Goal: Task Accomplishment & Management: Use online tool/utility

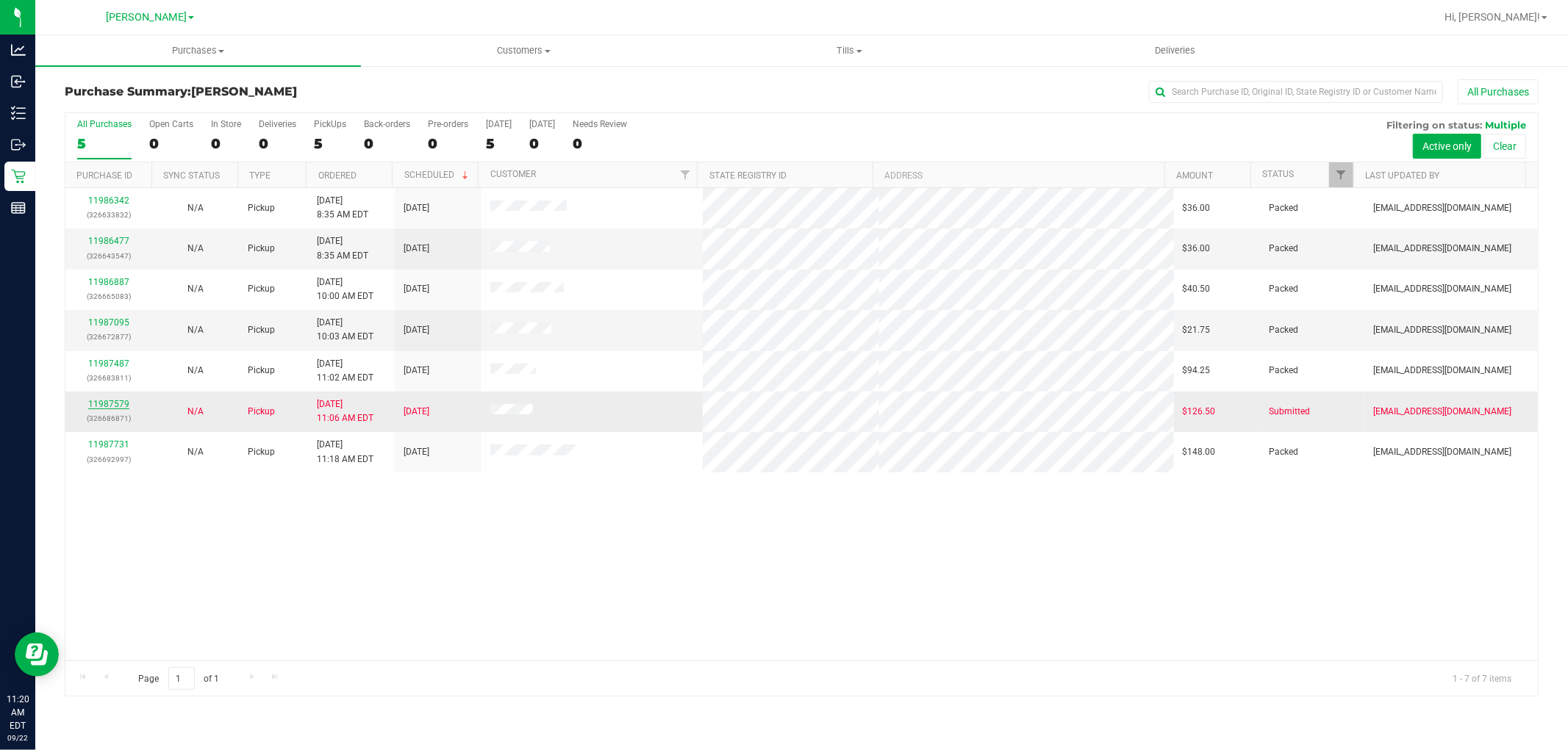
click at [116, 409] on link "11987579" at bounding box center [109, 404] width 41 height 10
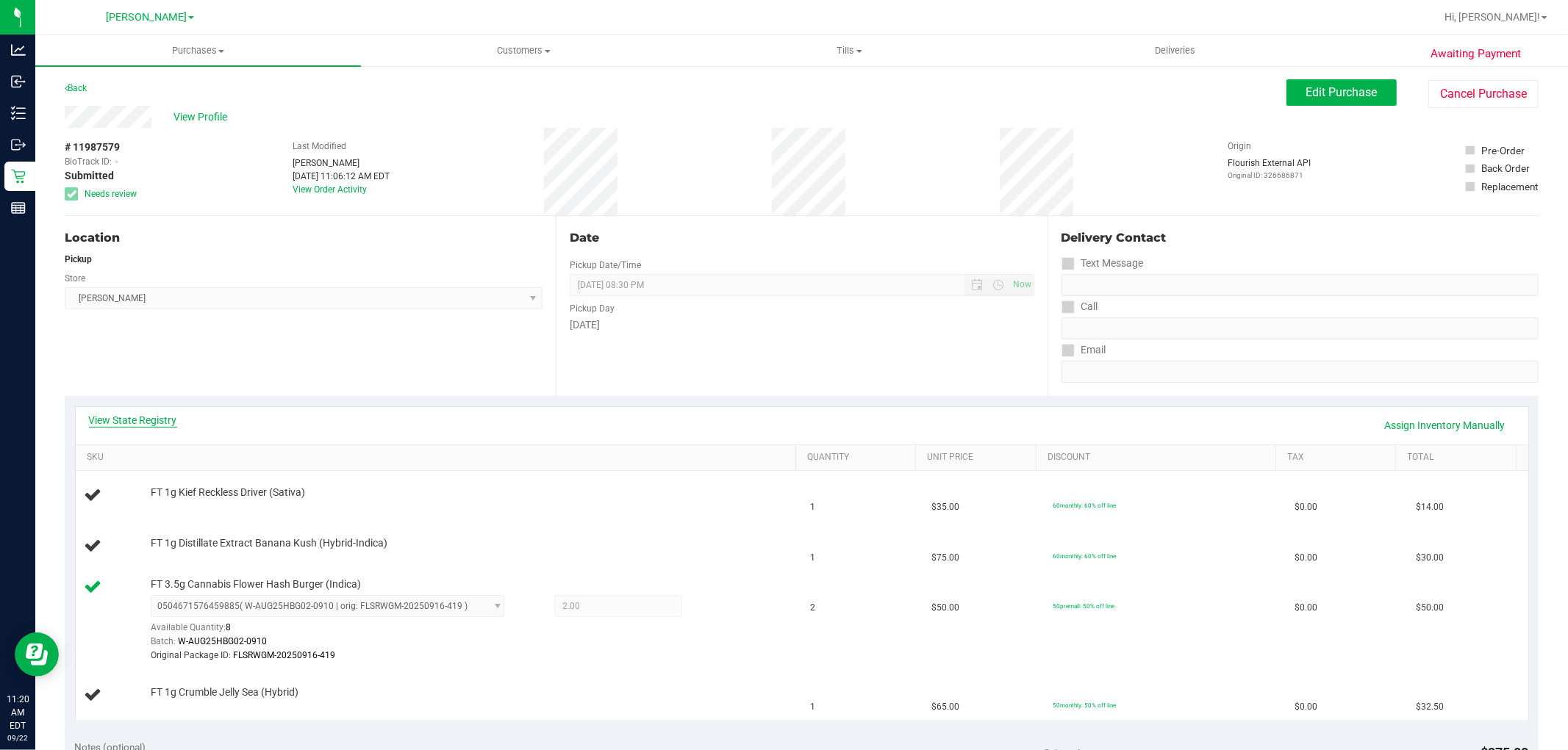
click at [129, 416] on link "View State Registry" at bounding box center [133, 420] width 89 height 15
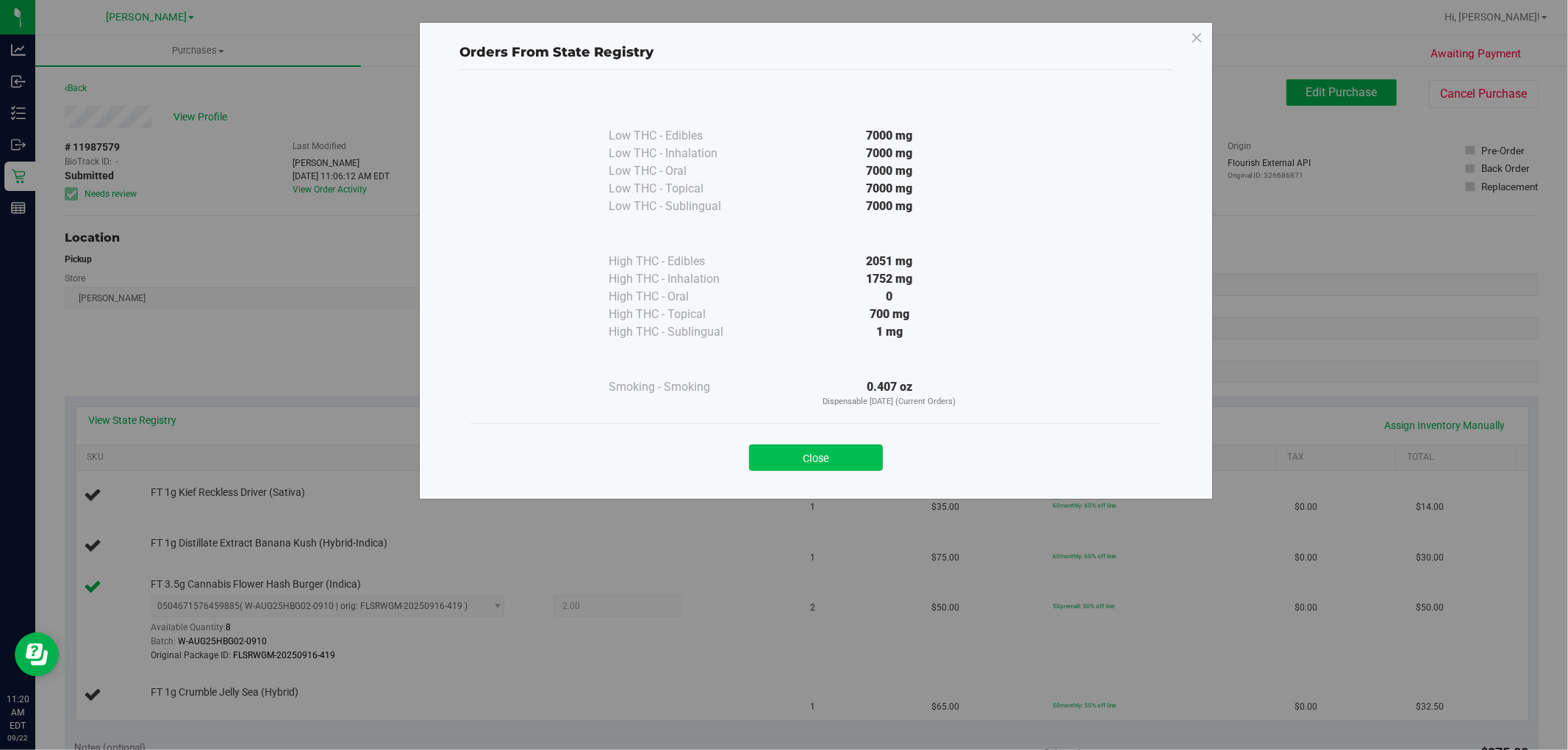
click at [774, 453] on button "Close" at bounding box center [815, 458] width 134 height 27
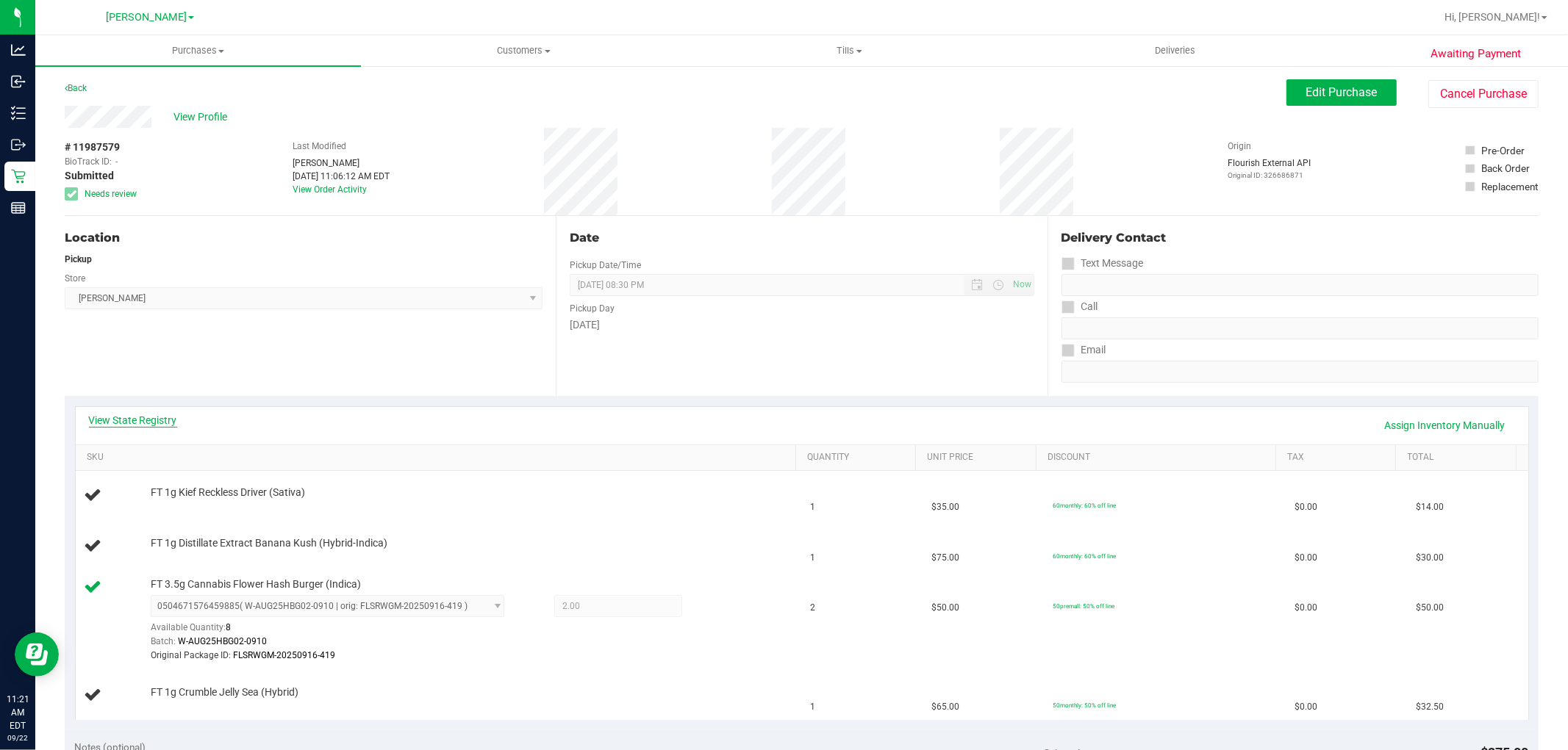
click at [145, 423] on link "View State Registry" at bounding box center [133, 420] width 89 height 15
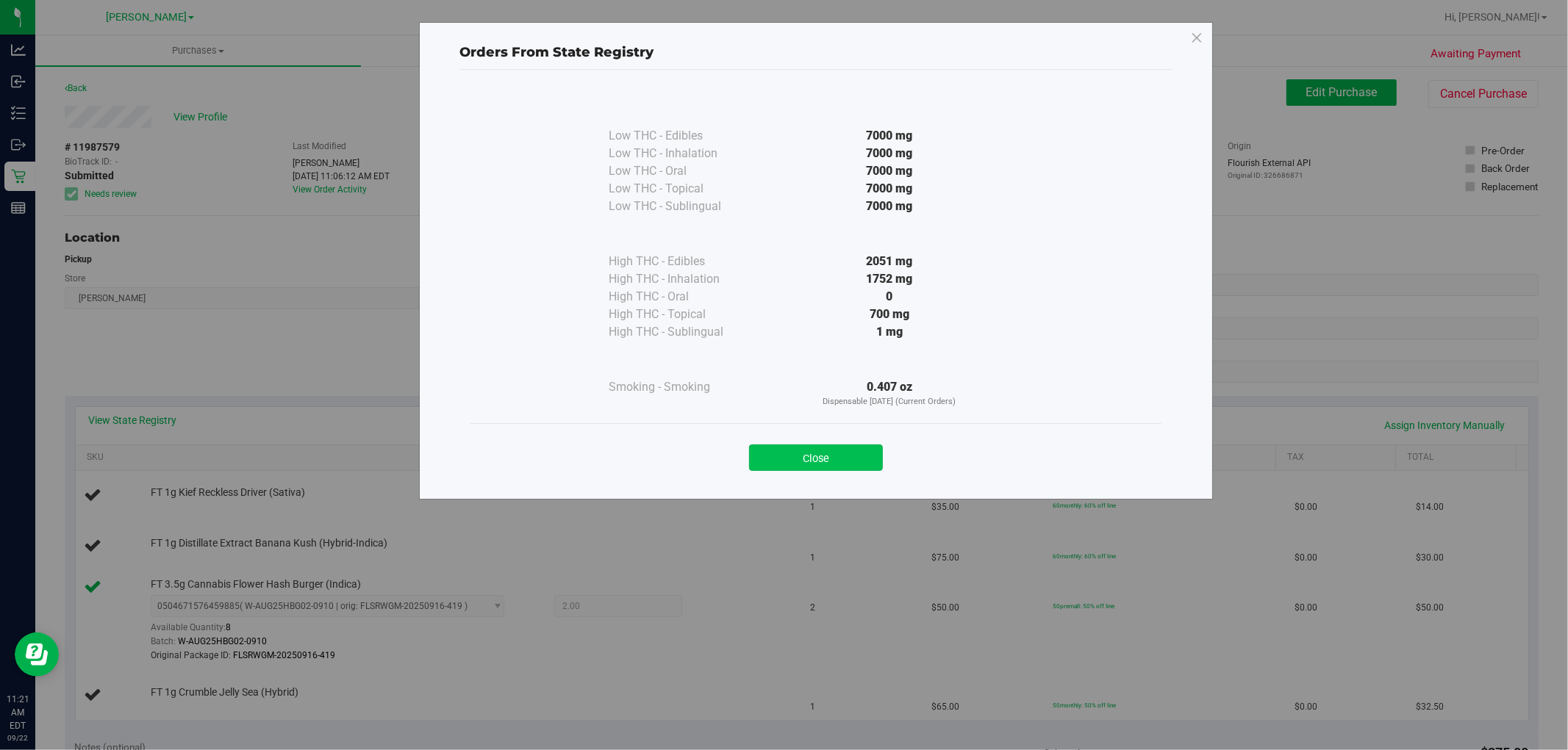
click at [752, 463] on button "Close" at bounding box center [815, 458] width 134 height 27
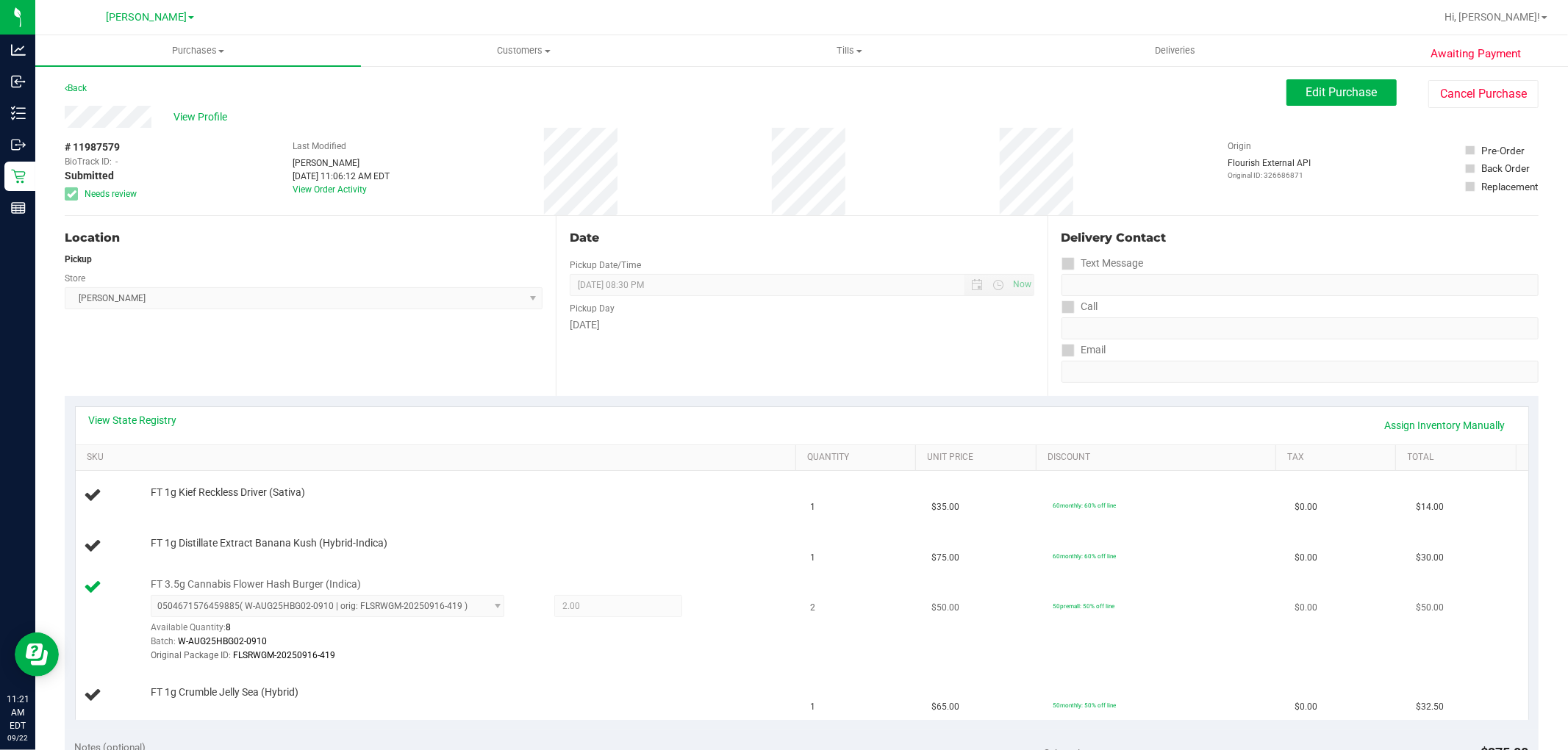
scroll to position [82, 0]
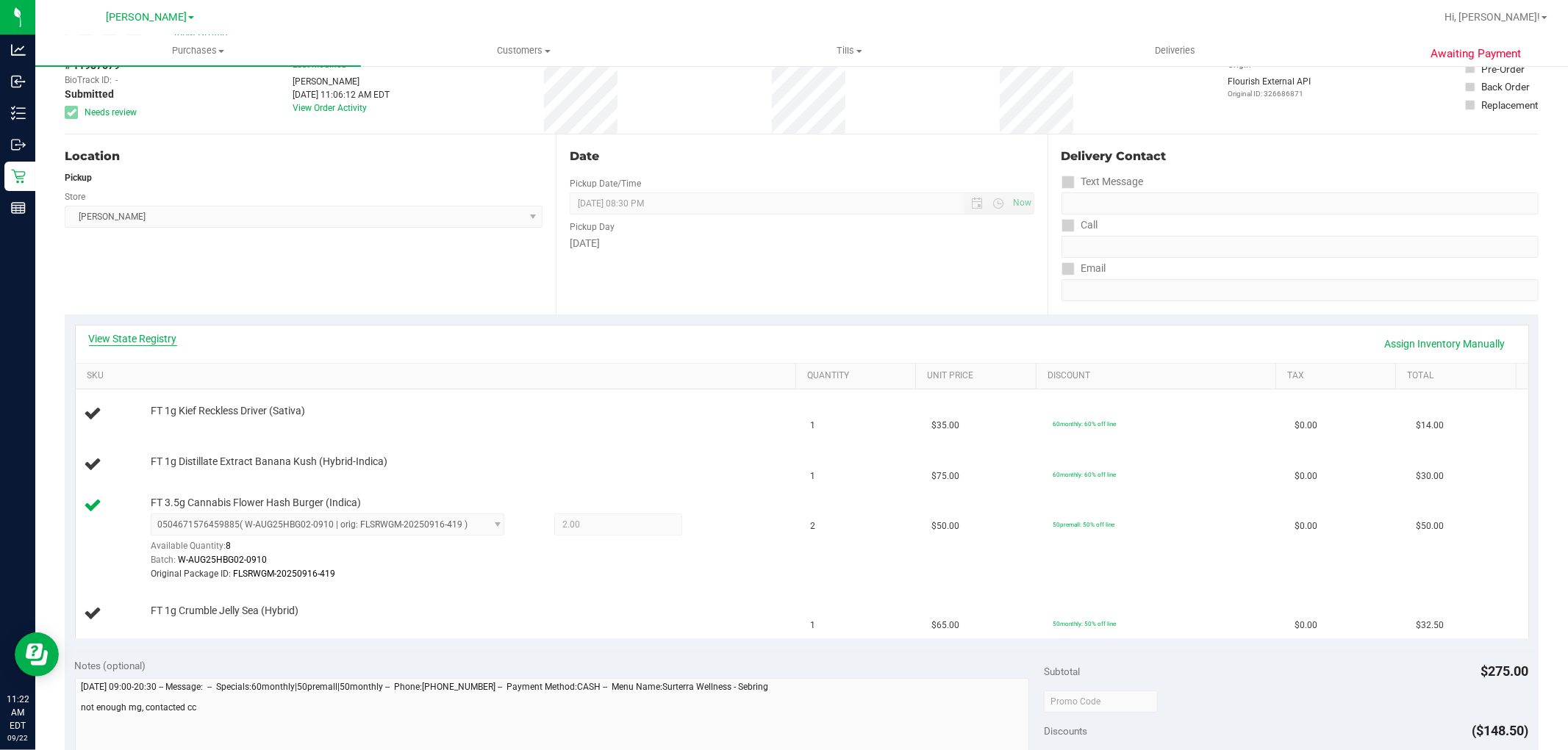
click at [155, 332] on link "View State Registry" at bounding box center [133, 339] width 89 height 15
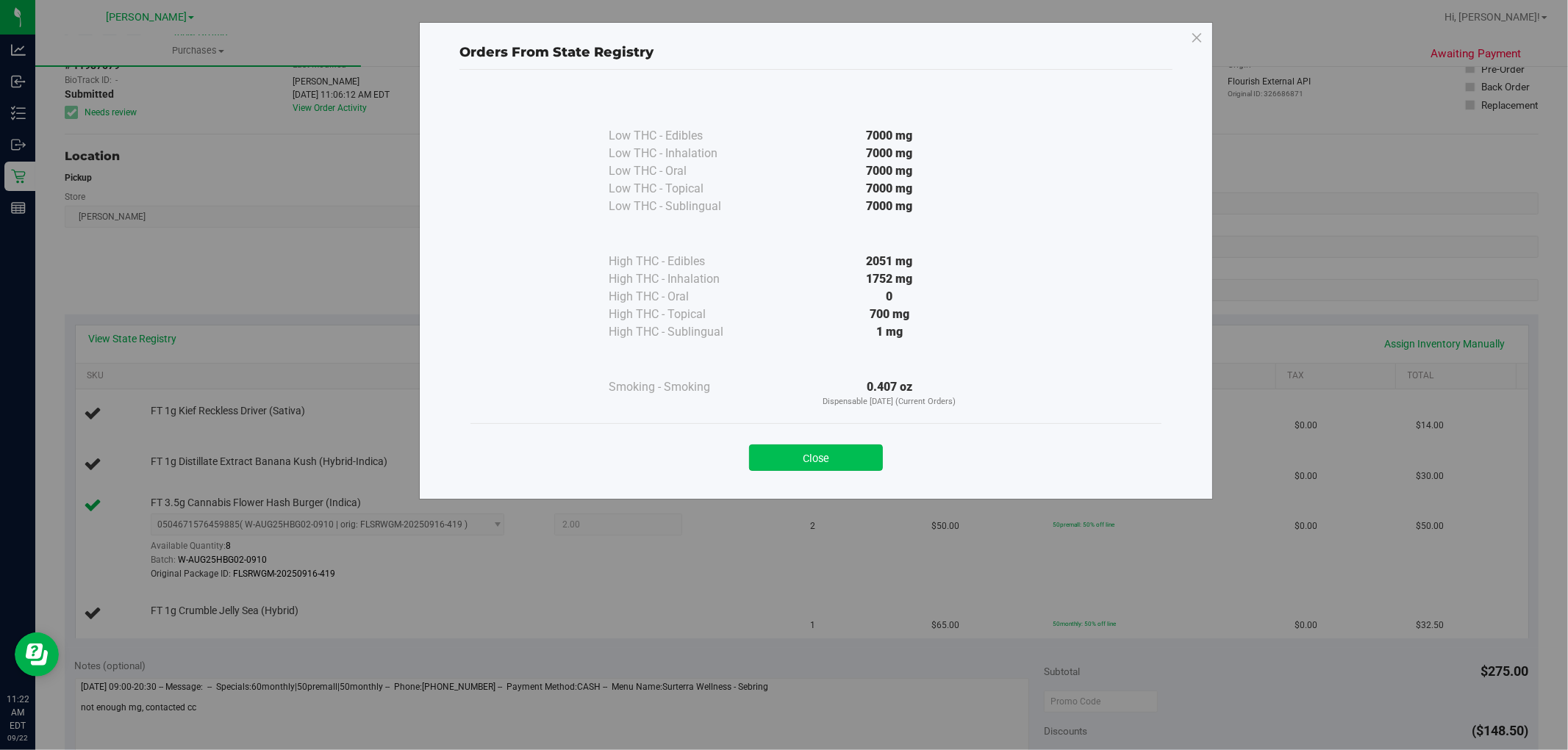
click at [823, 467] on button "Close" at bounding box center [815, 458] width 134 height 27
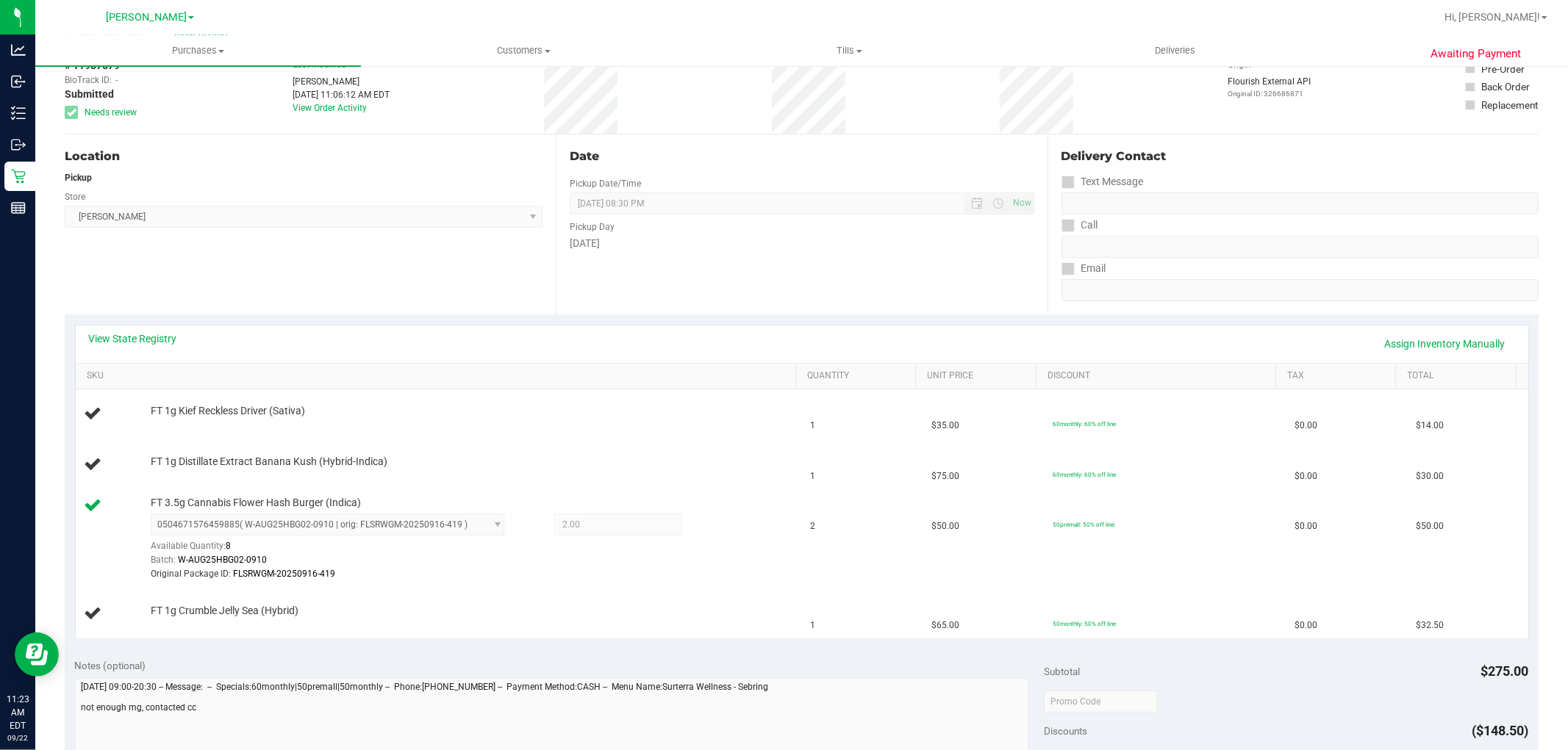
scroll to position [0, 0]
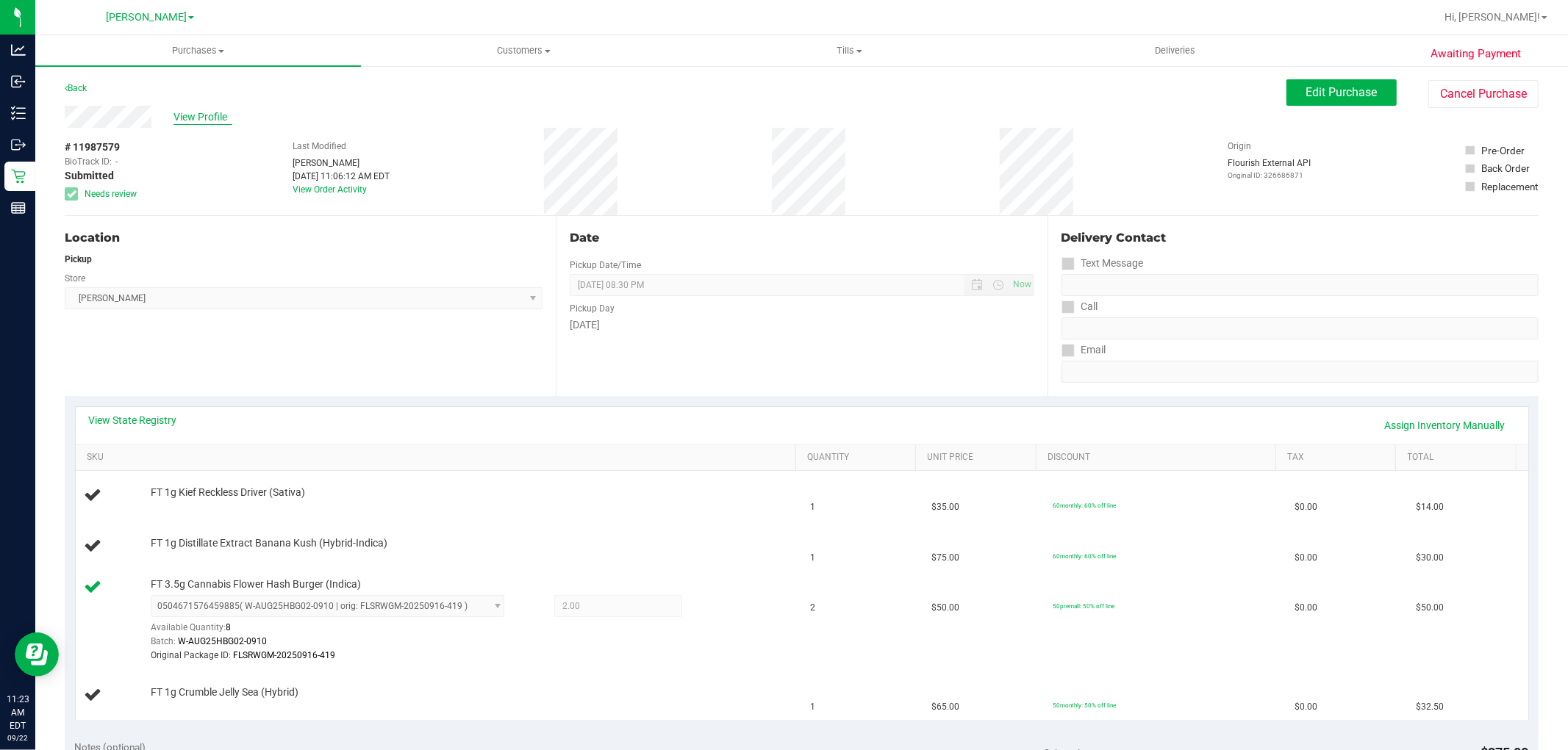
click at [207, 116] on span "View Profile" at bounding box center [203, 117] width 58 height 15
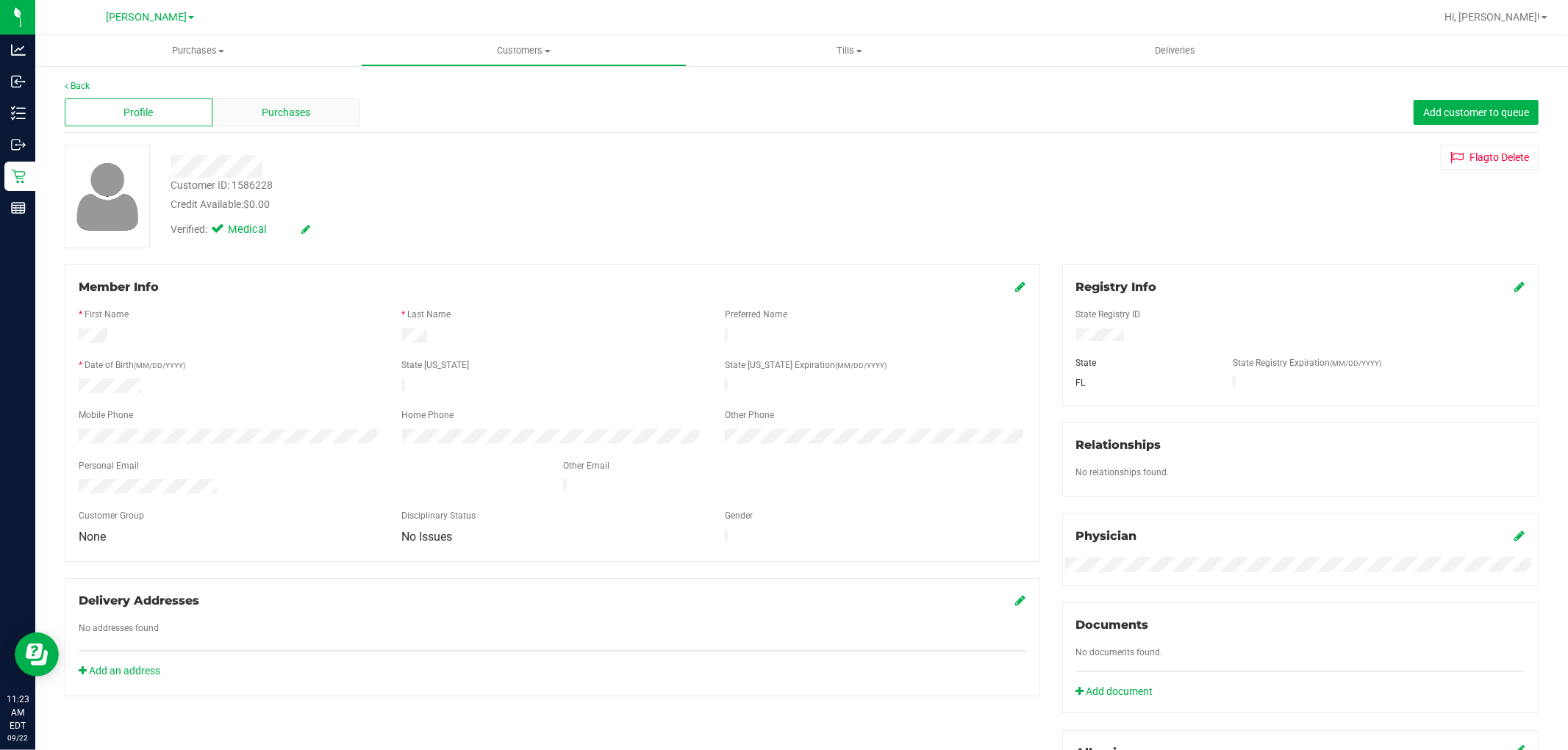
click at [269, 110] on span "Purchases" at bounding box center [286, 113] width 48 height 15
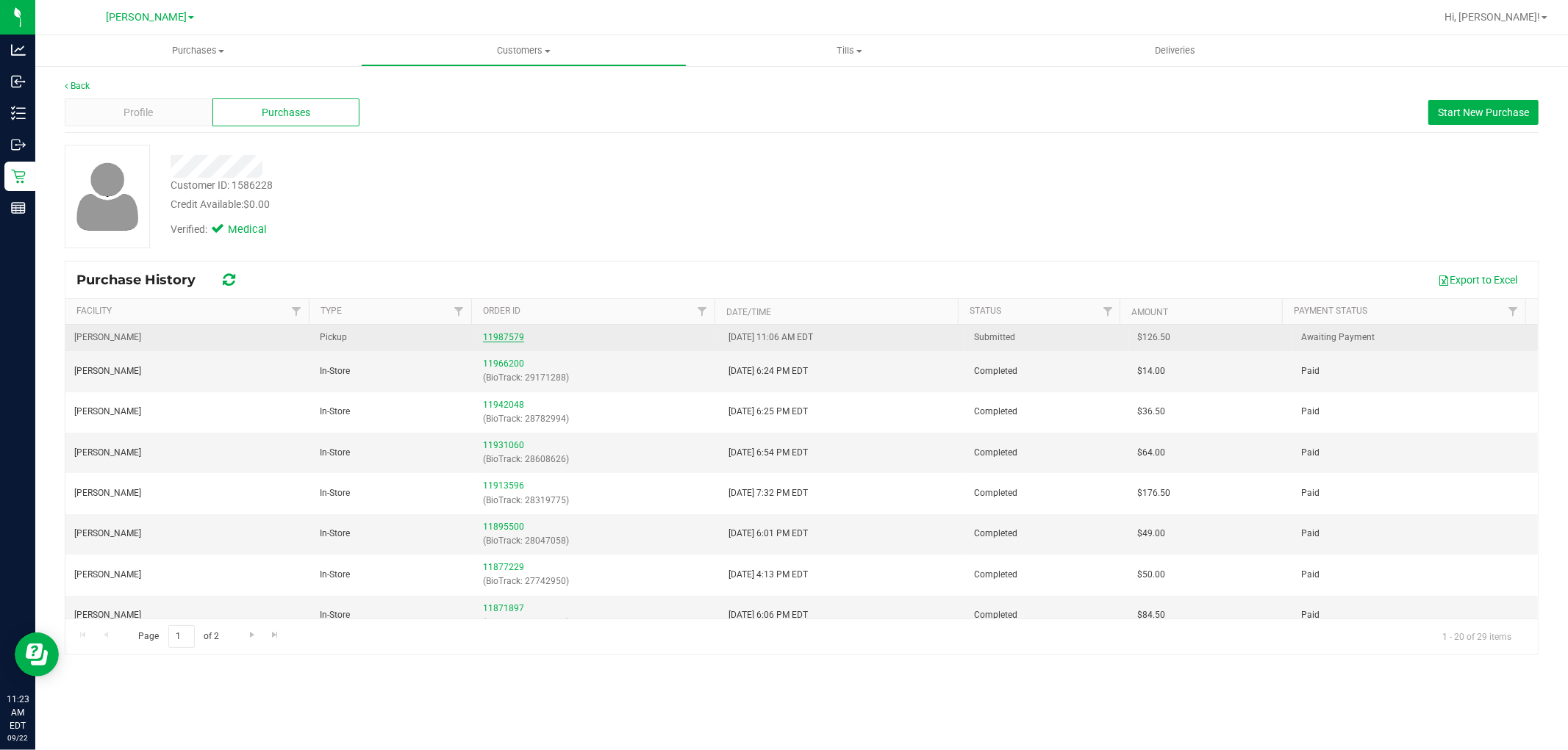
click at [490, 337] on link "11987579" at bounding box center [503, 337] width 41 height 10
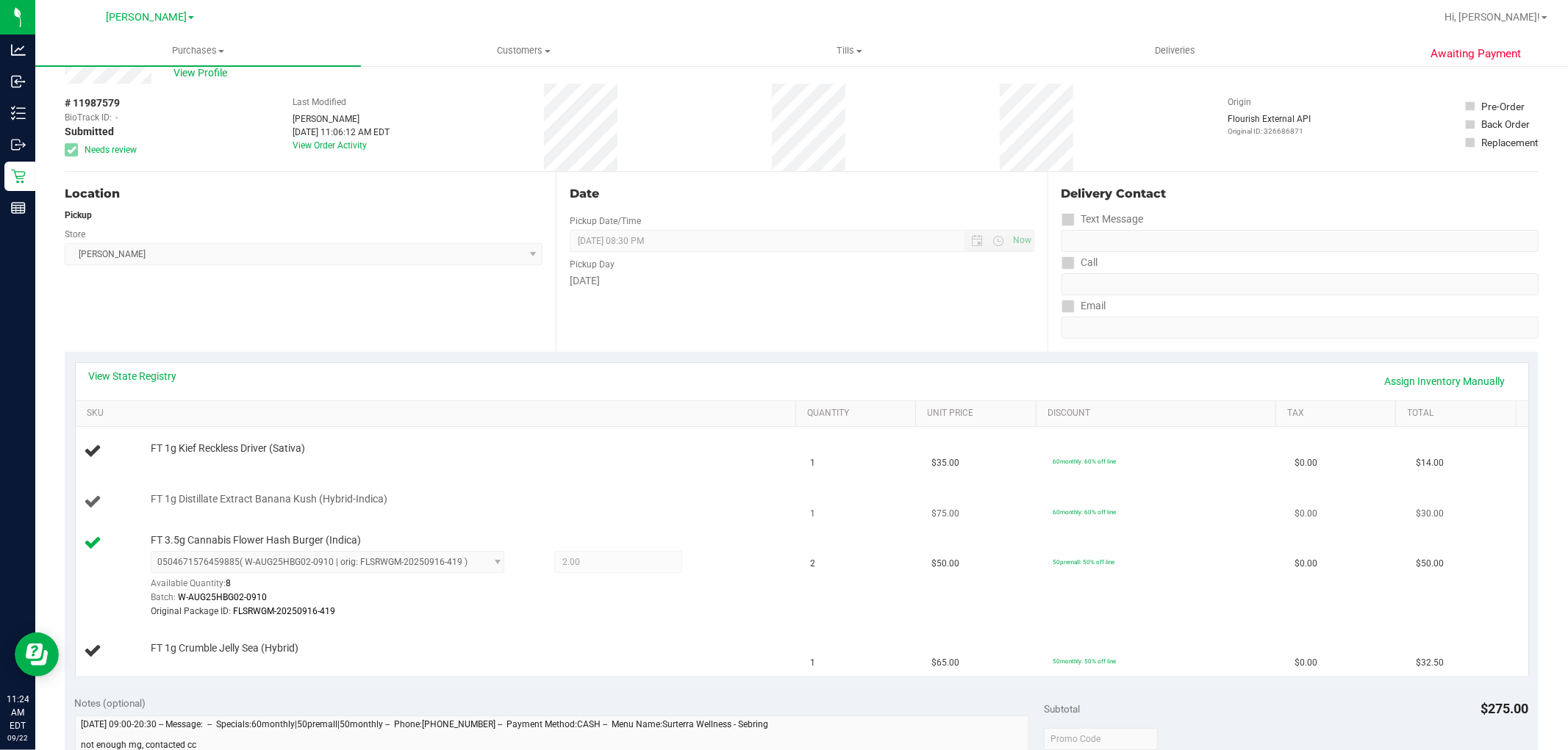
scroll to position [82, 0]
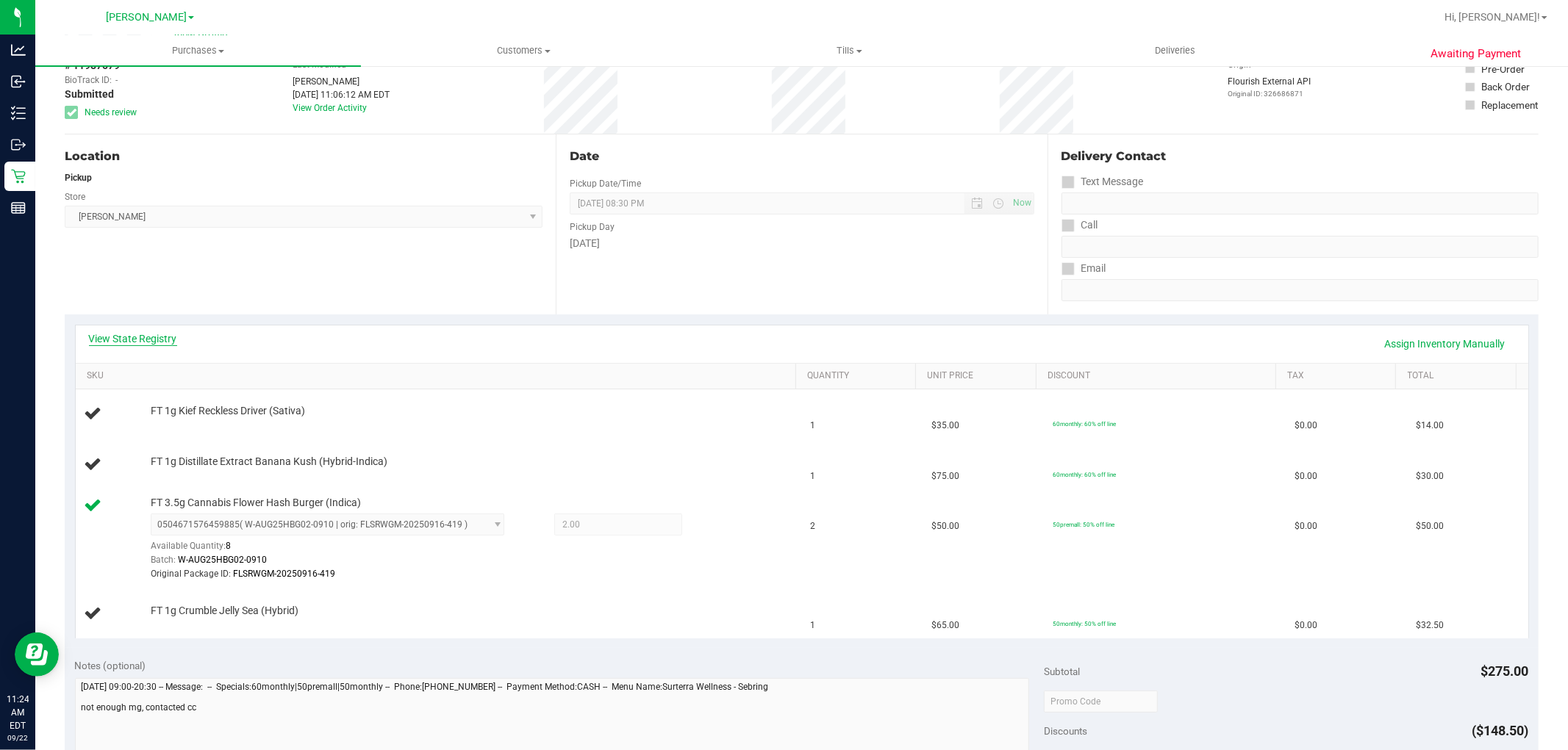
click at [113, 333] on link "View State Registry" at bounding box center [133, 339] width 89 height 15
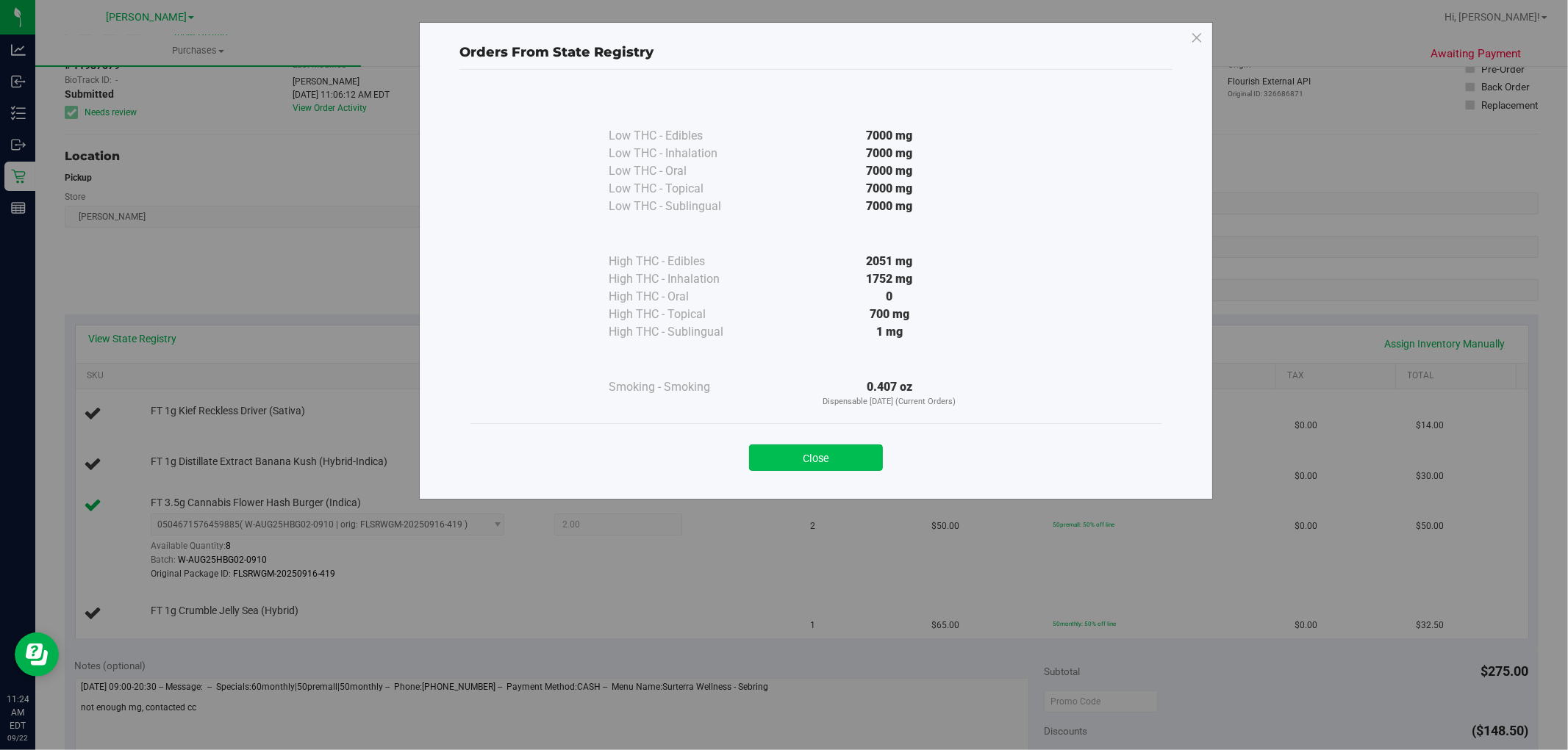
click at [839, 446] on button "Close" at bounding box center [815, 458] width 134 height 27
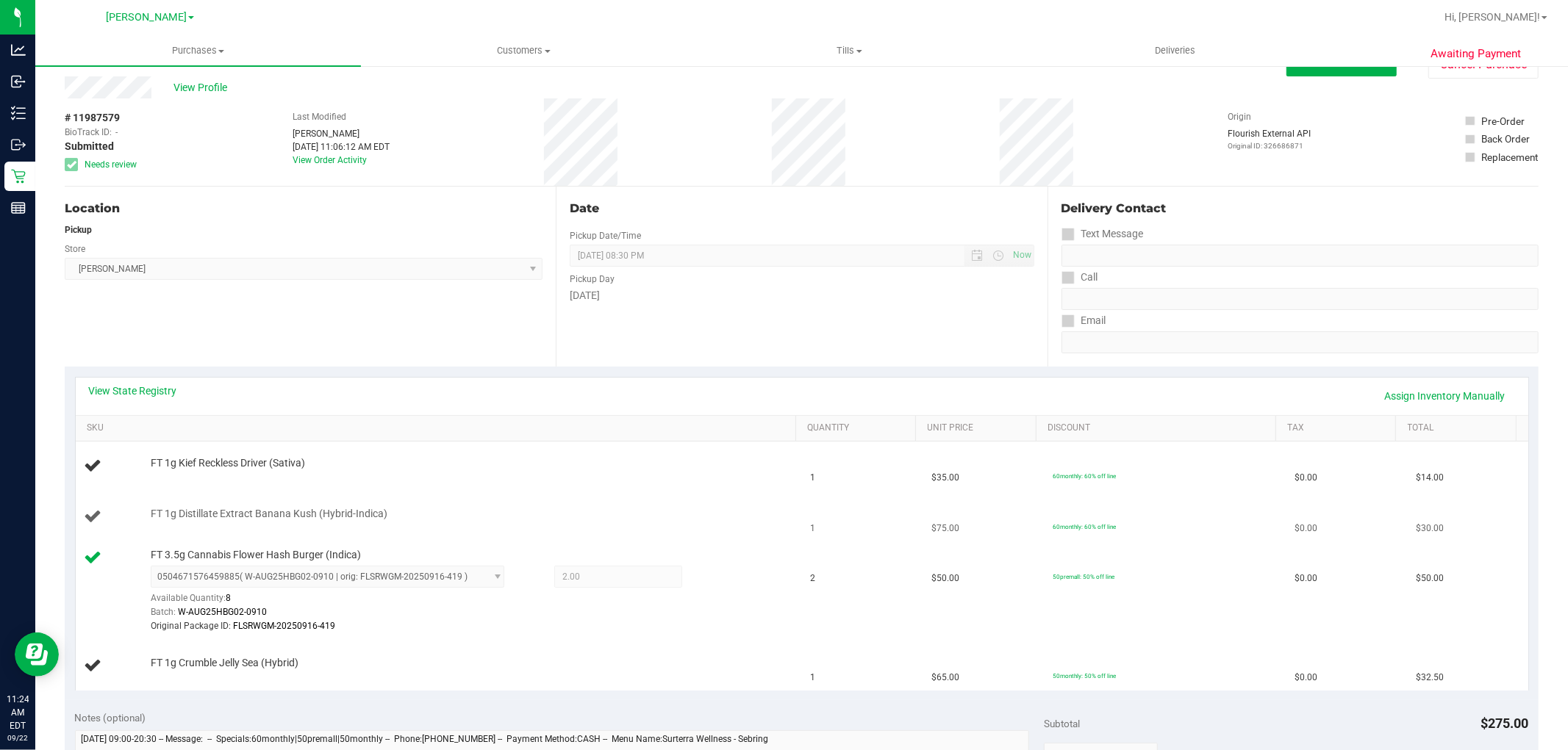
scroll to position [0, 0]
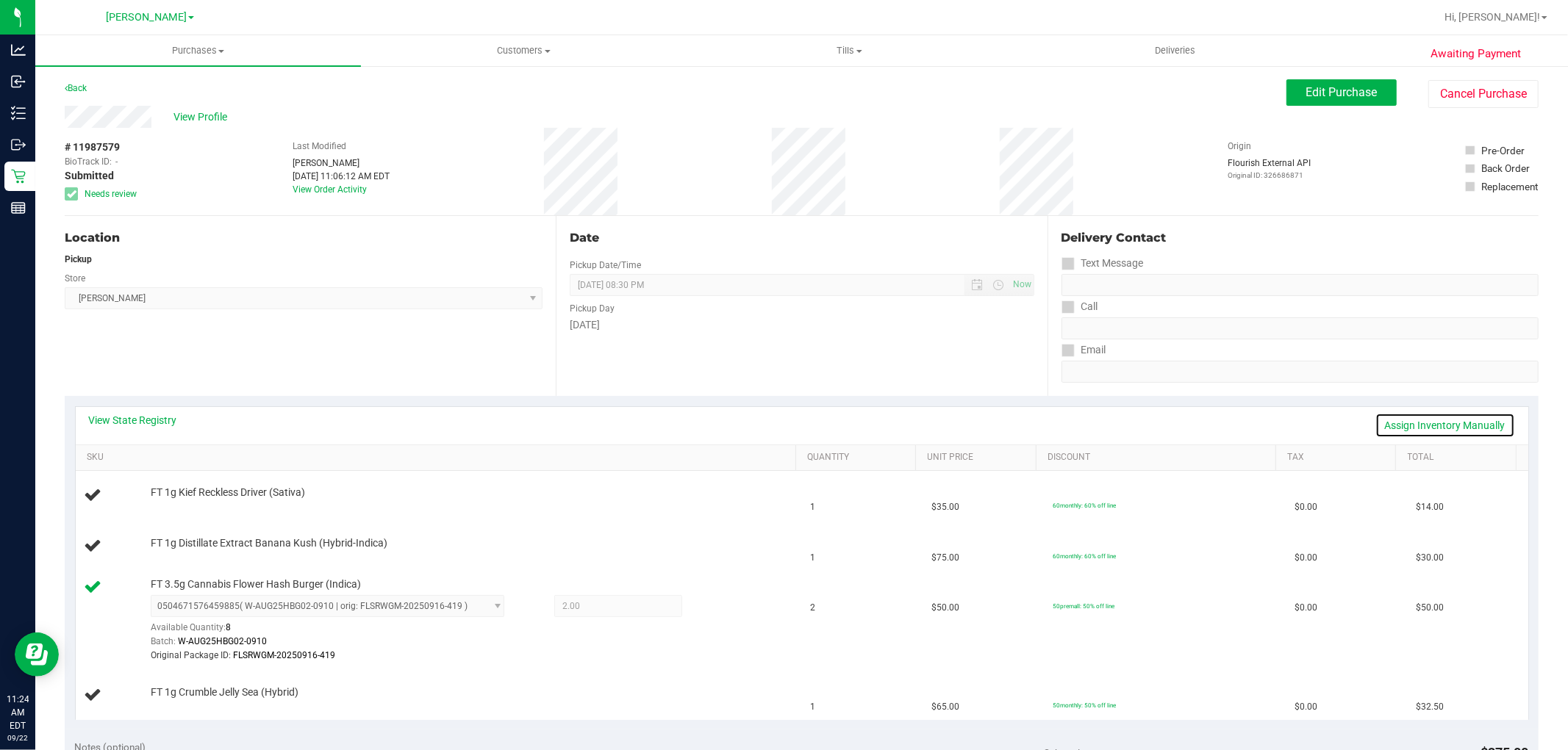
click at [1457, 420] on link "Assign Inventory Manually" at bounding box center [1444, 425] width 140 height 25
click at [1487, 434] on link "Save & Exit" at bounding box center [1480, 425] width 69 height 25
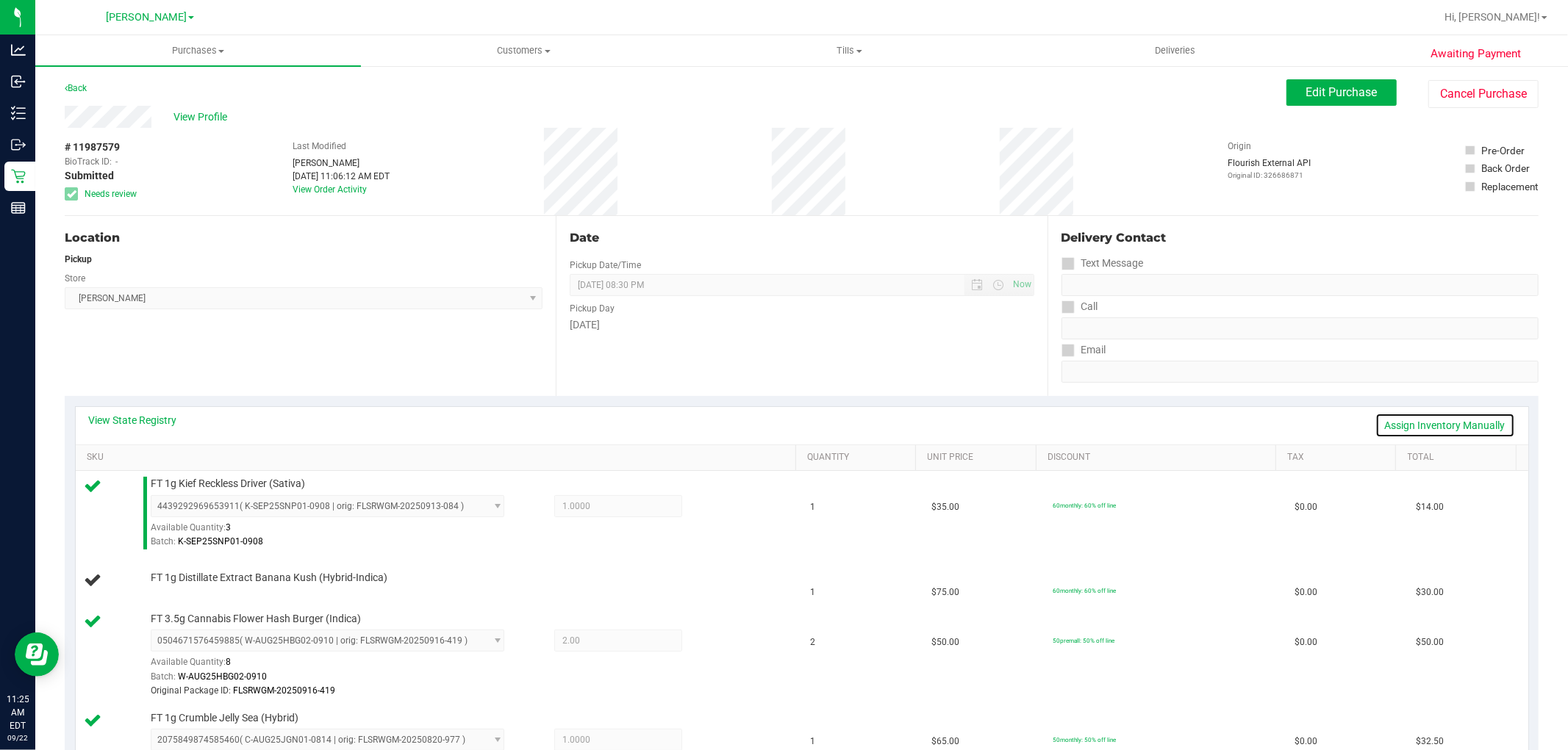
click at [1415, 421] on link "Assign Inventory Manually" at bounding box center [1444, 425] width 140 height 25
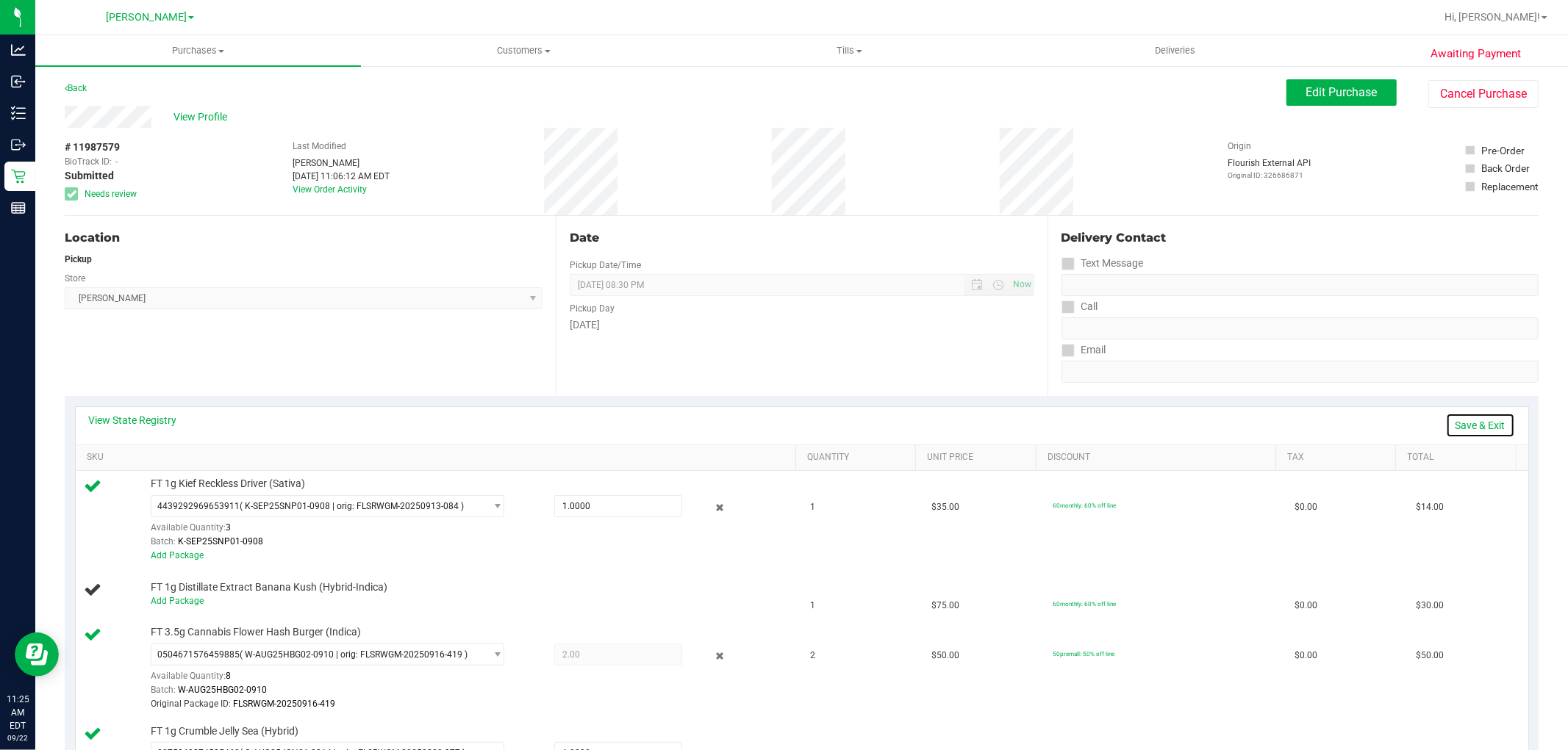
click at [1458, 428] on link "Save & Exit" at bounding box center [1480, 425] width 69 height 25
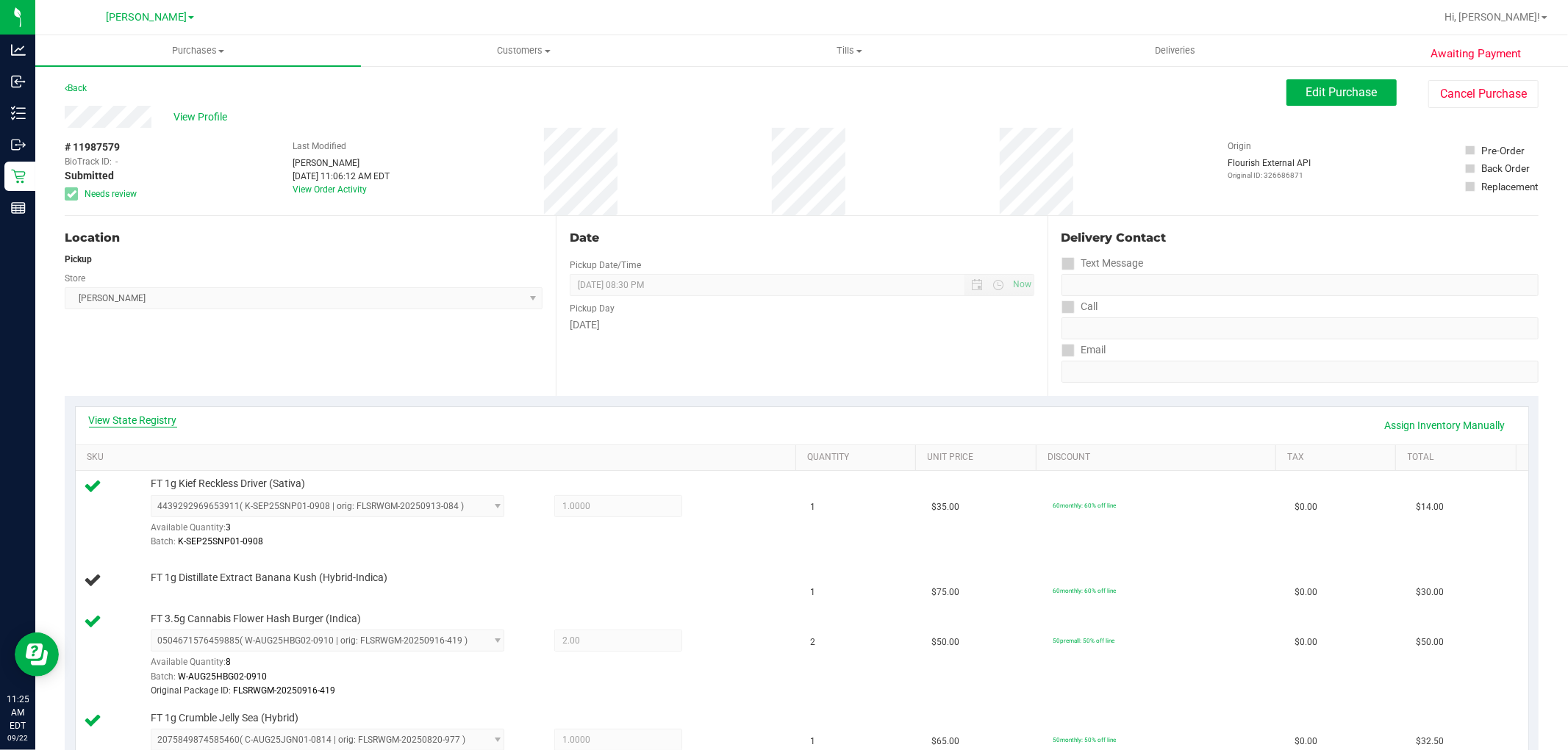
click at [155, 424] on link "View State Registry" at bounding box center [133, 420] width 89 height 15
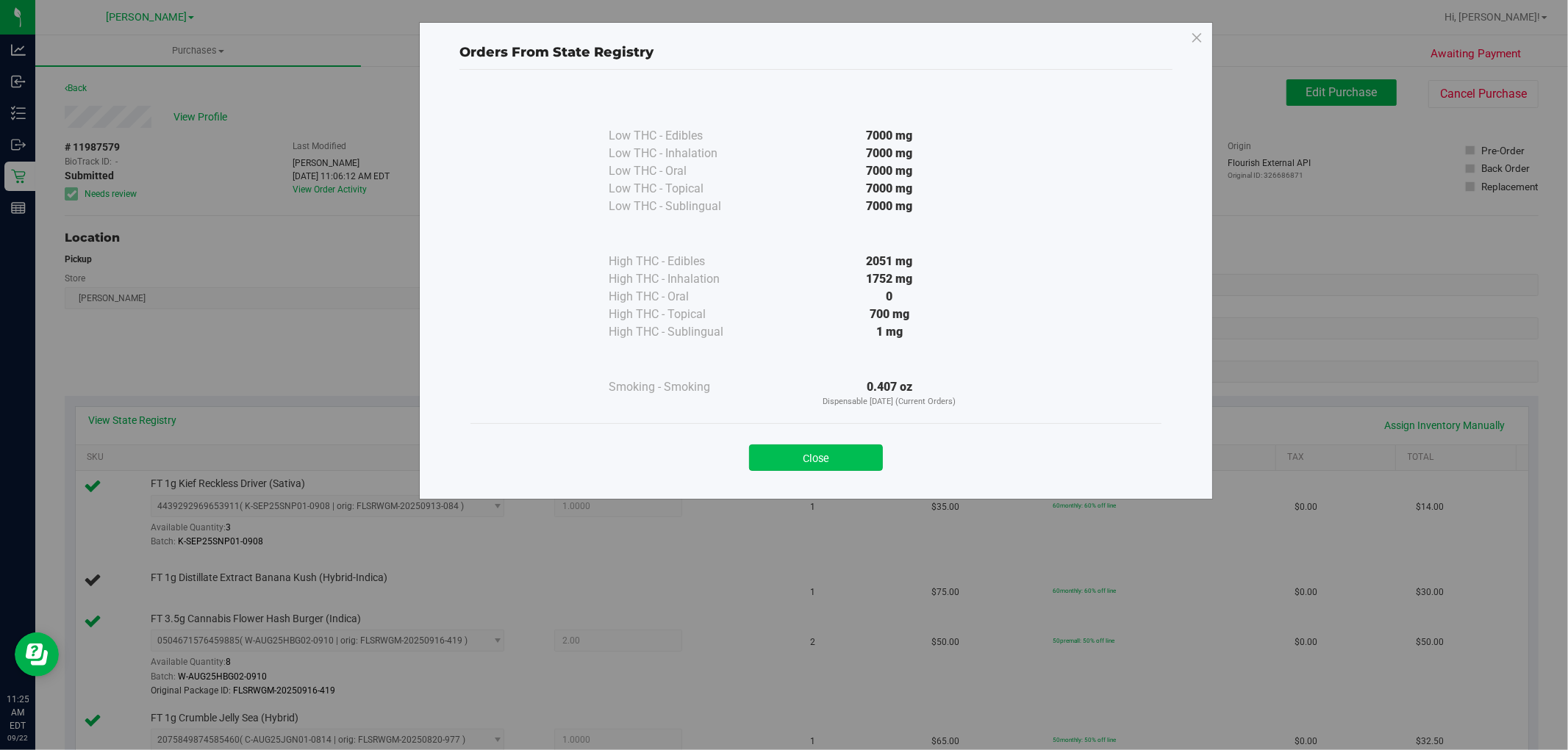
click at [798, 455] on button "Close" at bounding box center [815, 458] width 134 height 27
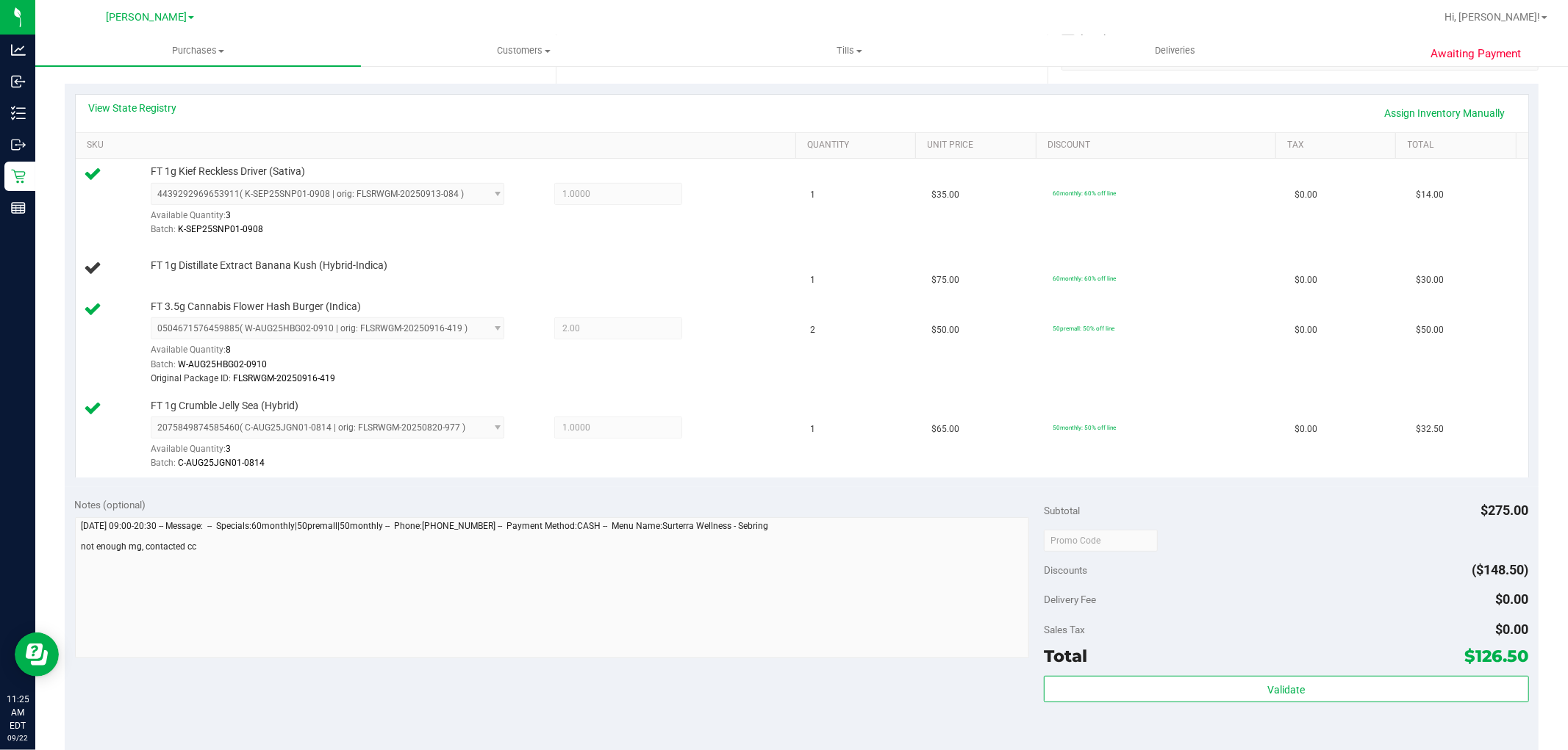
scroll to position [489, 0]
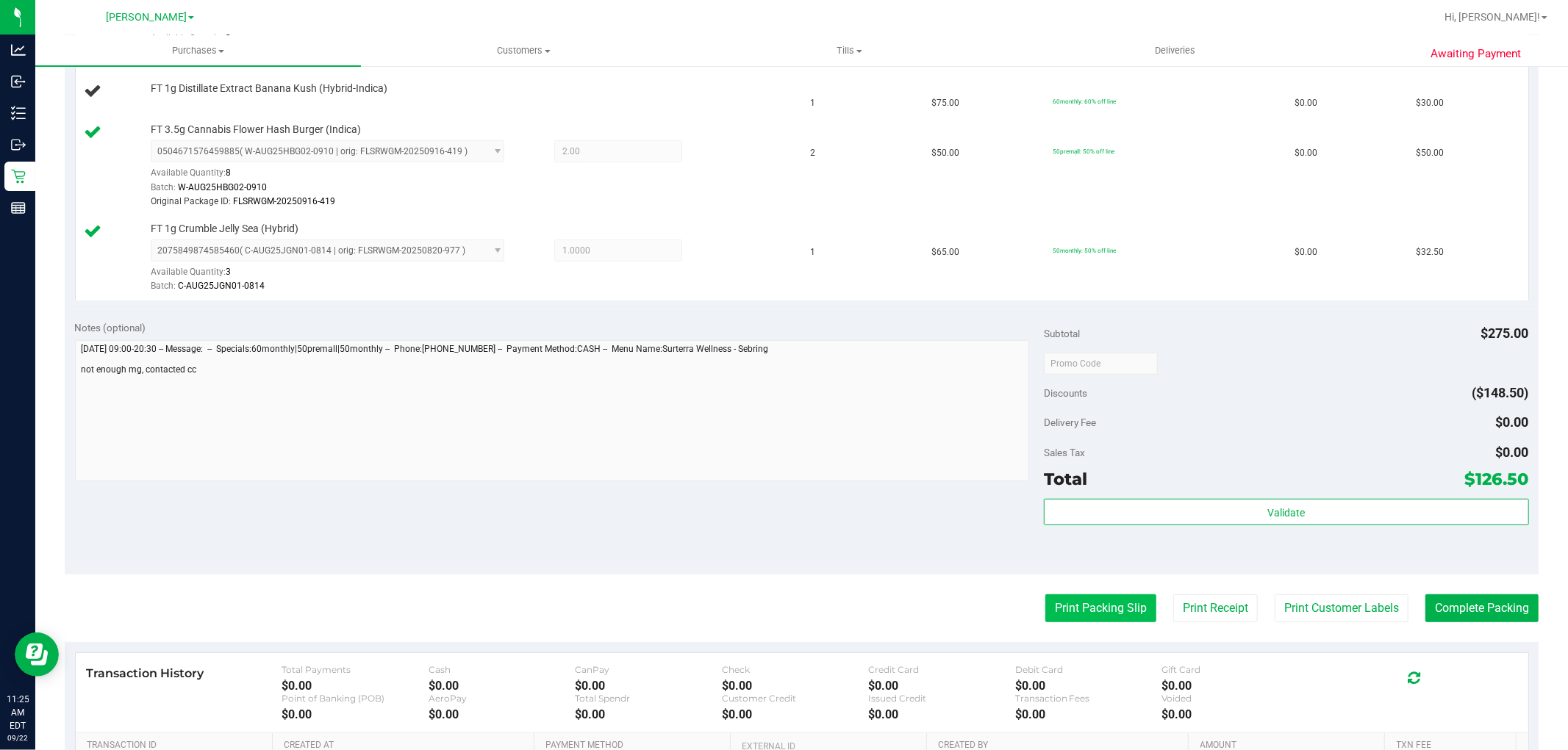
click at [1063, 606] on button "Print Packing Slip" at bounding box center [1100, 608] width 111 height 28
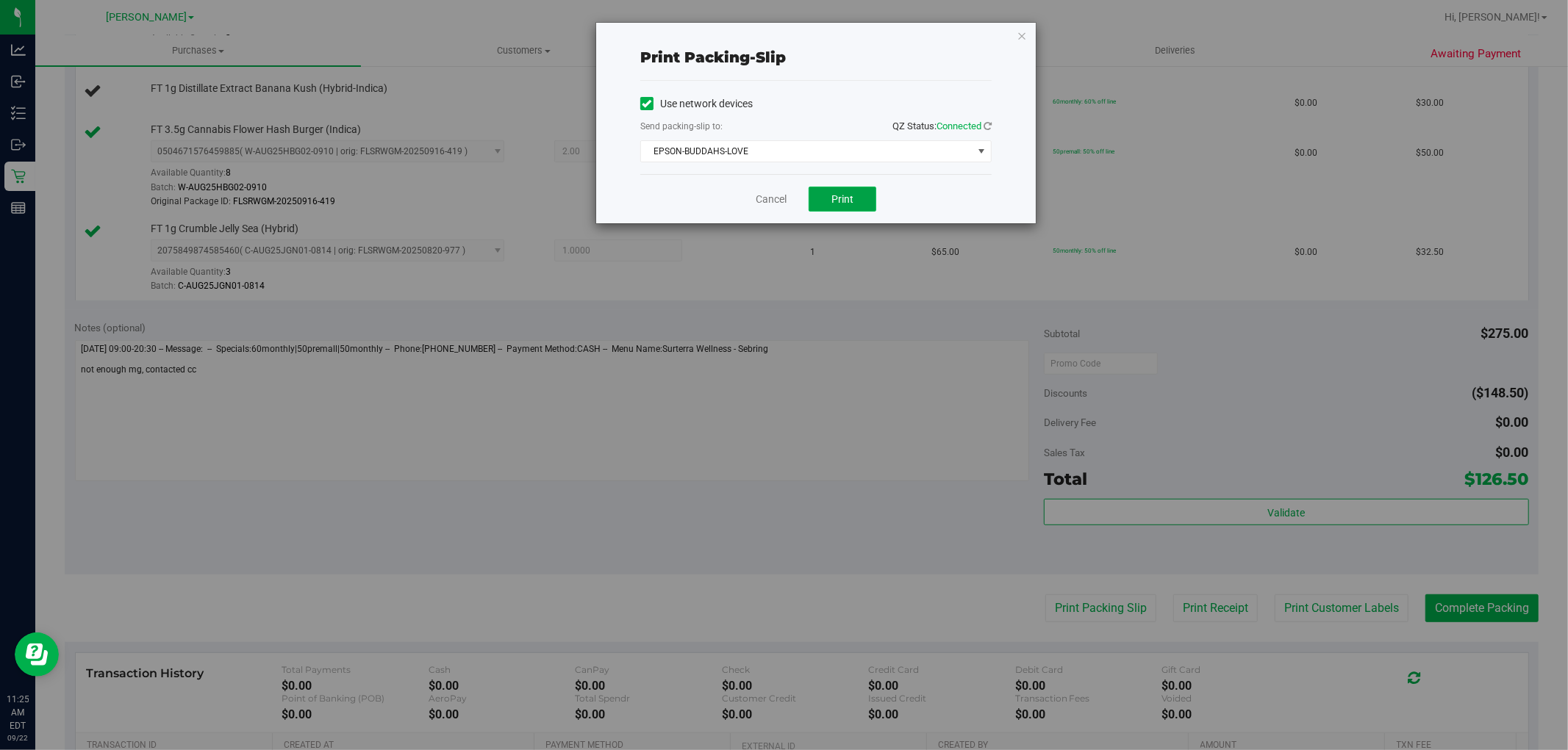
click at [844, 191] on button "Print" at bounding box center [842, 199] width 68 height 25
click at [778, 205] on link "Cancel" at bounding box center [770, 200] width 31 height 15
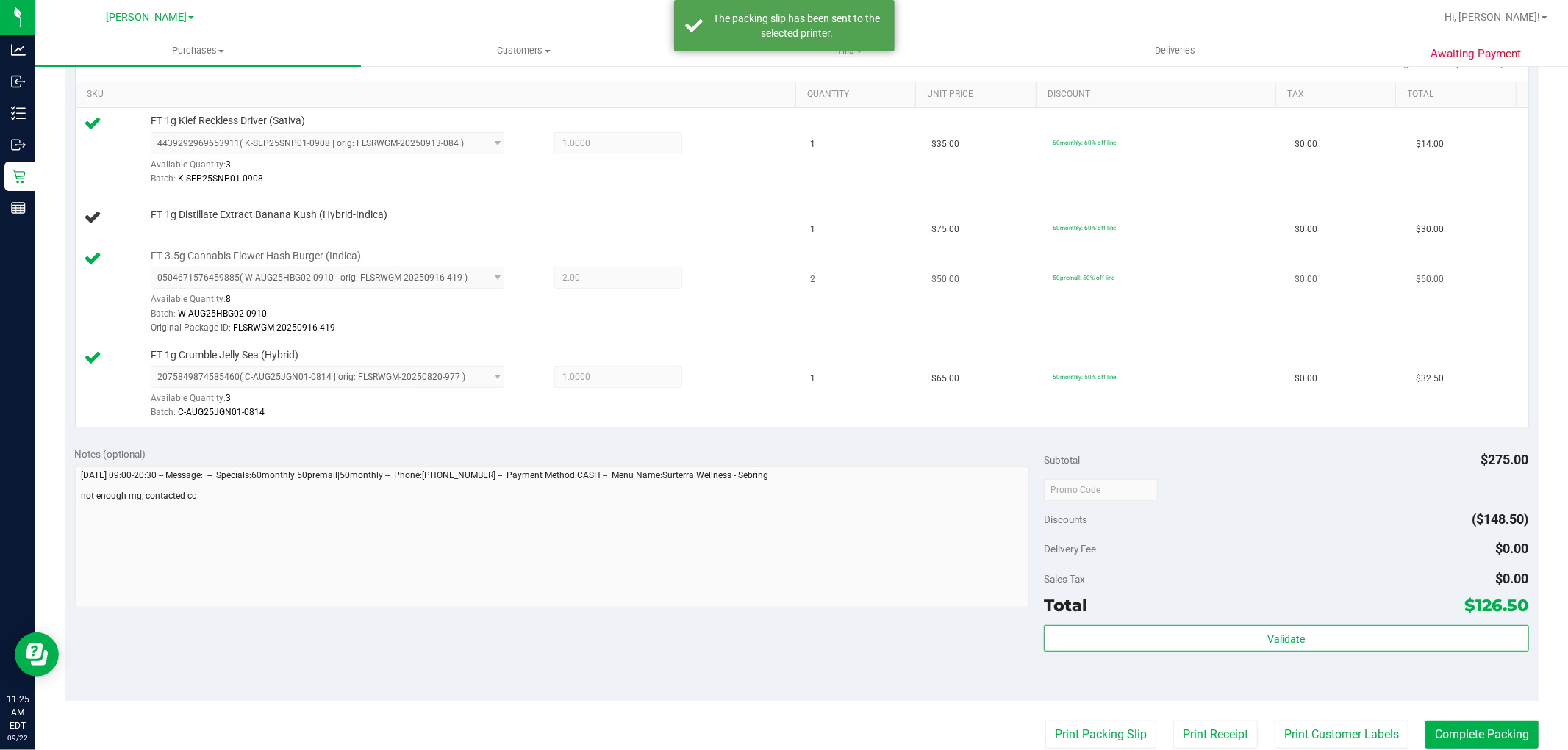
scroll to position [245, 0]
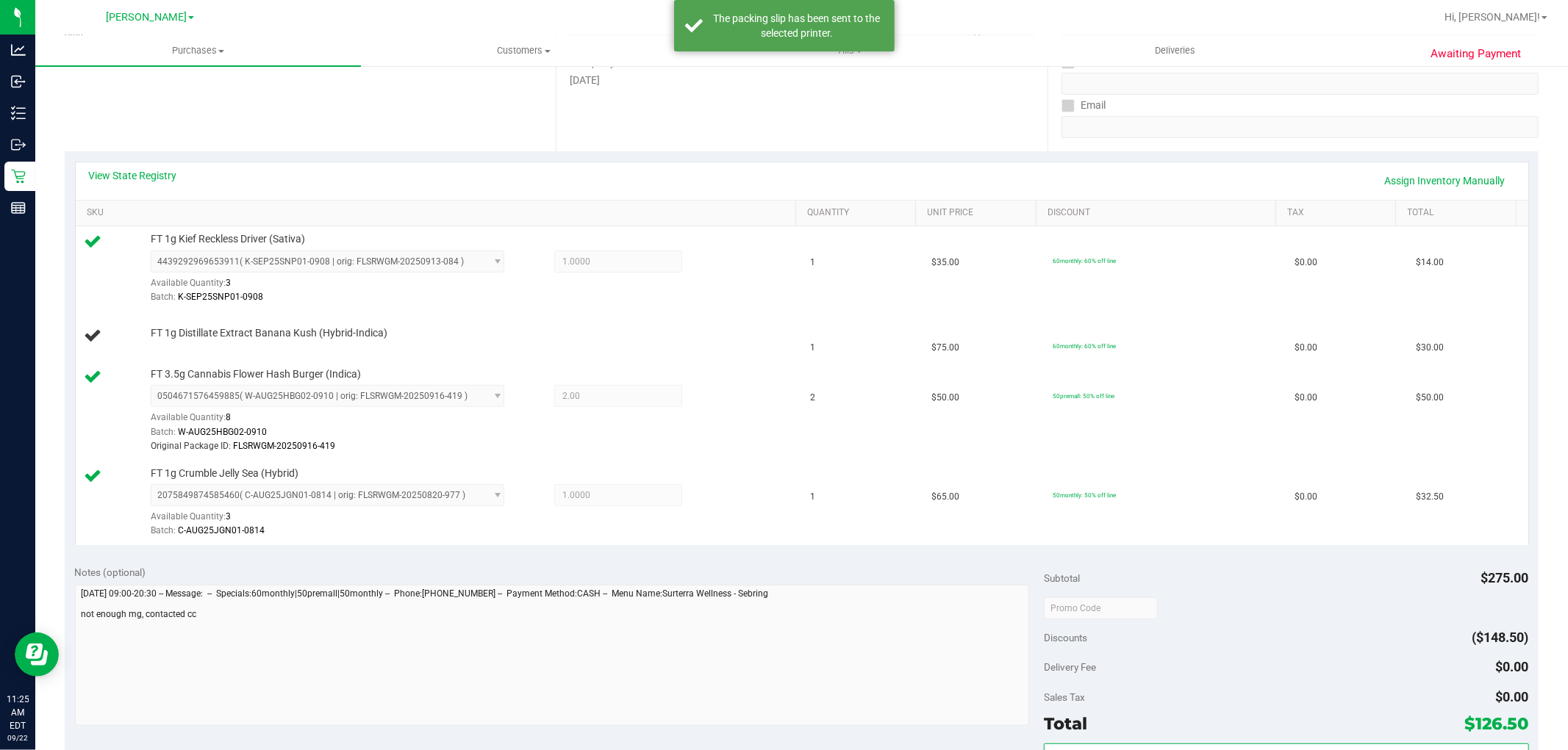
click at [564, 552] on div "View State Registry Assign Inventory Manually SKU Quantity Unit Price Discount …" at bounding box center [801, 352] width 1474 height 403
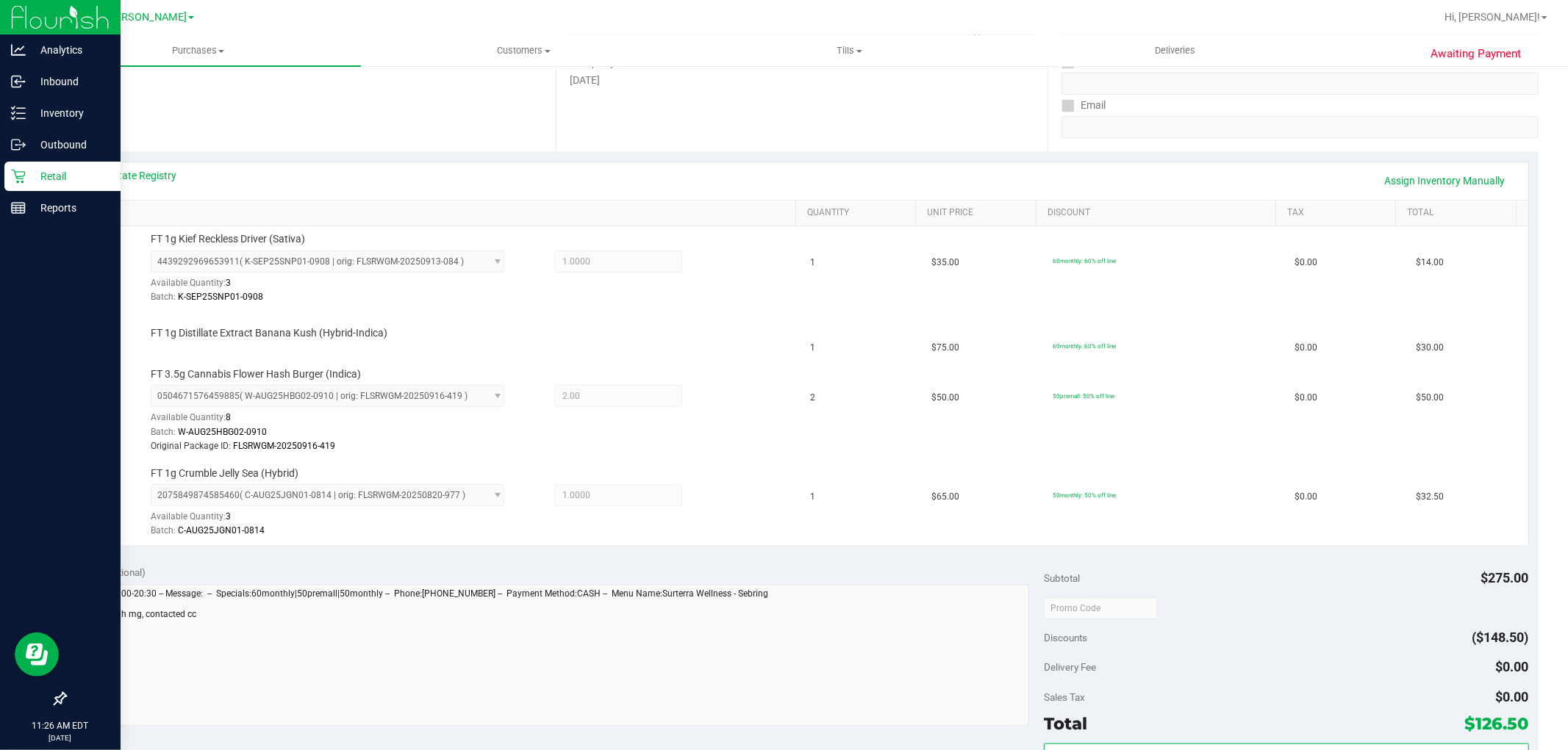
click at [23, 176] on icon at bounding box center [18, 176] width 14 height 14
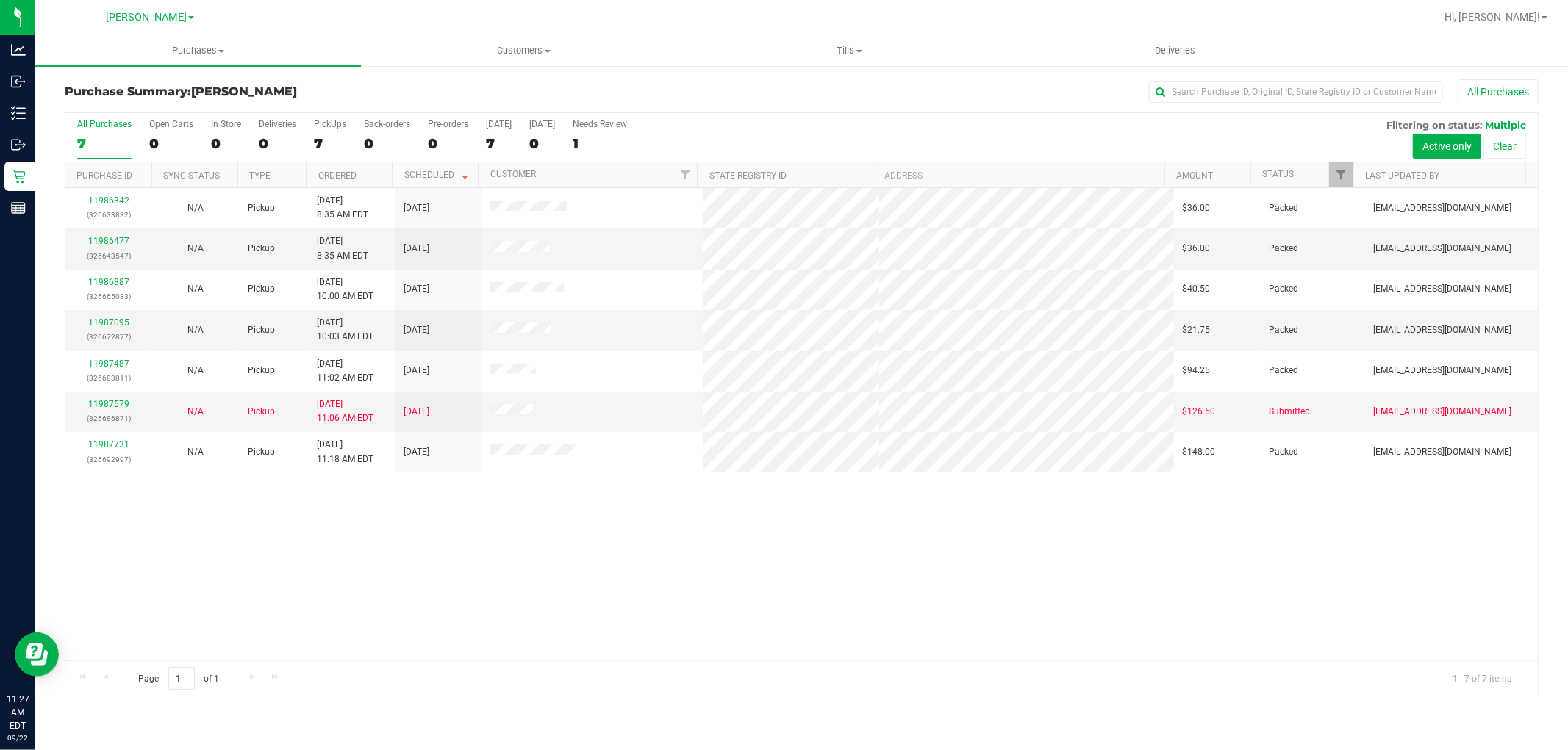
click at [683, 540] on div "11986342 (326633832) N/A Pickup [DATE] 8:35 AM EDT 9/22/2025 $36.00 Packed [EMA…" at bounding box center [801, 424] width 1472 height 473
click at [645, 573] on div "11986342 (326633832) N/A Pickup [DATE] 8:35 AM EDT 9/22/2025 $36.00 Packed [EMA…" at bounding box center [801, 424] width 1472 height 473
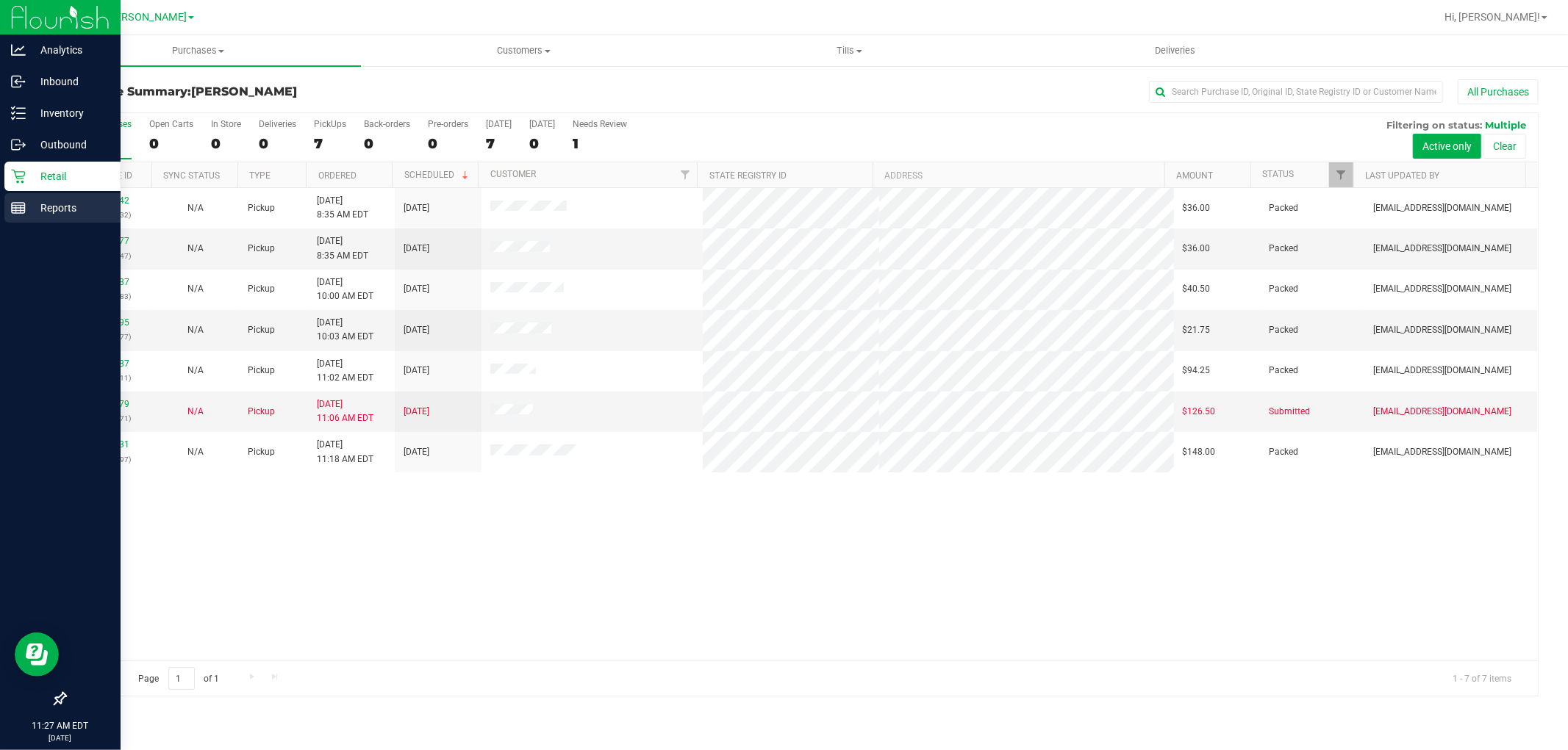
click at [31, 195] on div "Reports" at bounding box center [62, 207] width 116 height 29
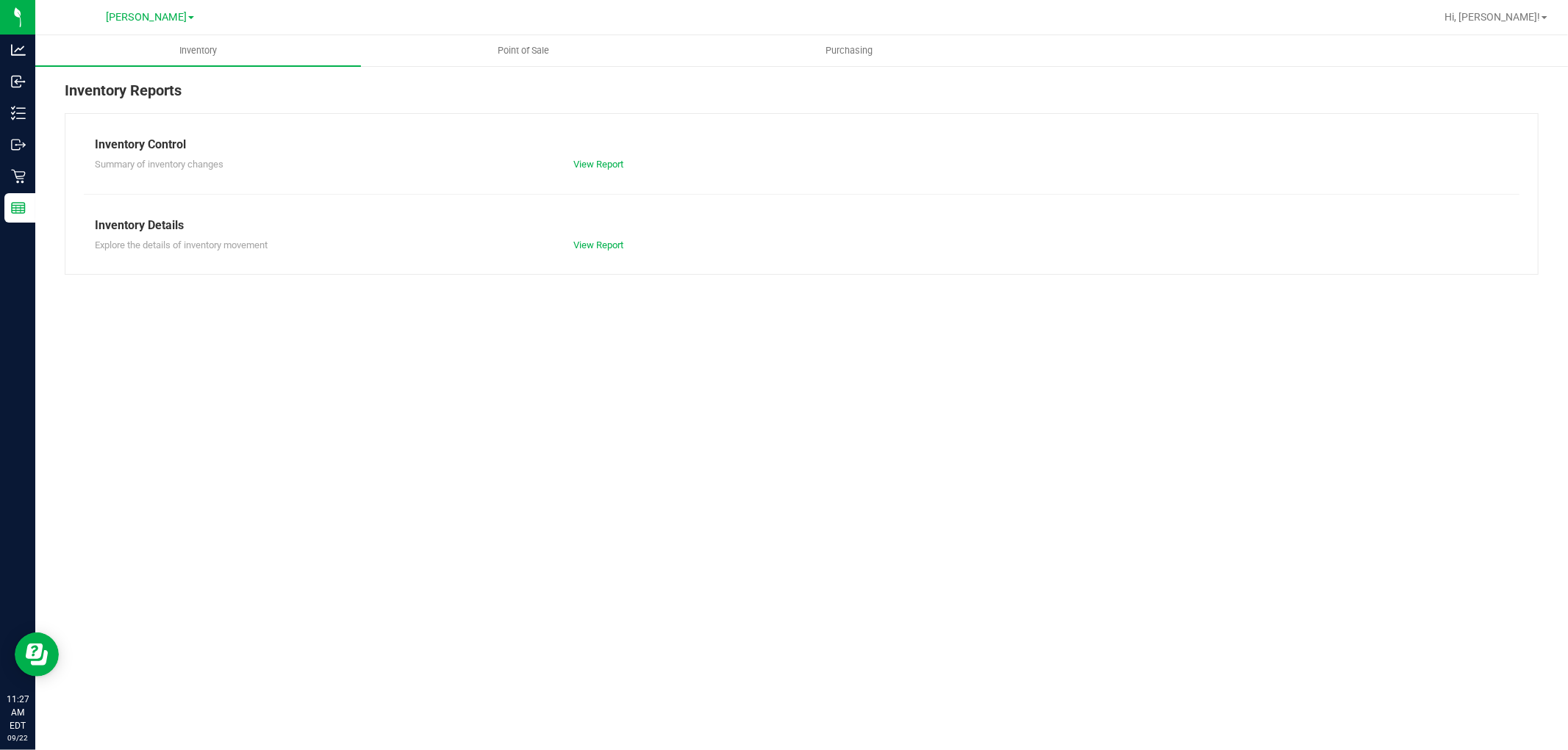
click at [480, 460] on div "Inventory Point of Sale Purchasing Inventory Reports Inventory Control Summary …" at bounding box center [801, 393] width 1532 height 715
click at [500, 58] on uib-tab-heading "Point of Sale" at bounding box center [524, 50] width 324 height 29
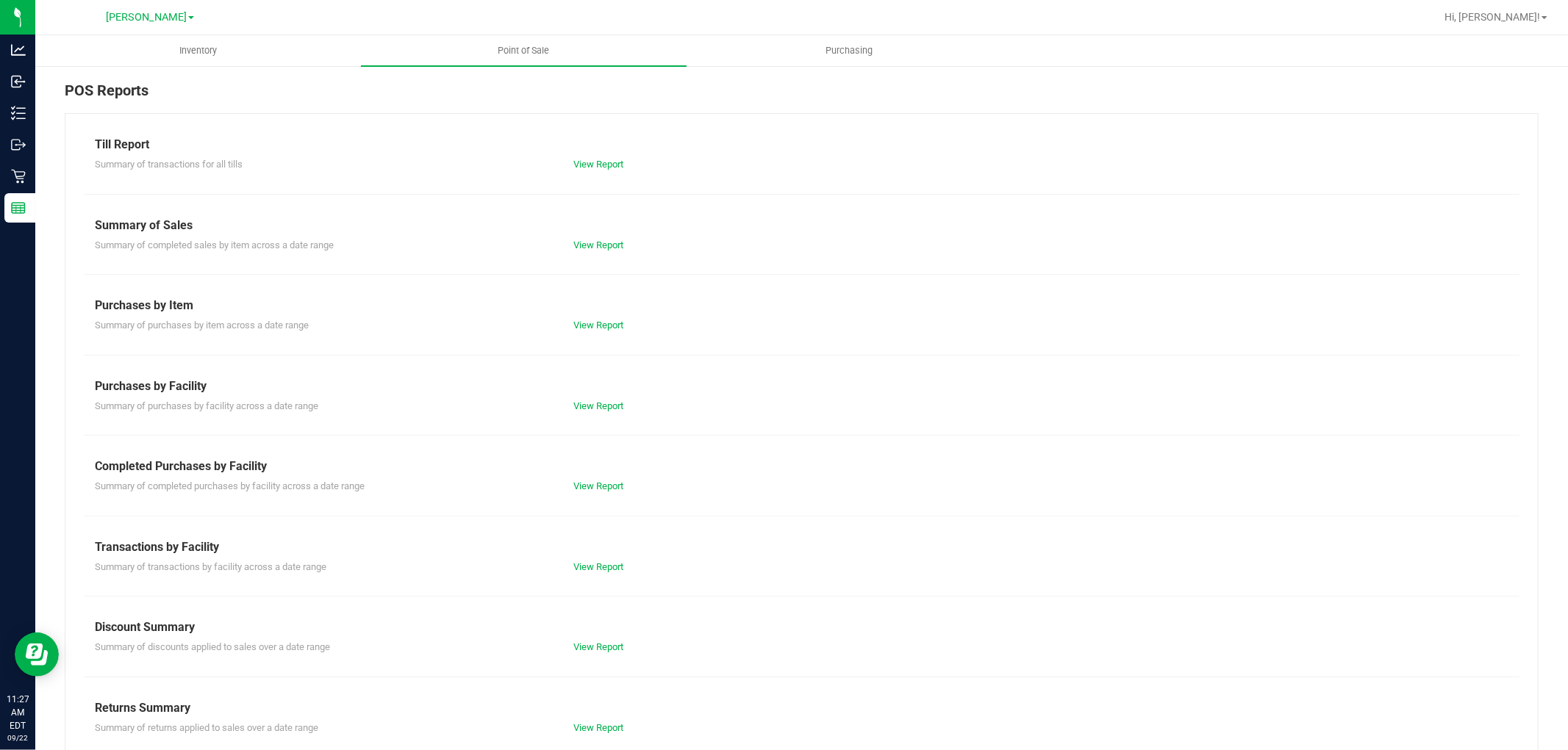
click at [830, 660] on div "Till Report Summary of transactions for all tills View Report Summary of Sales …" at bounding box center [801, 435] width 1474 height 645
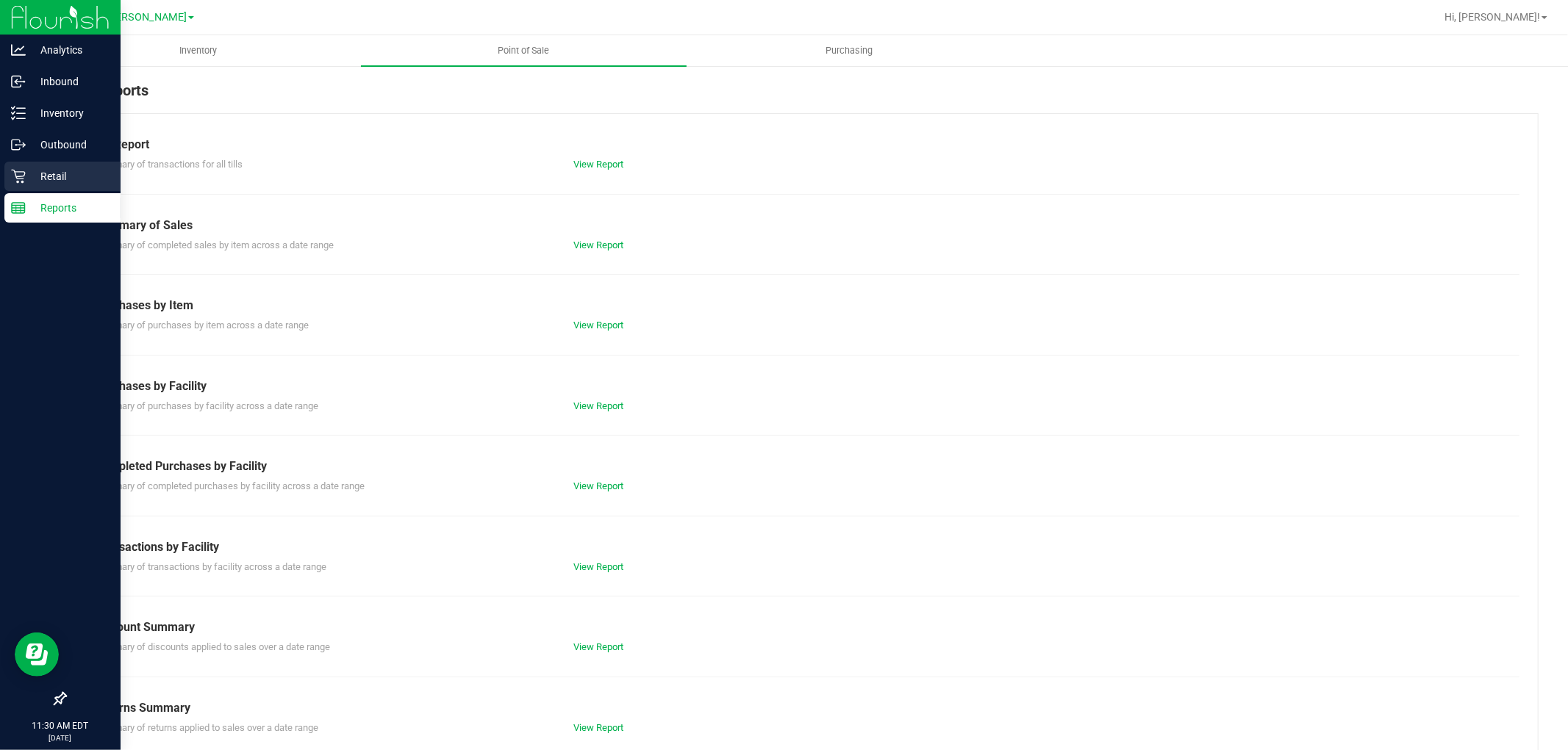
click at [40, 168] on p "Retail" at bounding box center [70, 176] width 89 height 18
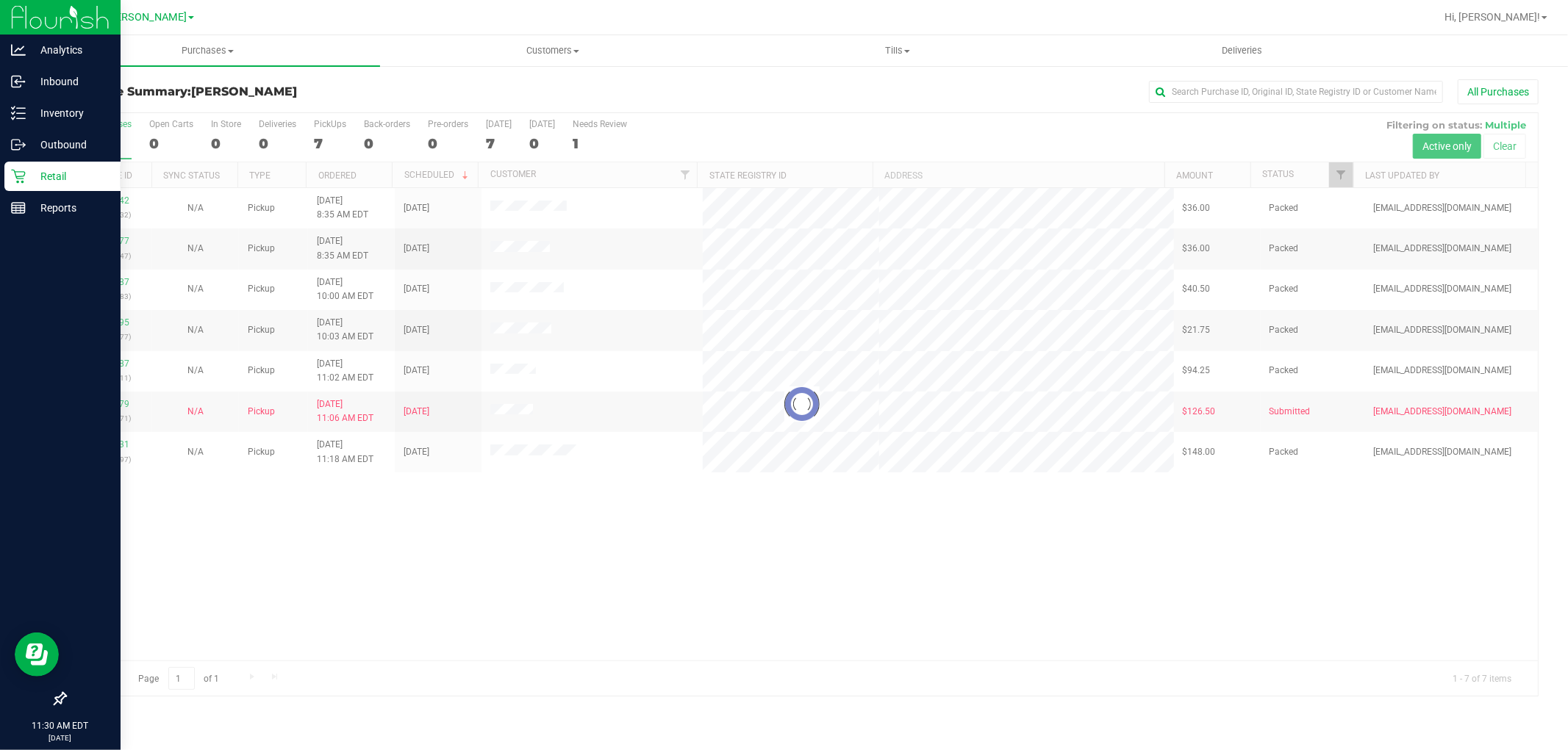
click at [483, 557] on div at bounding box center [801, 404] width 1472 height 583
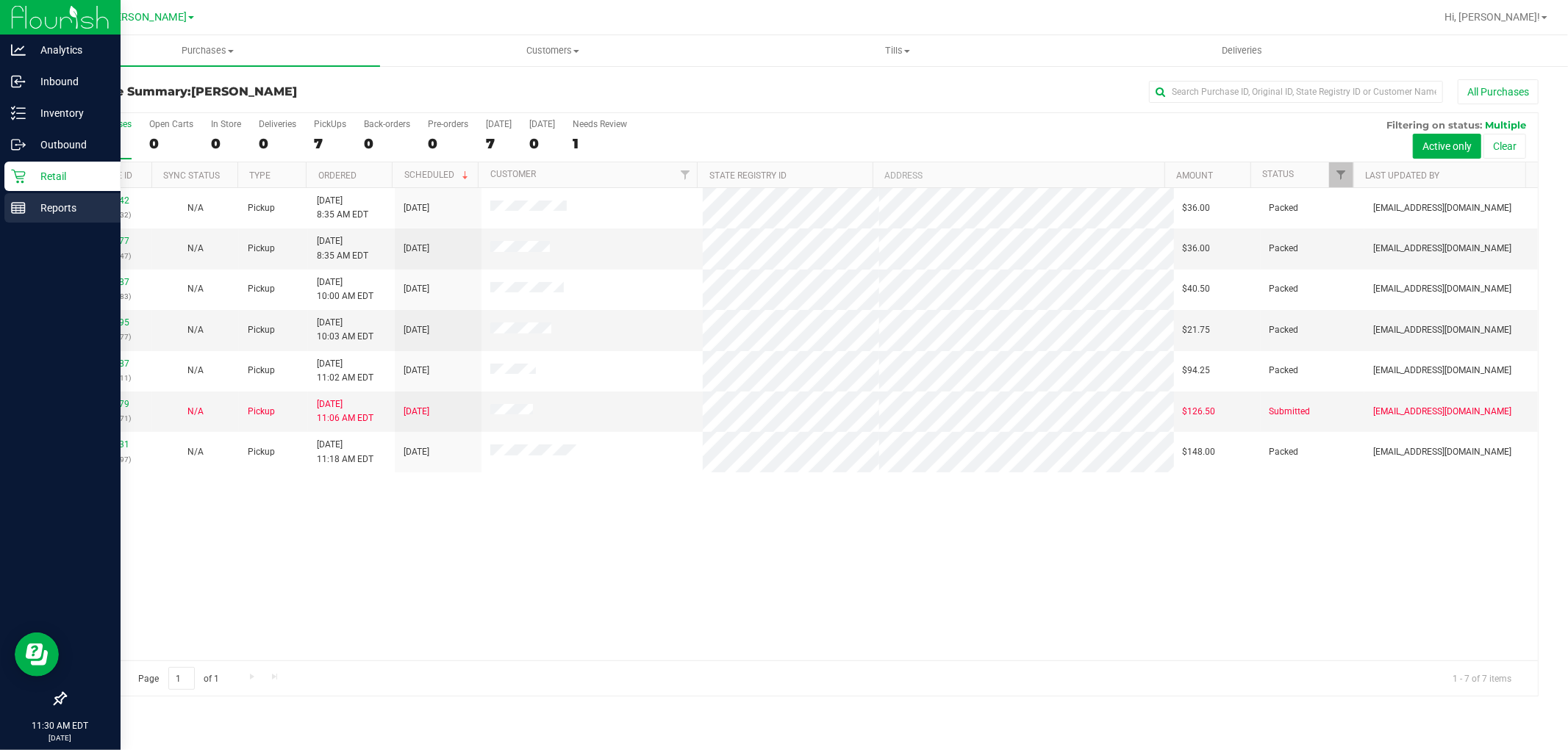
click at [33, 204] on p "Reports" at bounding box center [70, 207] width 89 height 18
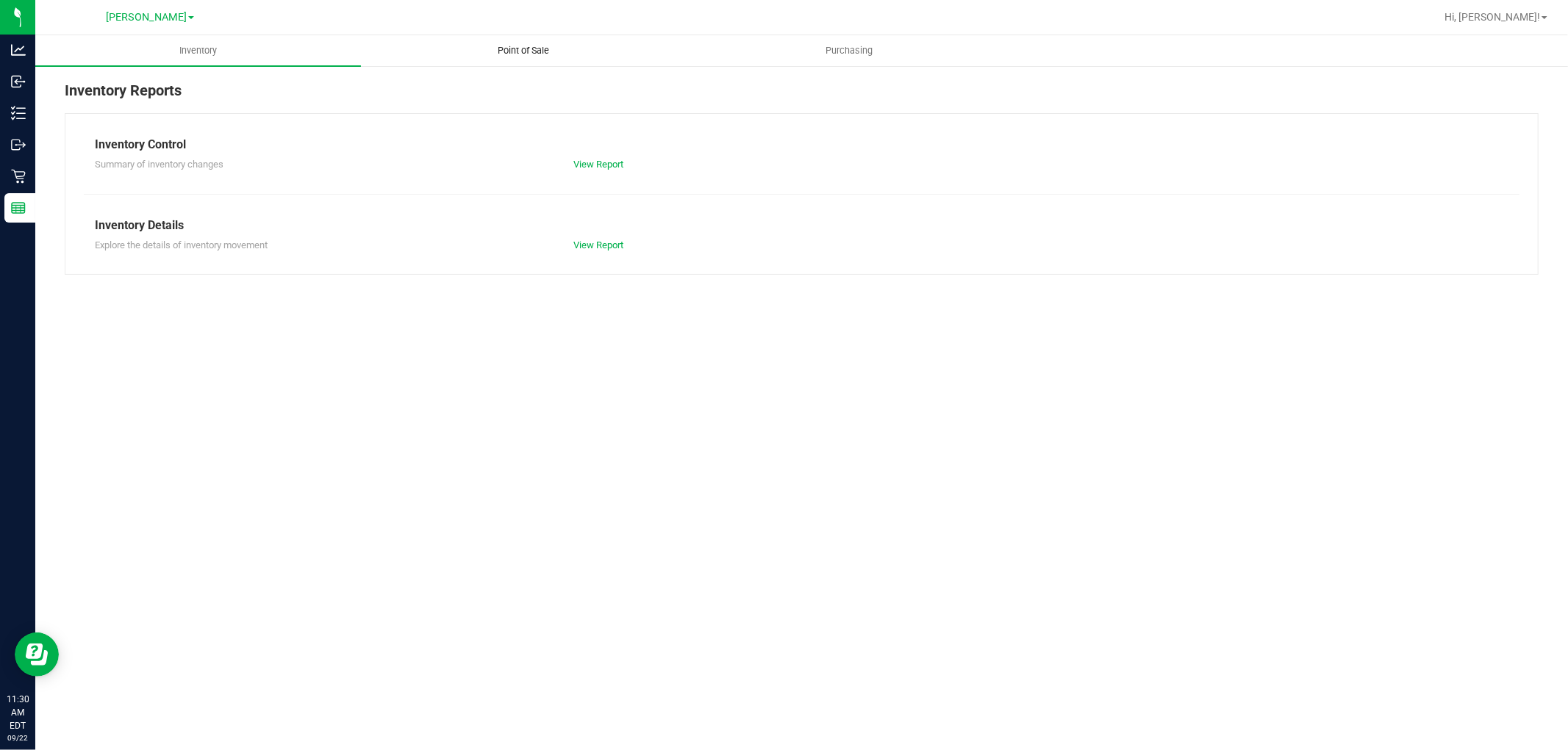
click at [523, 49] on span "Point of Sale" at bounding box center [524, 51] width 91 height 13
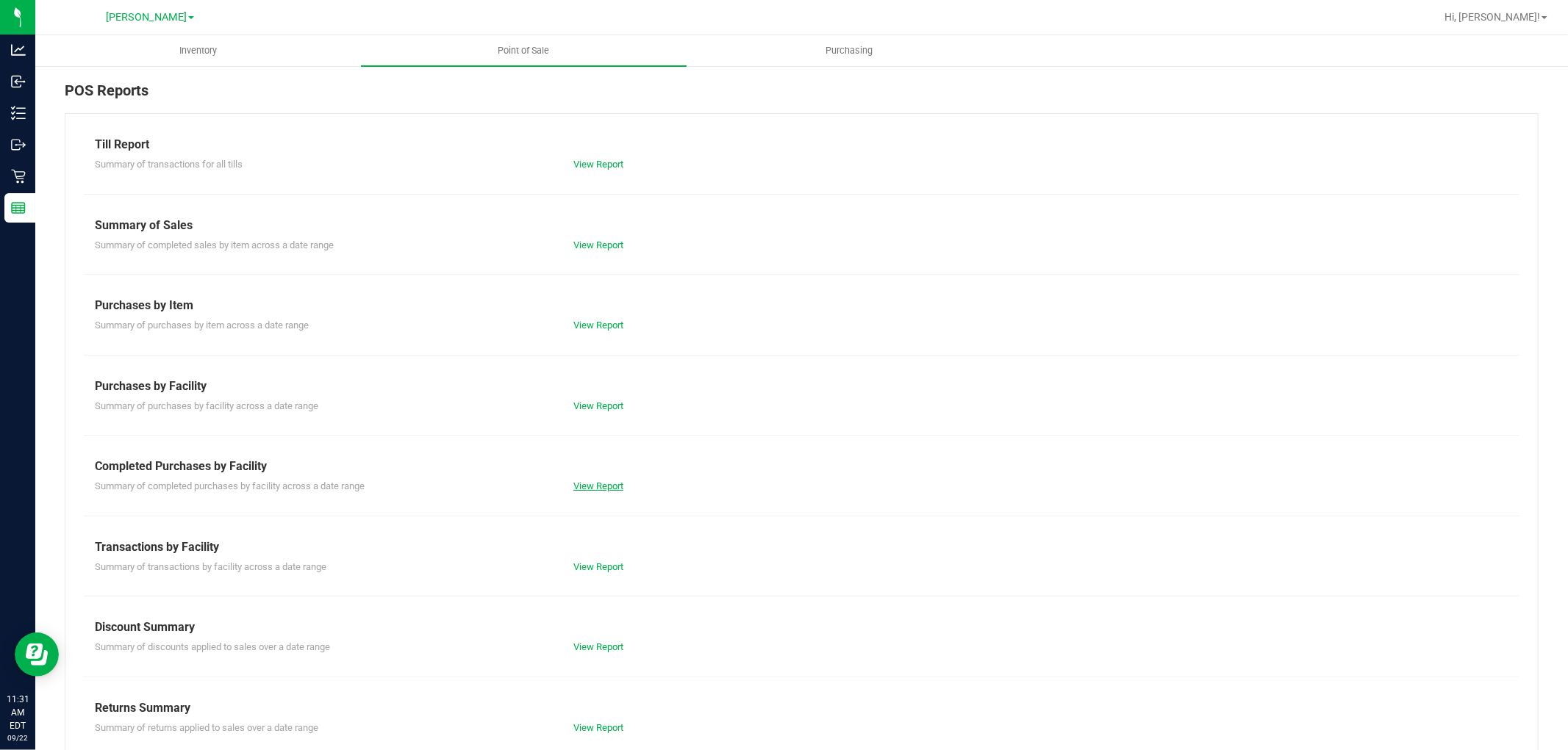
click at [574, 486] on link "View Report" at bounding box center [598, 485] width 50 height 11
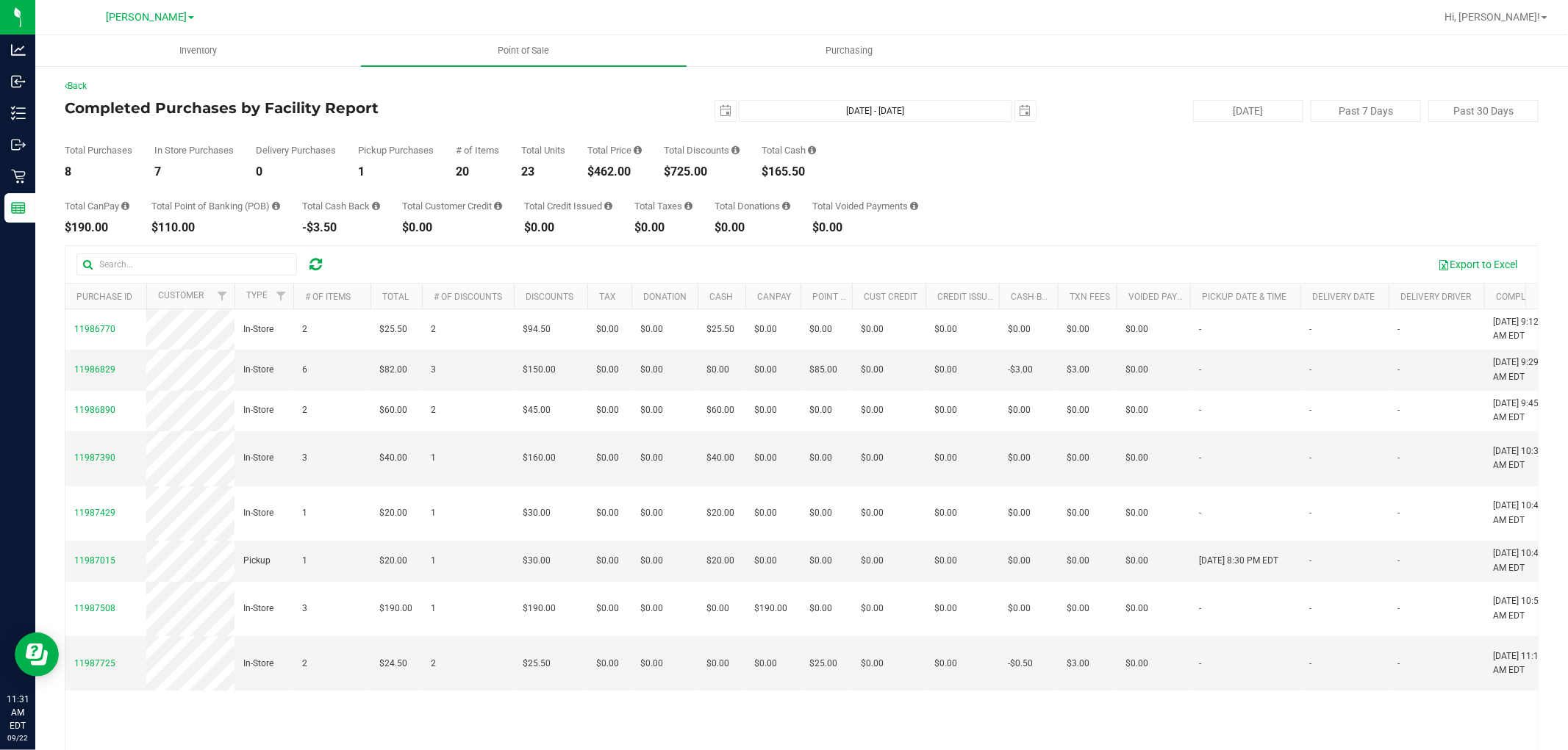
click at [586, 230] on div "$0.00" at bounding box center [568, 228] width 89 height 12
click at [538, 129] on div "Total Purchases 8 In Store Purchases 7 Delivery Purchases 0 Pickup Purchases 1 …" at bounding box center [801, 149] width 1474 height 56
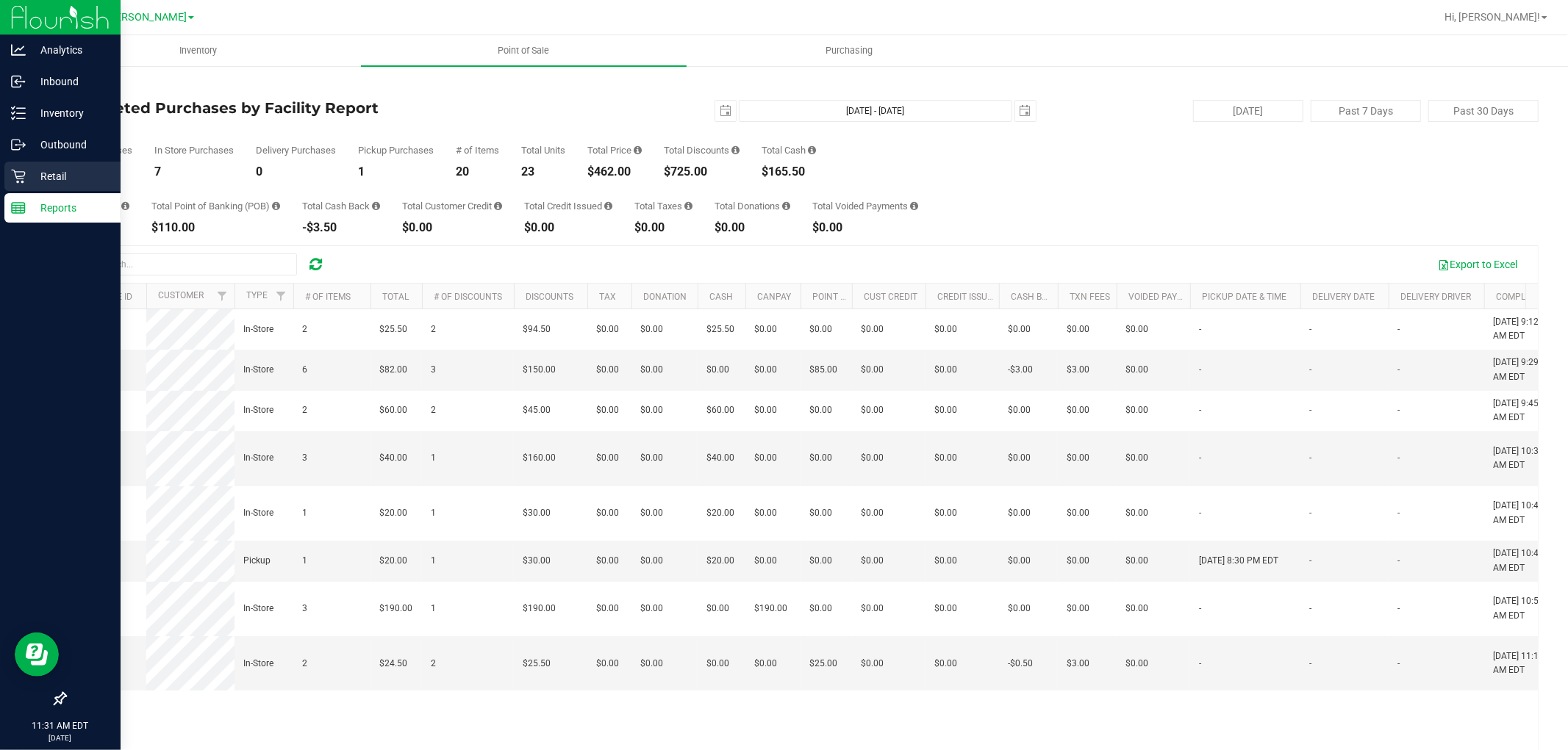
click at [33, 181] on p "Retail" at bounding box center [70, 176] width 89 height 18
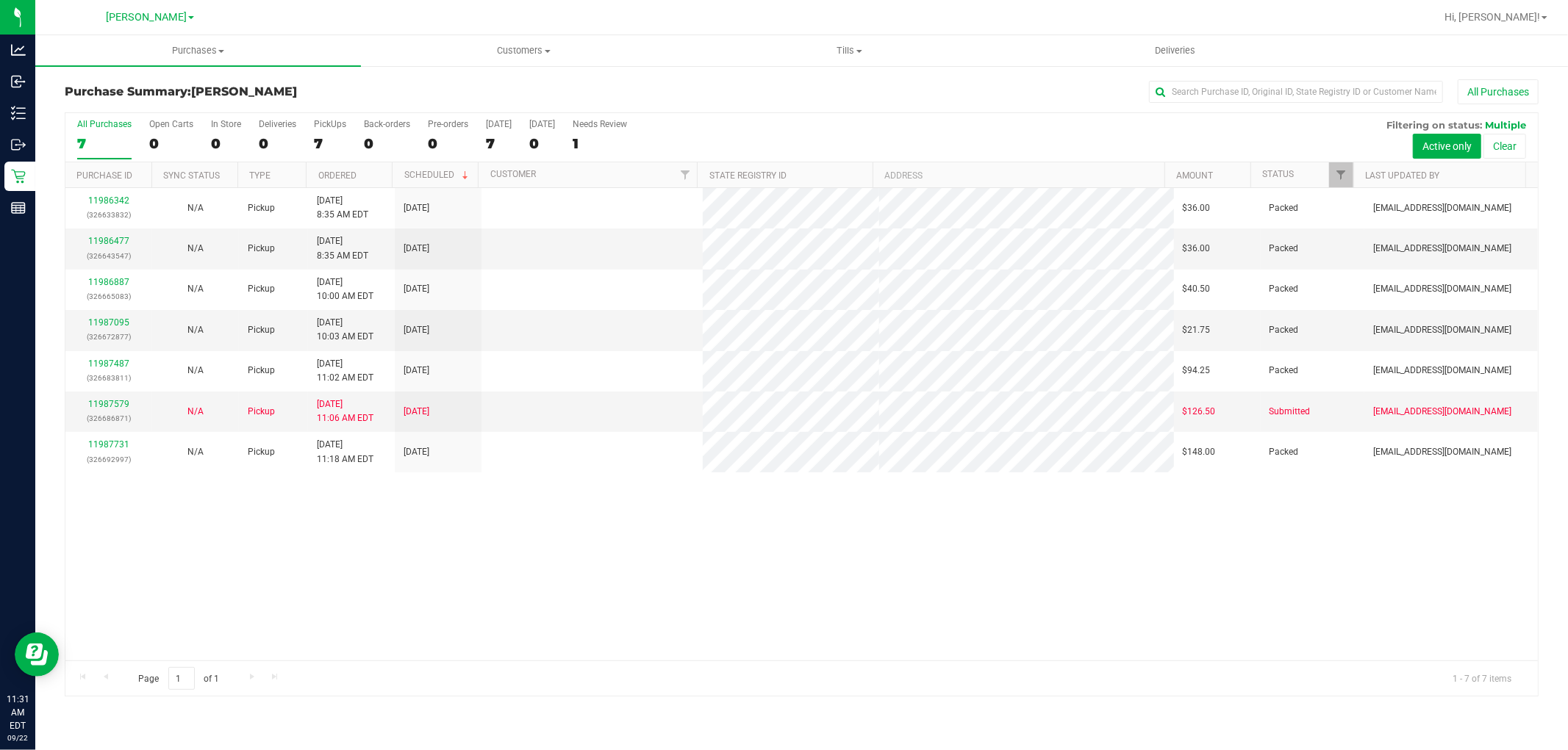
click at [779, 565] on div "11986342 (326633832) N/A Pickup [DATE] 8:35 AM EDT 9/22/2025 $36.00 Packed [EMA…" at bounding box center [801, 424] width 1472 height 473
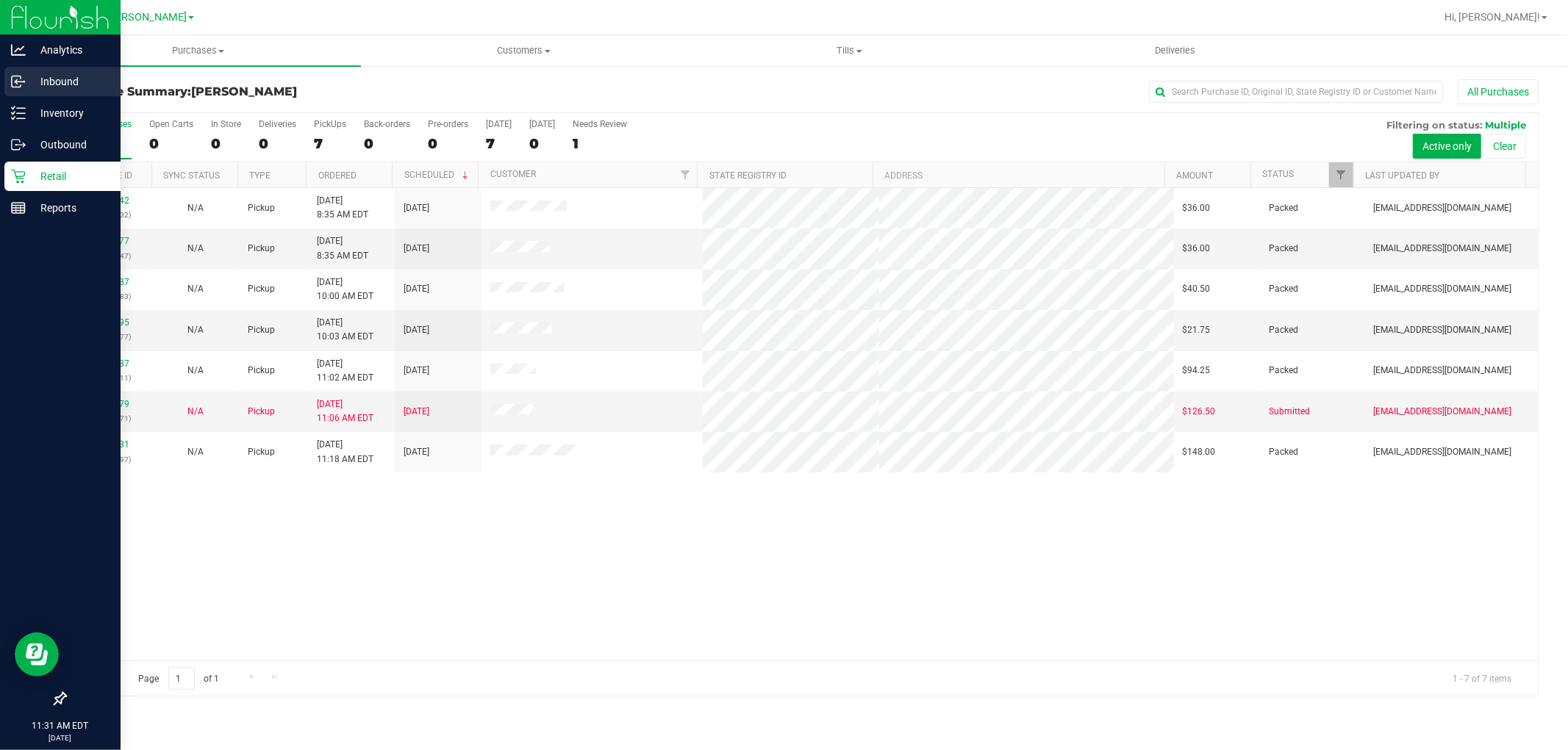
click at [91, 73] on p "Inbound" at bounding box center [70, 81] width 89 height 18
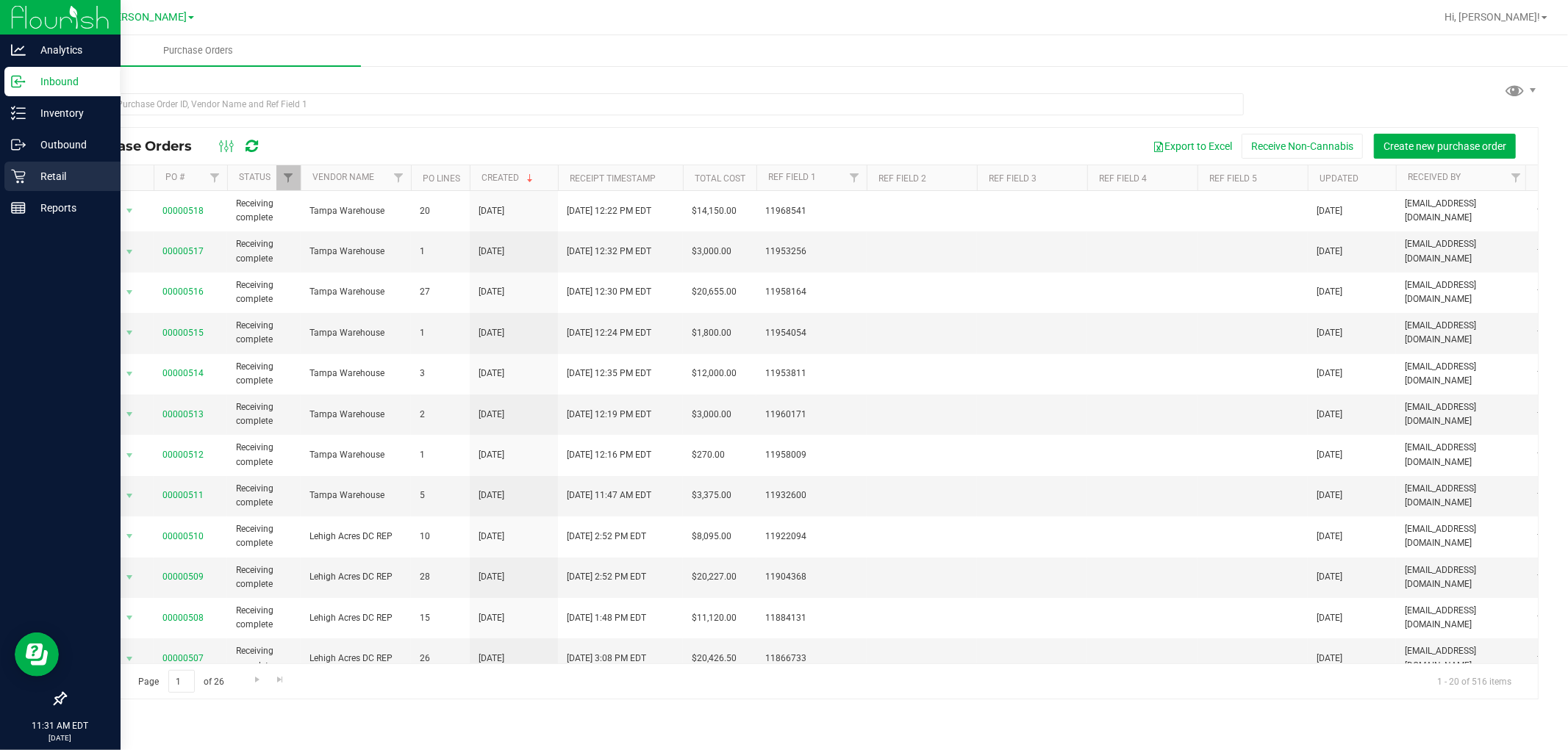
click at [42, 177] on p "Retail" at bounding box center [70, 176] width 89 height 18
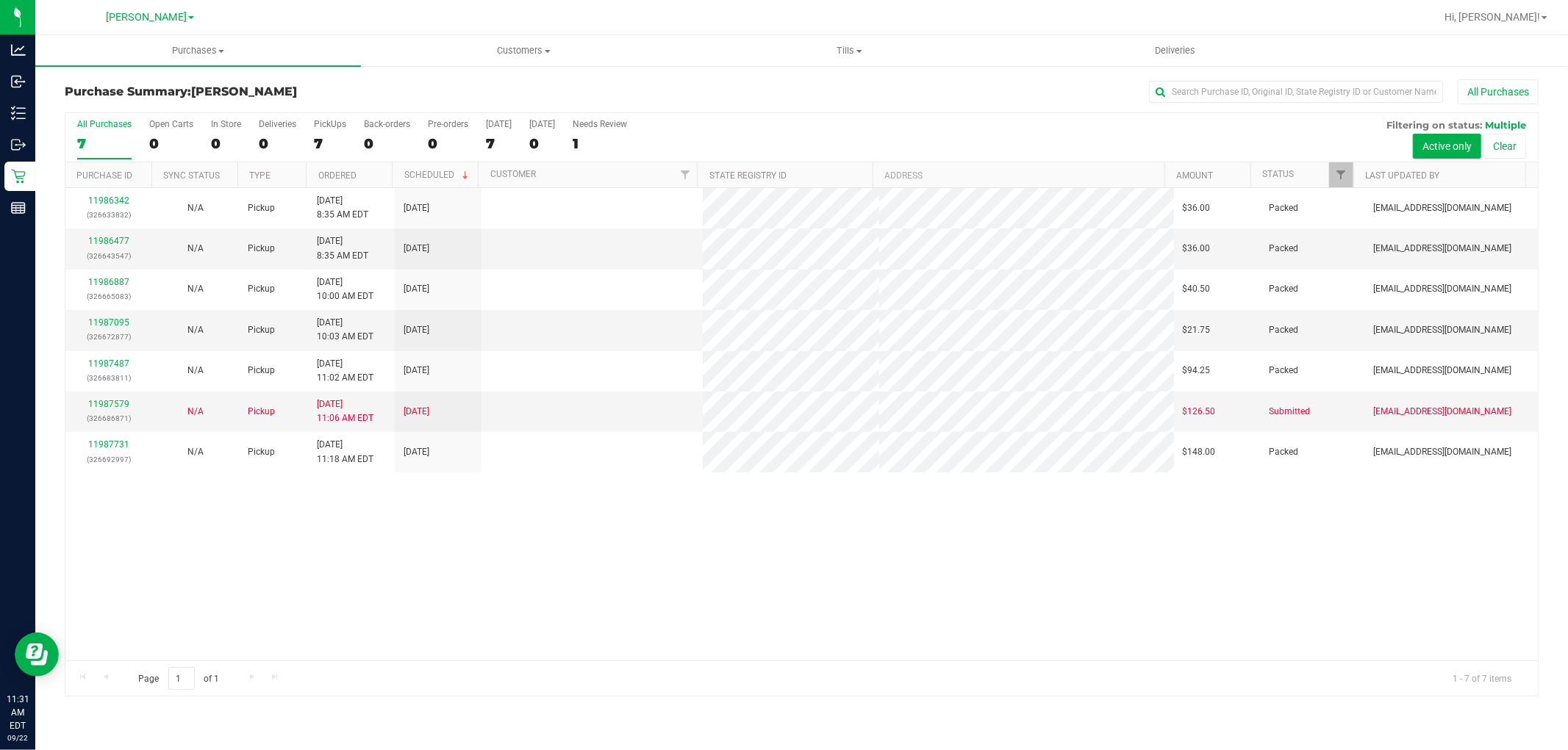
click at [552, 533] on div "11986342 (326633832) N/A Pickup [DATE] 8:35 AM EDT 9/22/2025 $36.00 Packed [EMA…" at bounding box center [801, 424] width 1472 height 473
click at [481, 577] on div "11986342 (326633832) N/A Pickup [DATE] 8:35 AM EDT 9/22/2025 $36.00 Packed [EMA…" at bounding box center [801, 424] width 1472 height 473
click at [454, 617] on div "11986342 (326633832) N/A Pickup [DATE] 8:35 AM EDT 9/22/2025 $36.00 Packed [EMA…" at bounding box center [801, 424] width 1472 height 473
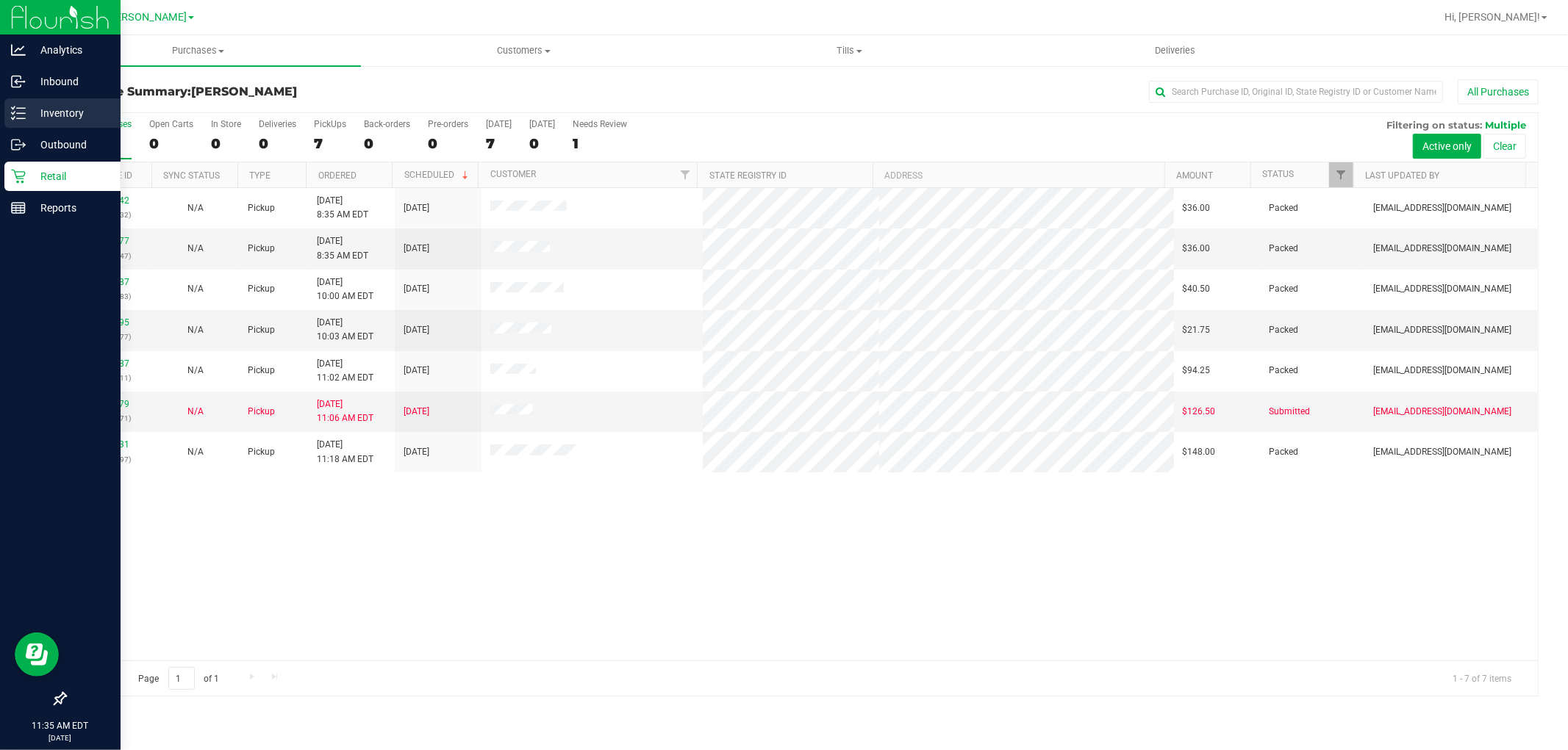
click at [57, 110] on p "Inventory" at bounding box center [70, 113] width 89 height 18
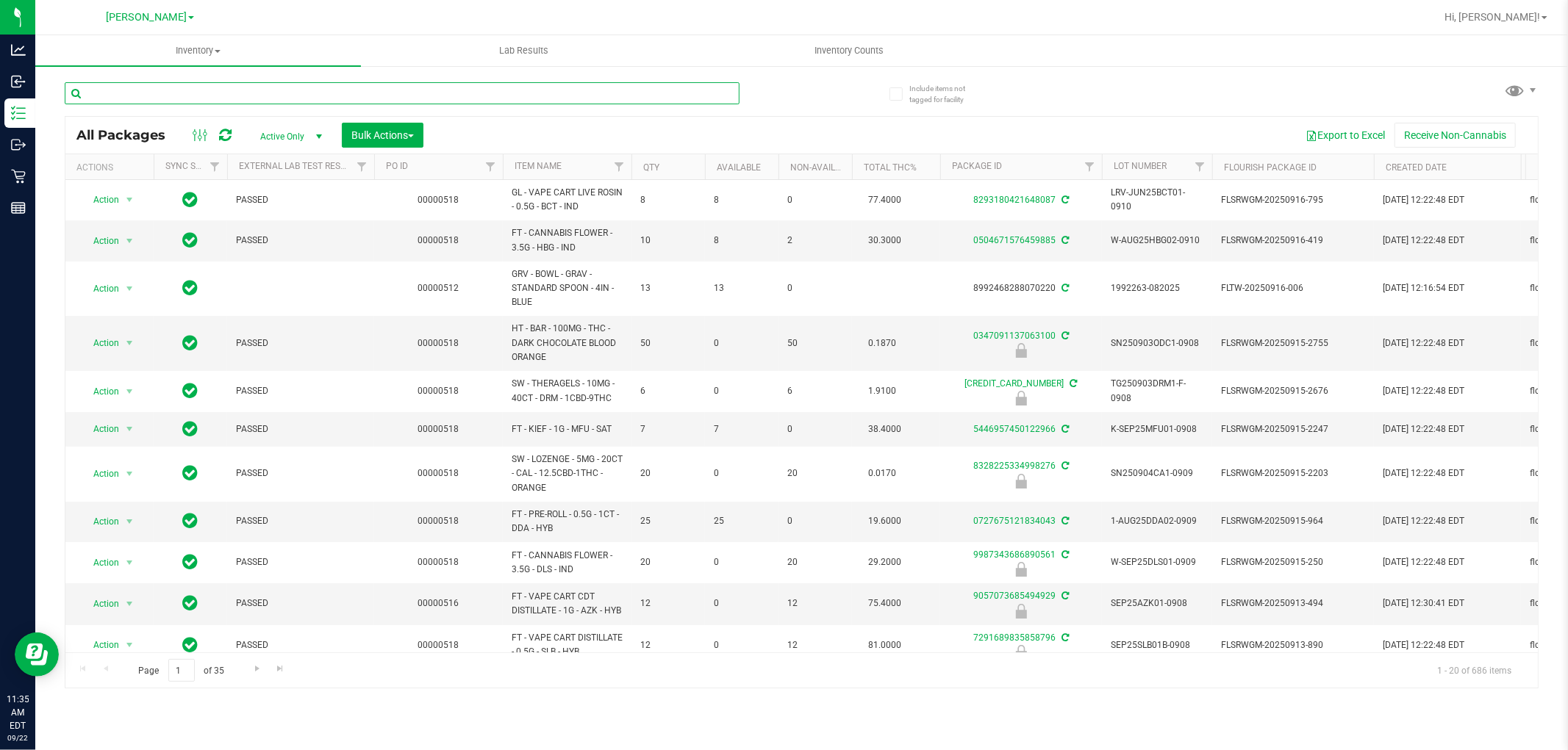
click at [205, 90] on input "text" at bounding box center [402, 94] width 675 height 22
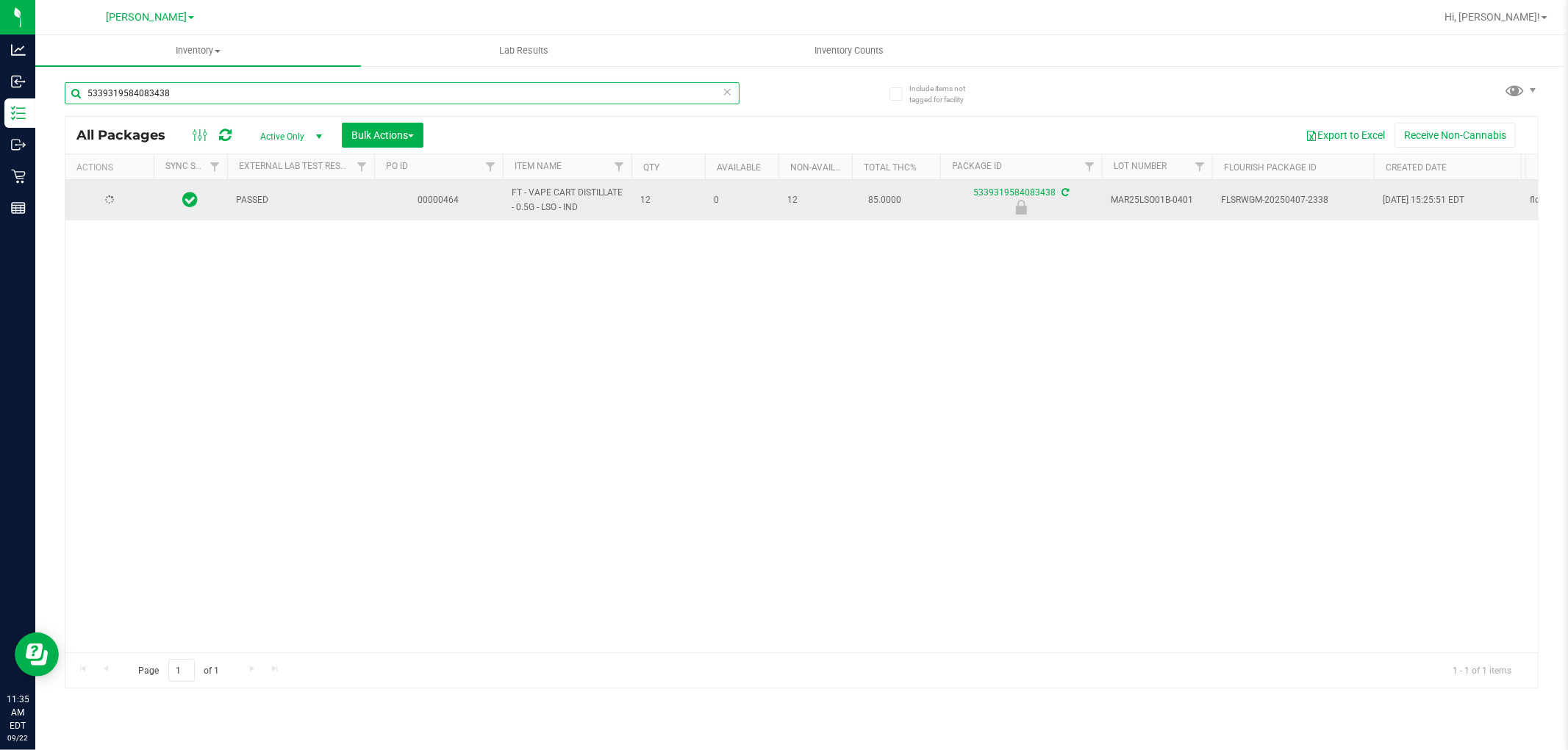
type input "5339319584083438"
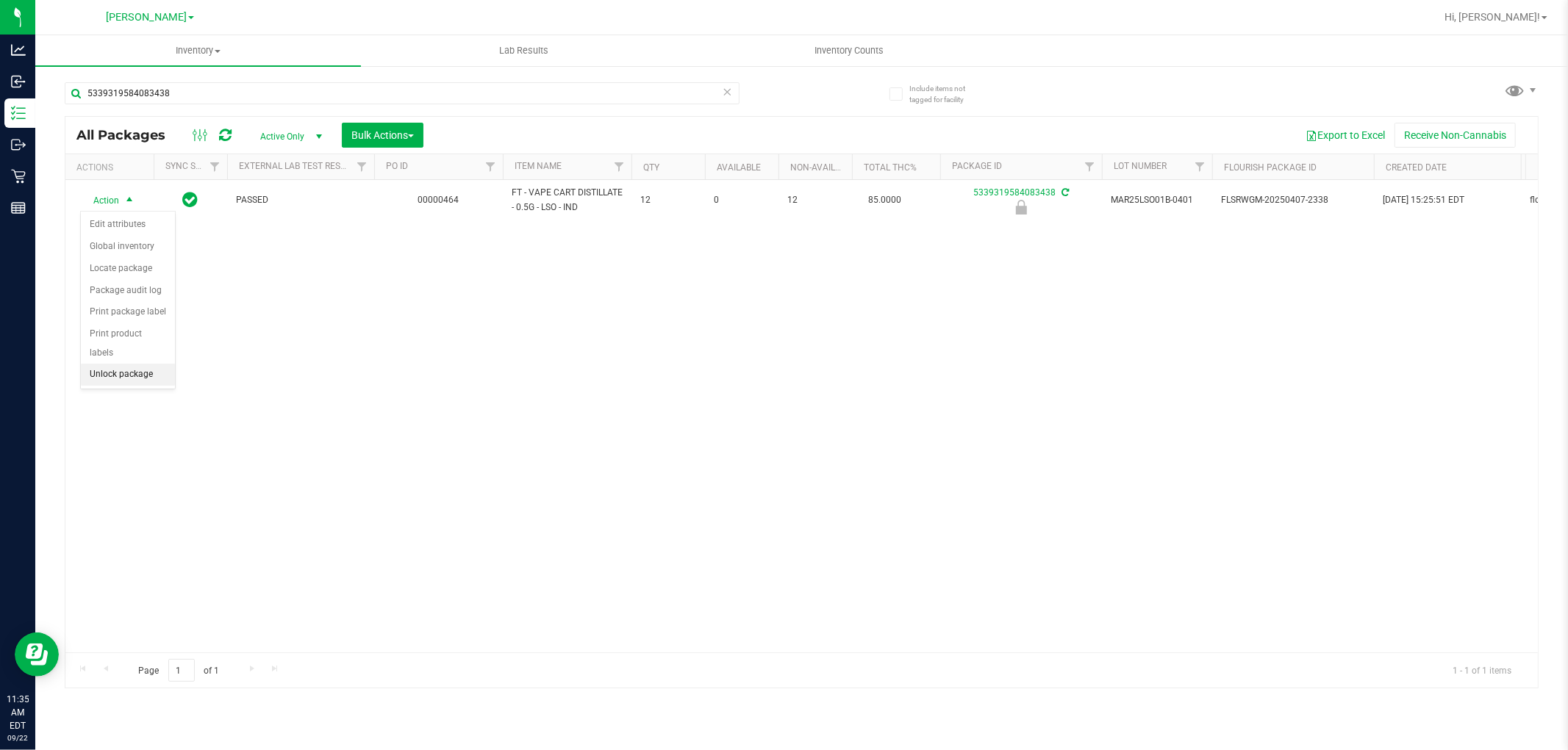
click at [101, 375] on li "Unlock package" at bounding box center [128, 374] width 94 height 22
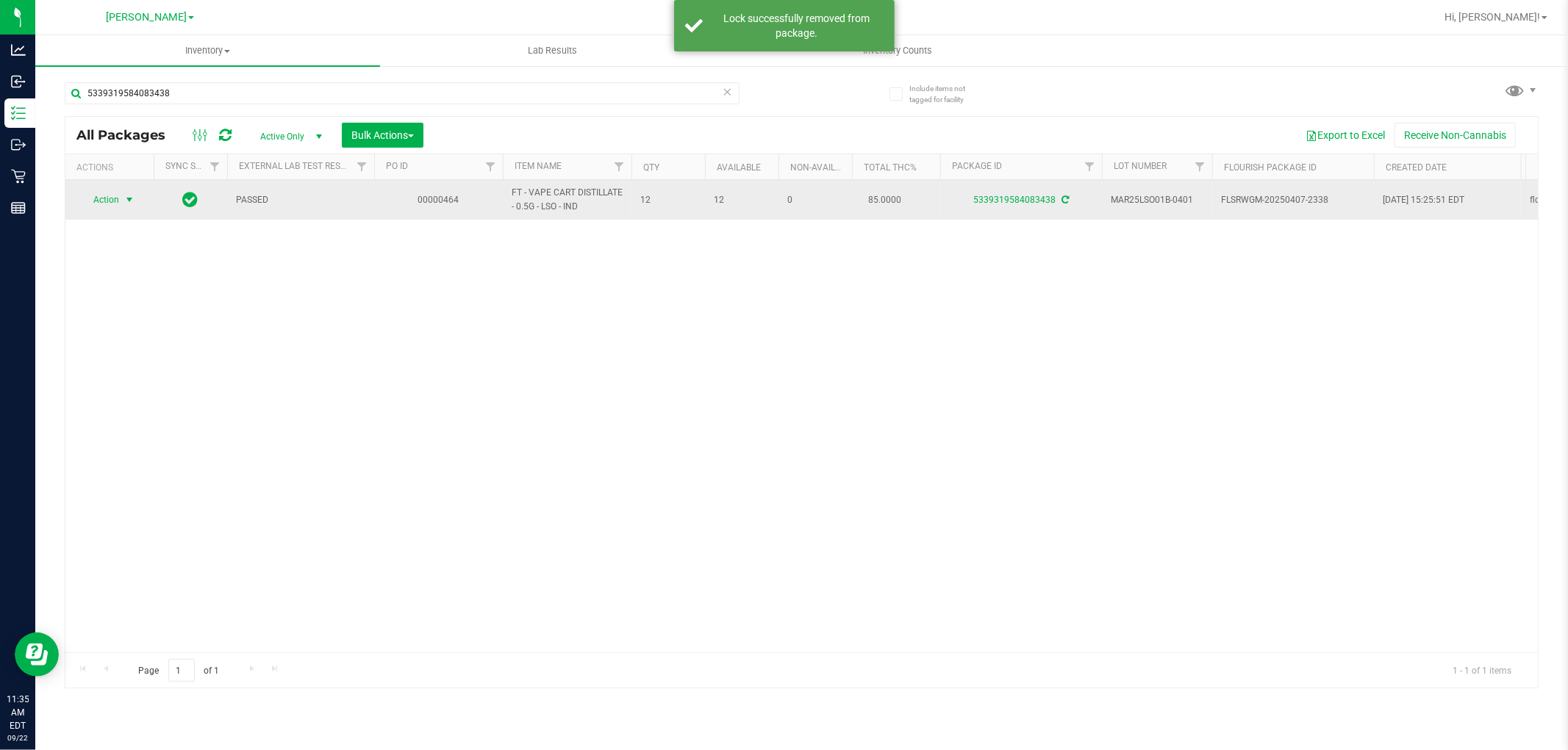
click at [113, 201] on span "Action" at bounding box center [100, 200] width 40 height 21
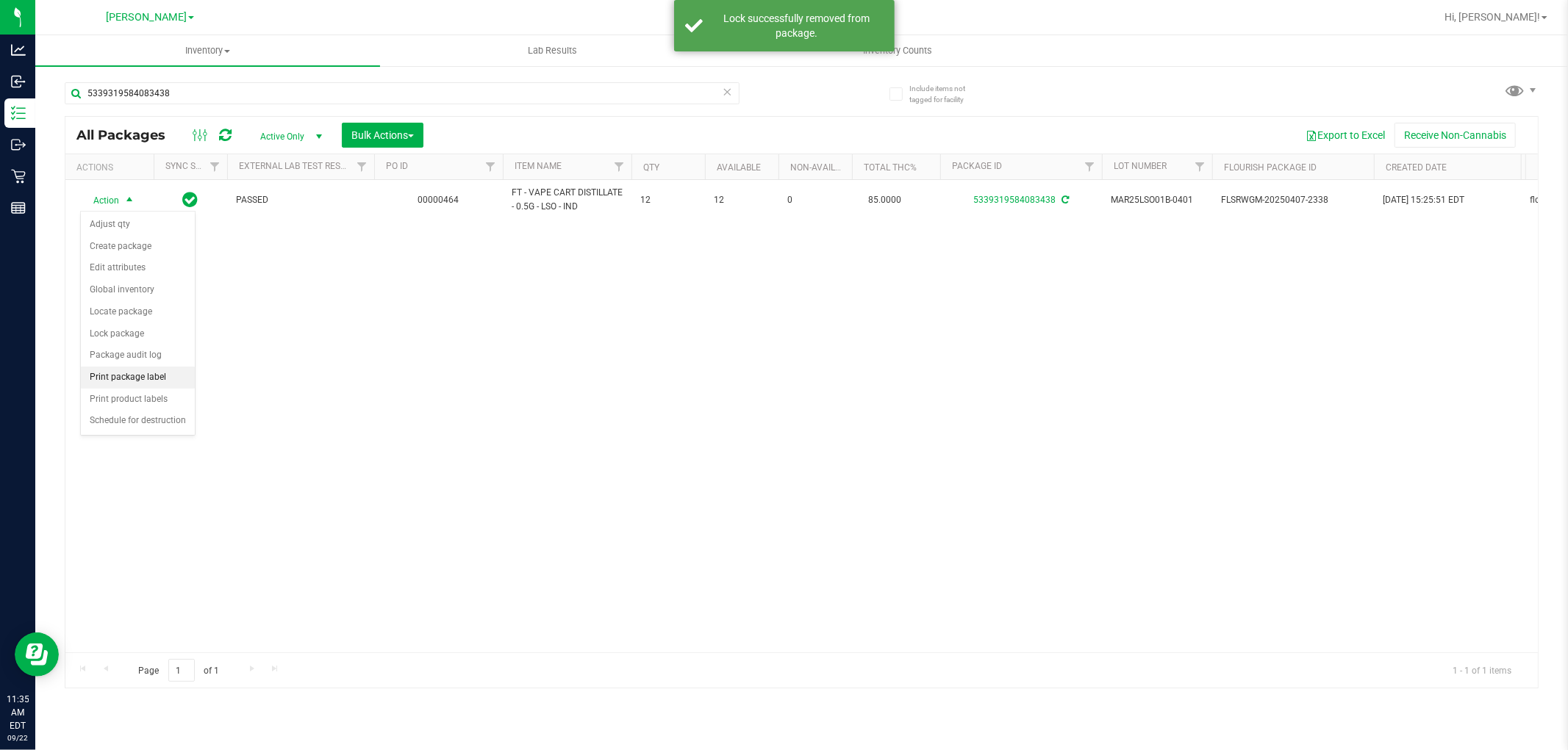
click at [129, 372] on li "Print package label" at bounding box center [138, 378] width 114 height 22
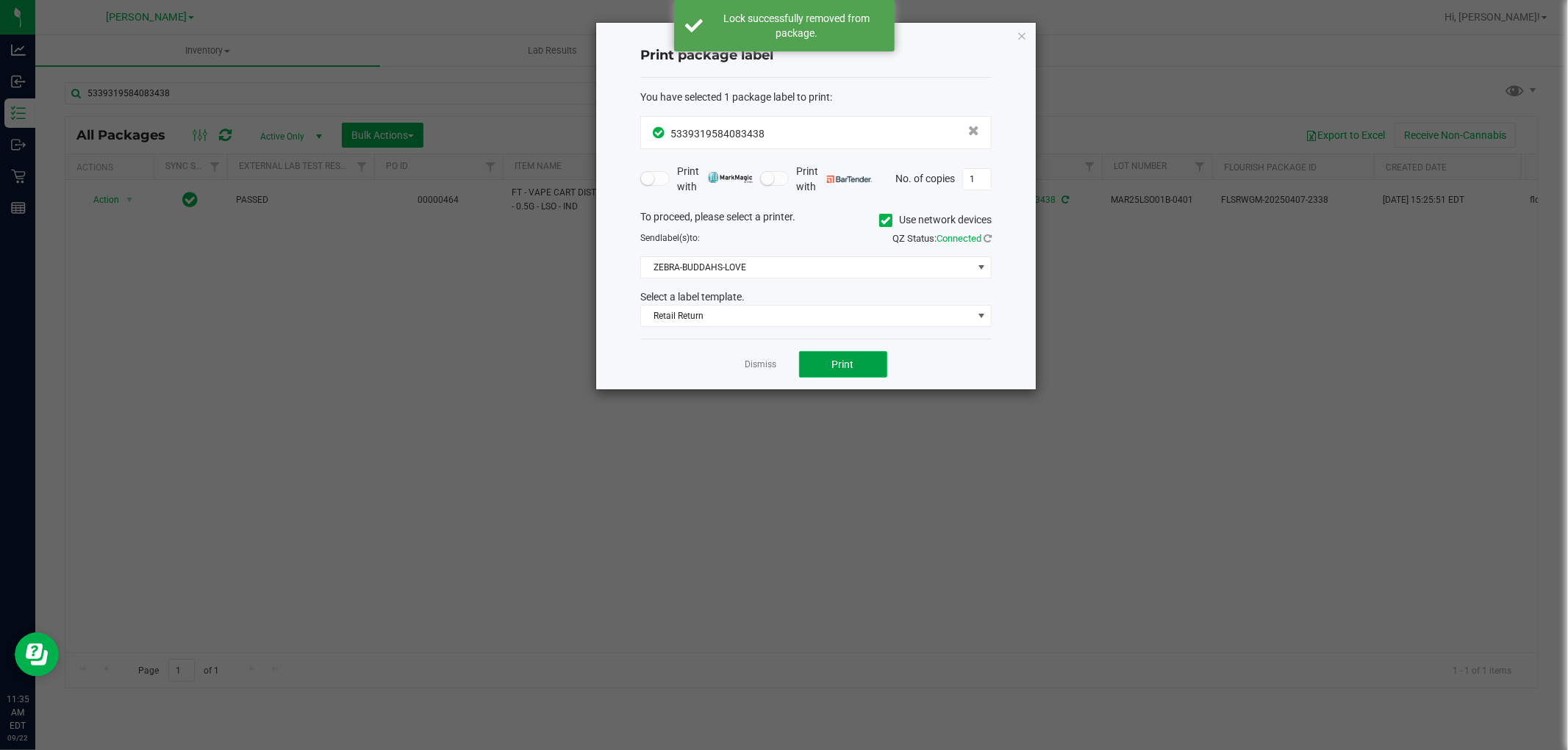
click at [839, 376] on button "Print" at bounding box center [843, 365] width 89 height 27
click at [755, 363] on link "Dismiss" at bounding box center [761, 364] width 32 height 13
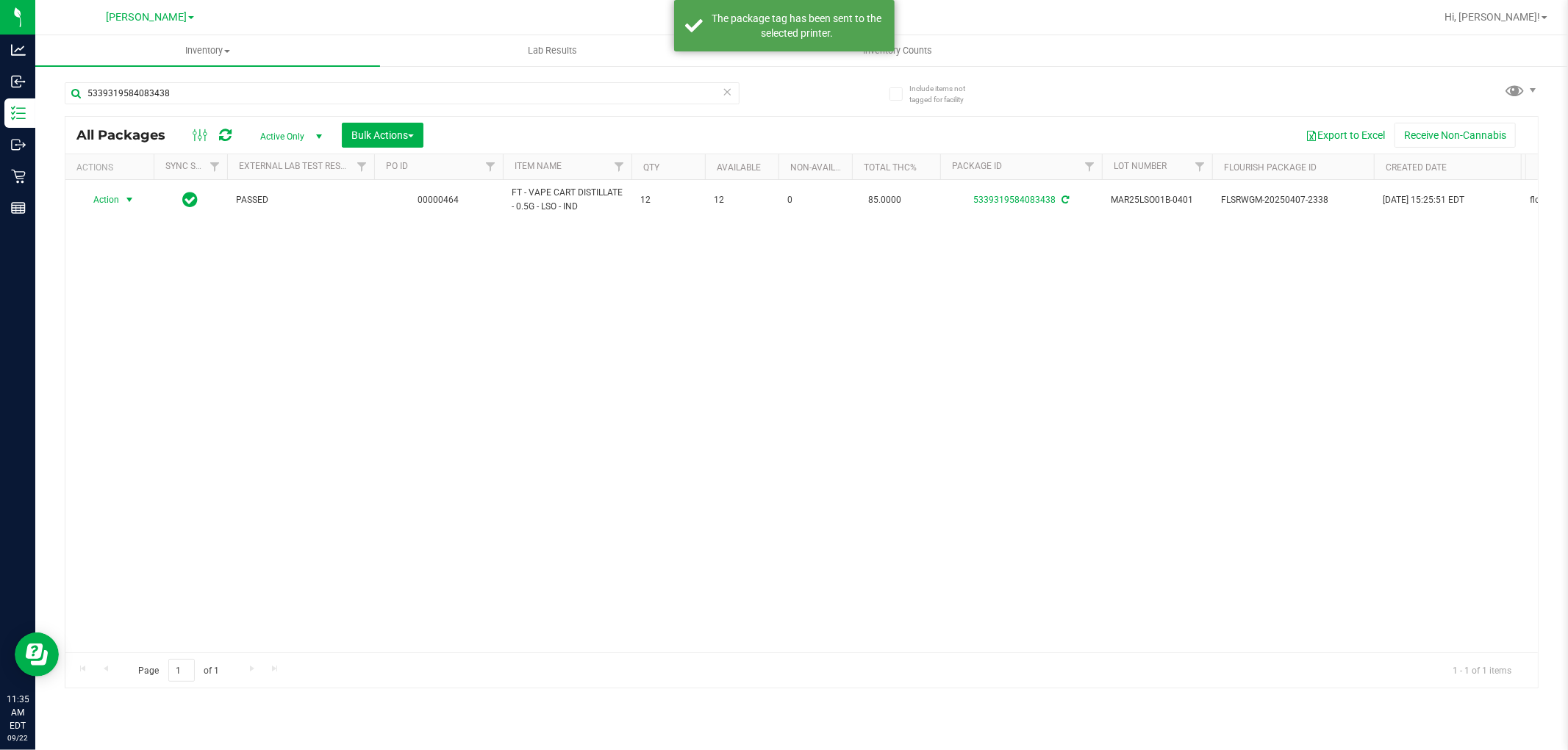
drag, startPoint x: 747, startPoint y: 491, endPoint x: 755, endPoint y: 487, distance: 8.9
click at [747, 492] on div "Action Action Adjust qty Create package Edit attributes Global inventory Locate…" at bounding box center [801, 417] width 1472 height 473
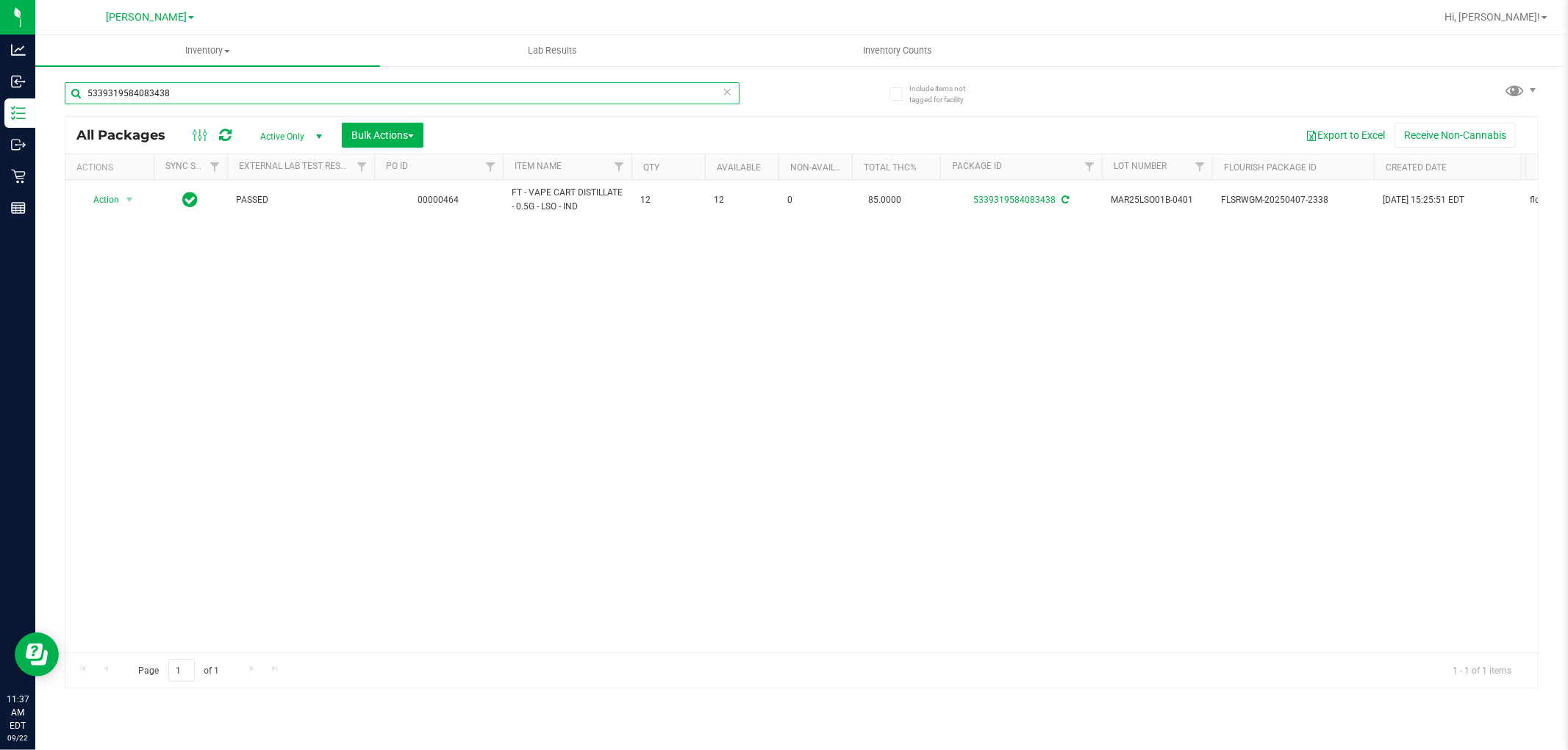
click at [170, 94] on input "5339319584083438" at bounding box center [402, 94] width 675 height 22
type input "cjp"
click at [314, 132] on span "select" at bounding box center [319, 137] width 12 height 12
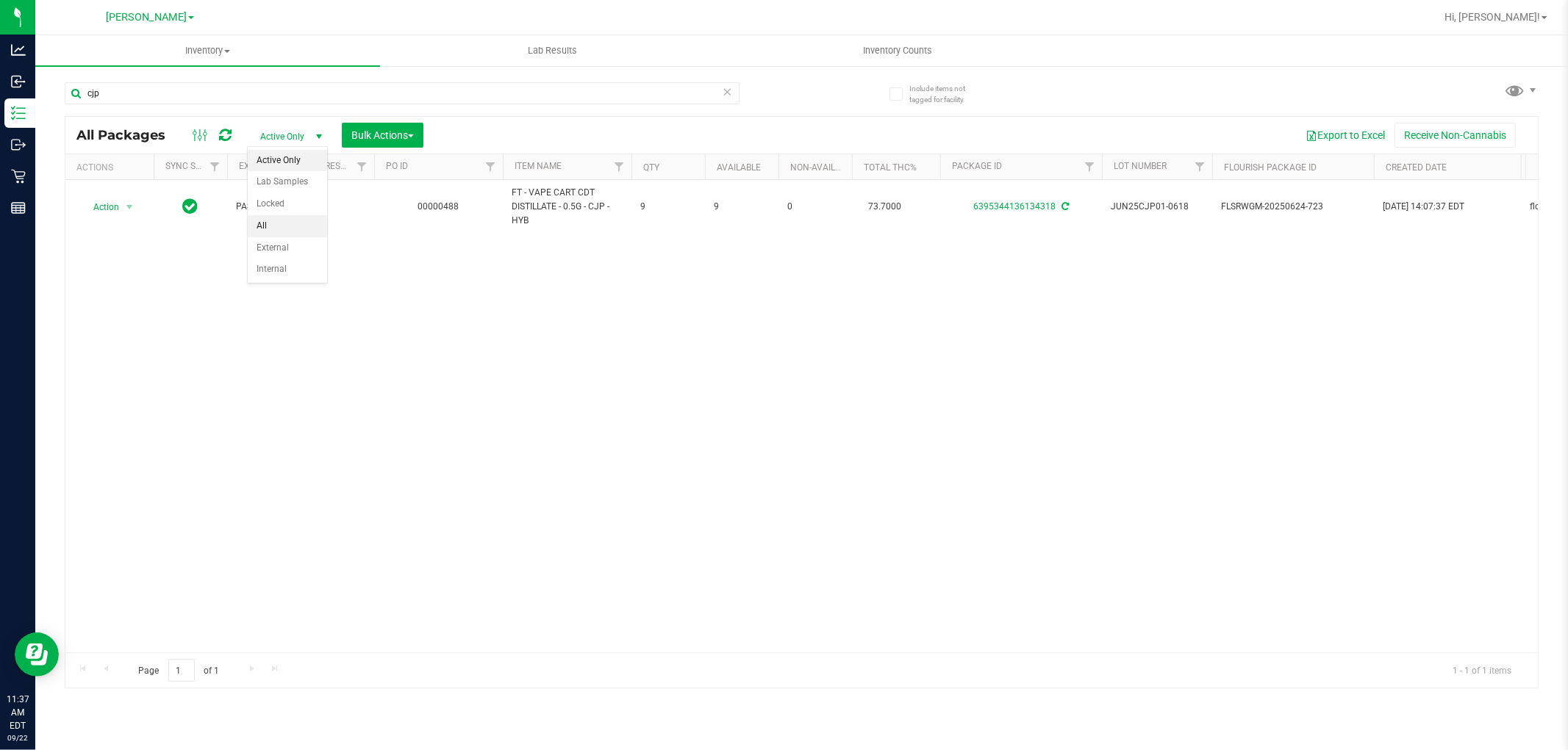
click at [271, 220] on li "All" at bounding box center [287, 226] width 79 height 22
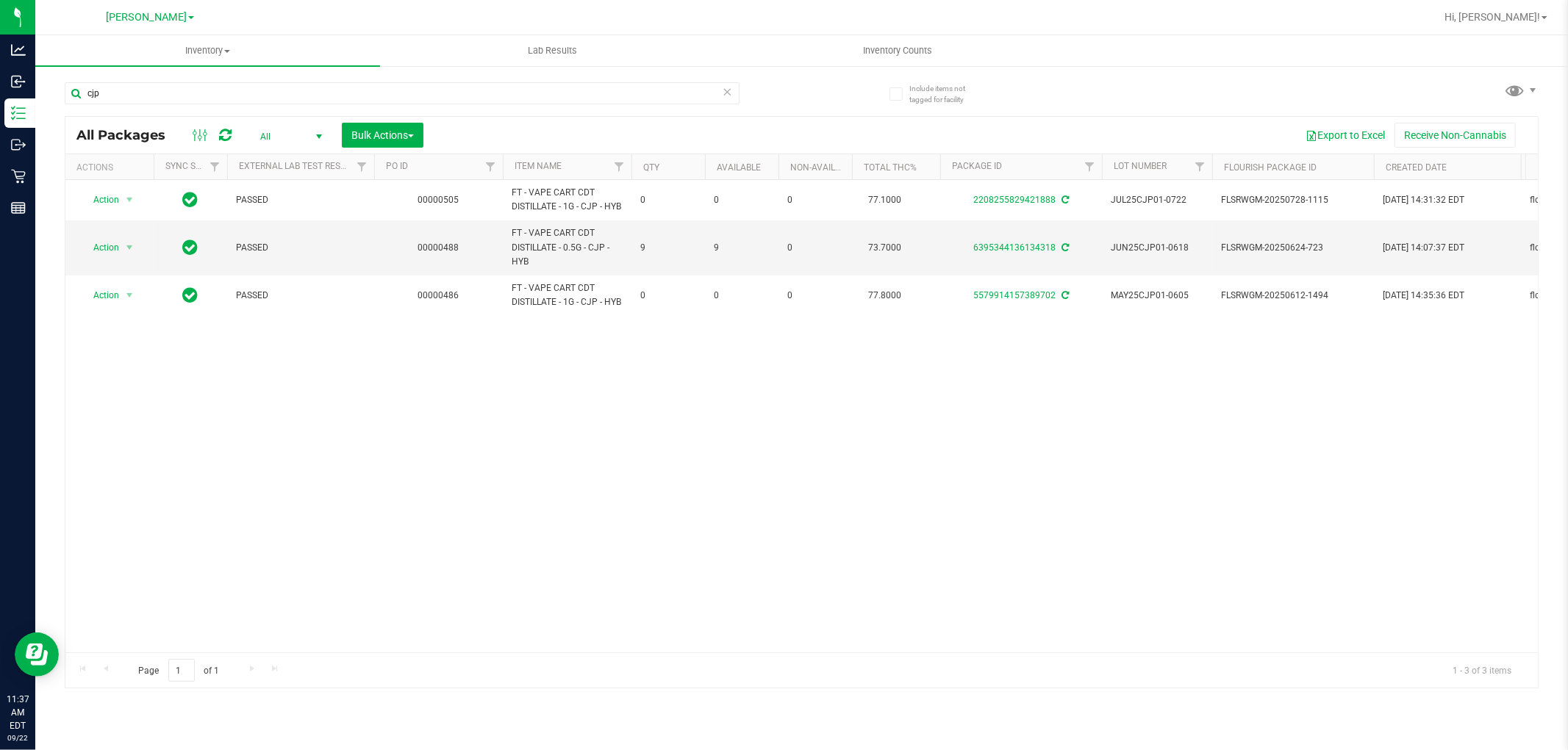
click at [553, 502] on div "Action Action Adjust qty Edit attributes Global inventory Locate package Packag…" at bounding box center [801, 417] width 1472 height 473
click at [223, 94] on input "cjp" at bounding box center [402, 94] width 675 height 22
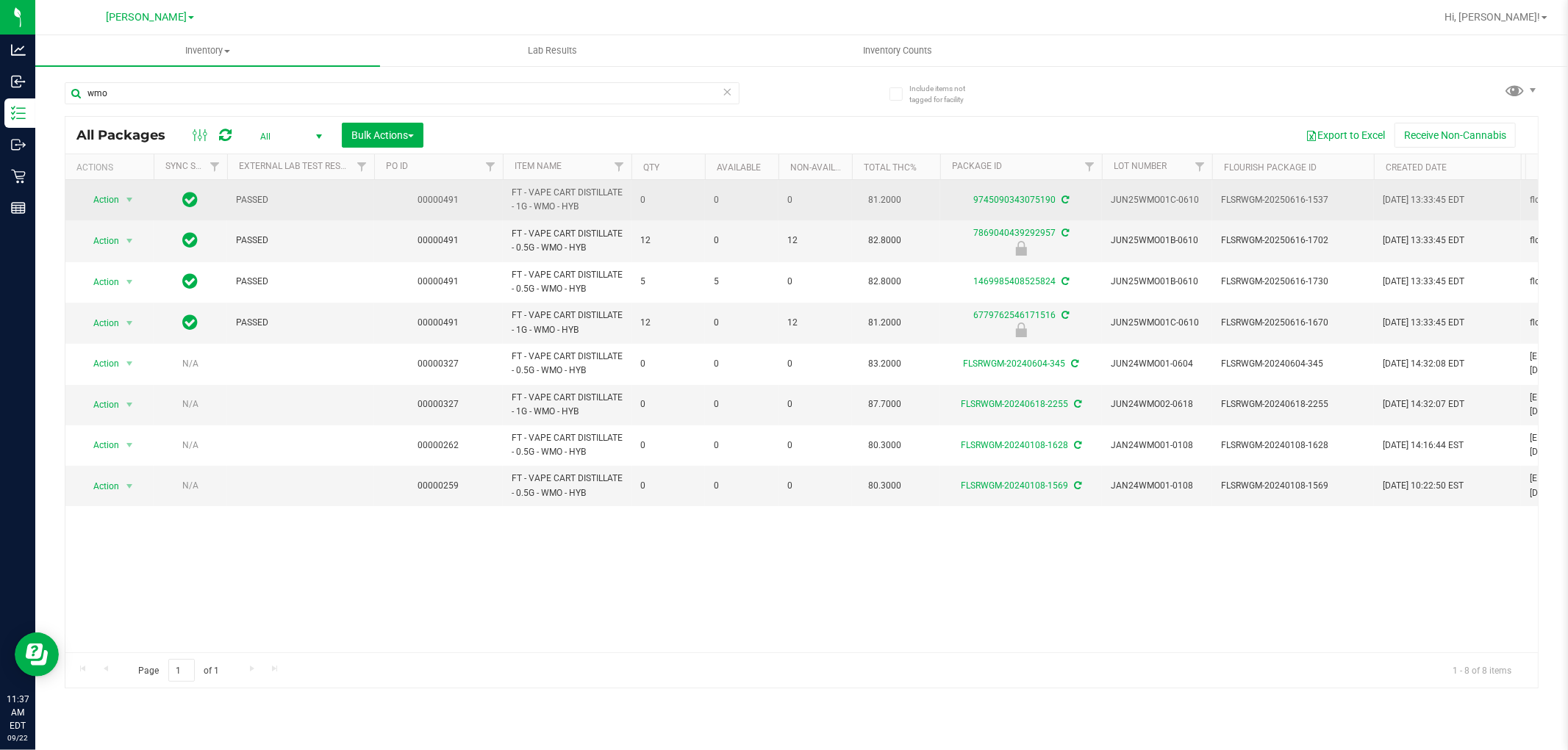
drag, startPoint x: 599, startPoint y: 207, endPoint x: 498, endPoint y: 199, distance: 101.3
click at [498, 199] on tr "Action Action Adjust qty Edit attributes Global inventory Locate package Packag…" at bounding box center [1346, 200] width 2561 height 40
copy tr "FT - VAPE CART DISTILLATE - 1G - WMO - HYB"
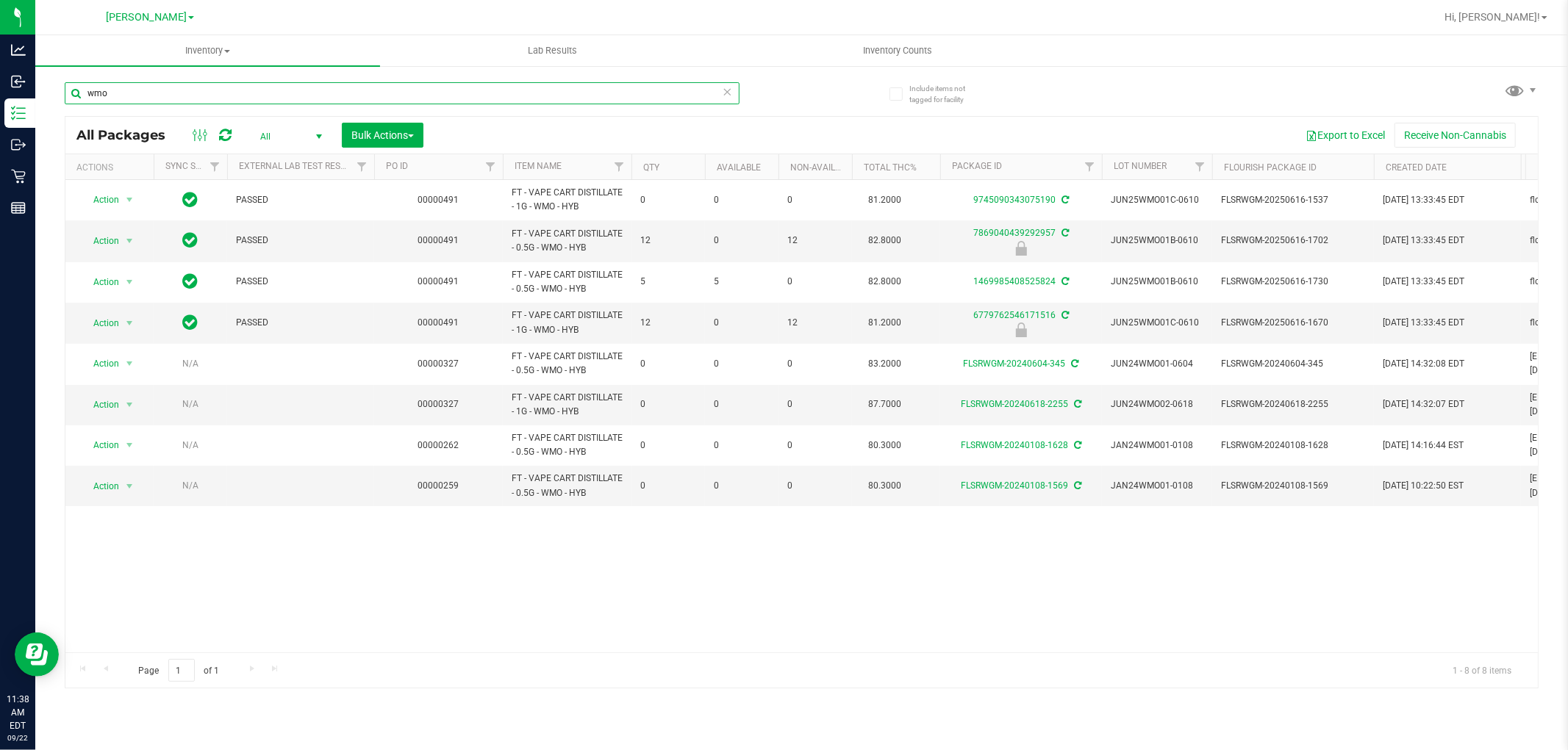
click at [317, 91] on input "wmo" at bounding box center [402, 94] width 675 height 22
paste input "FT - VAPE CART DISTILLATE - 1G - WMO - HYB"
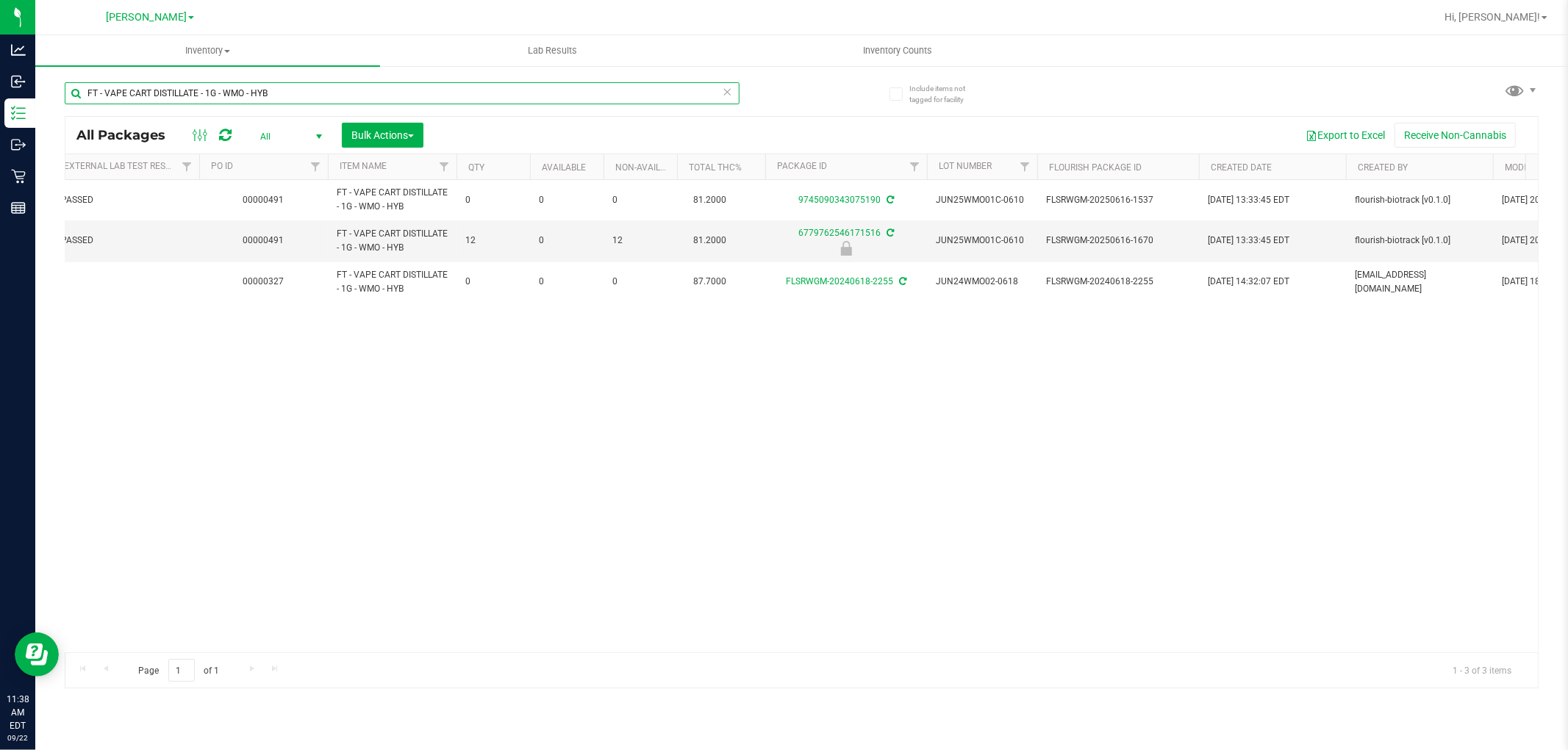
scroll to position [0, 717]
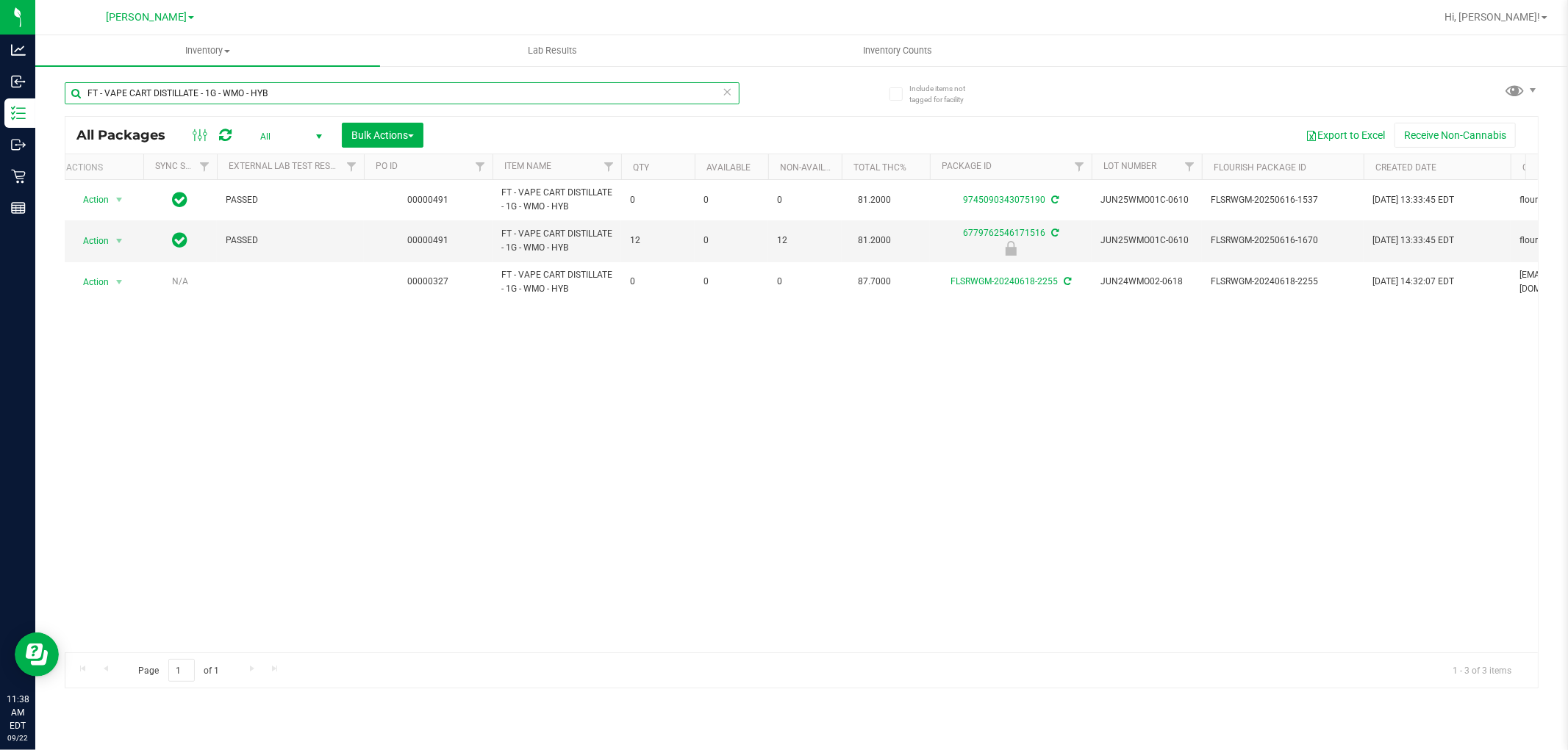
click at [313, 101] on input "FT - VAPE CART DISTILLATE - 1G - WMO - HYB" at bounding box center [402, 94] width 675 height 22
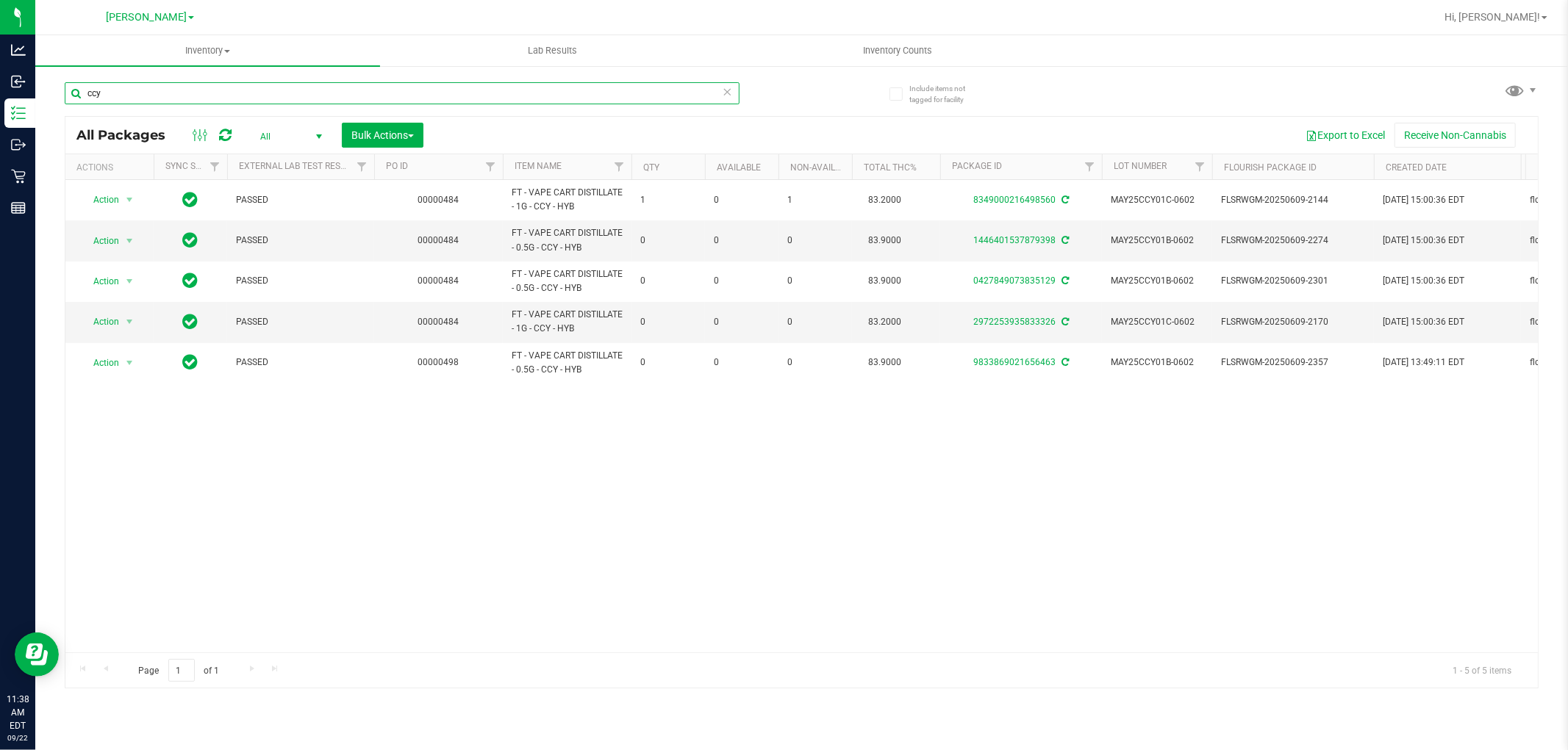
click at [251, 84] on input "ccy" at bounding box center [402, 94] width 675 height 22
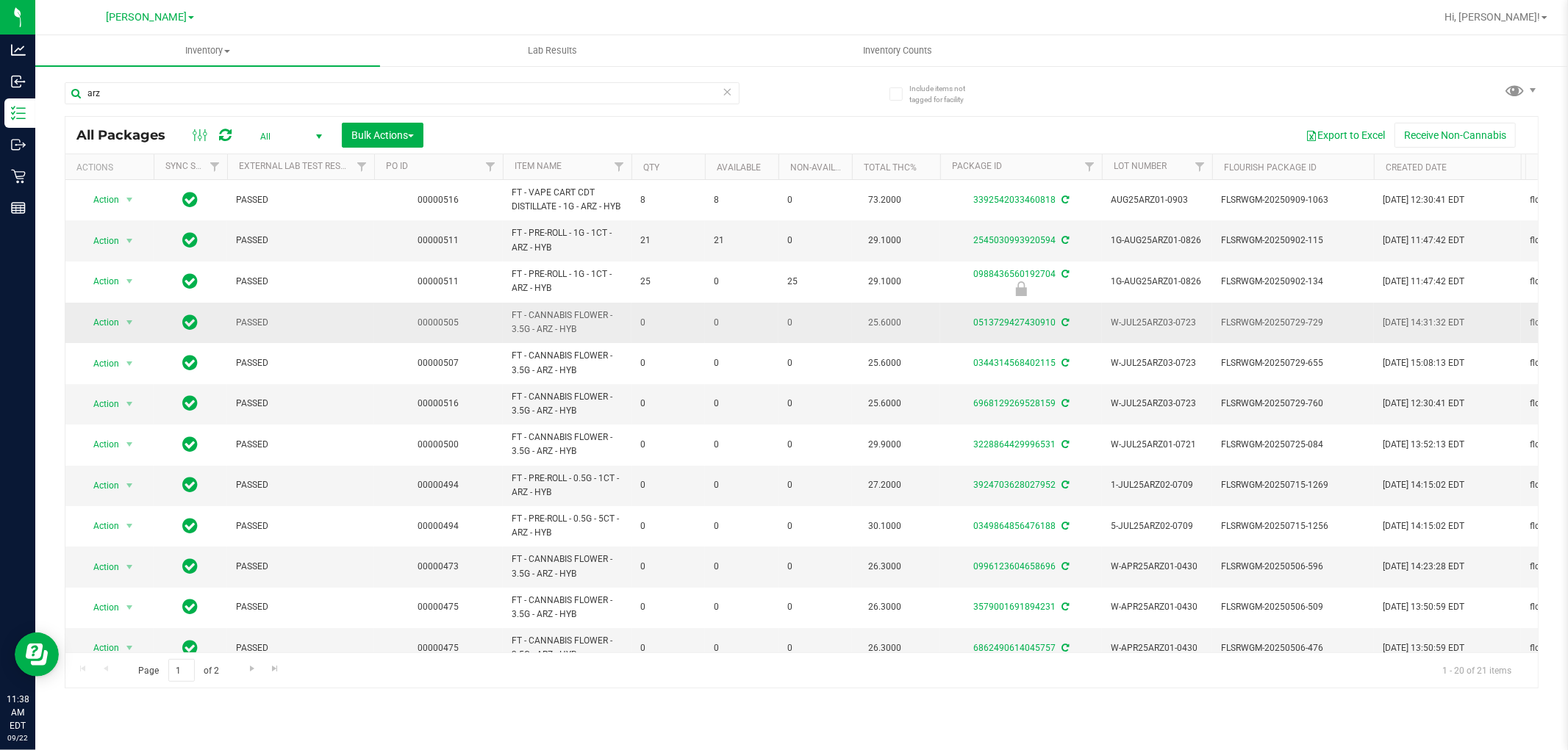
drag, startPoint x: 583, startPoint y: 332, endPoint x: 502, endPoint y: 318, distance: 82.2
click at [503, 318] on td "FT - CANNABIS FLOWER - 3.5G - ARZ - HYB" at bounding box center [567, 322] width 129 height 40
copy span "FT - CANNABIS FLOWER - 3.5G - ARZ - HYB"
click at [168, 99] on input "arz" at bounding box center [402, 94] width 675 height 22
click at [168, 100] on input "arz" at bounding box center [402, 94] width 675 height 22
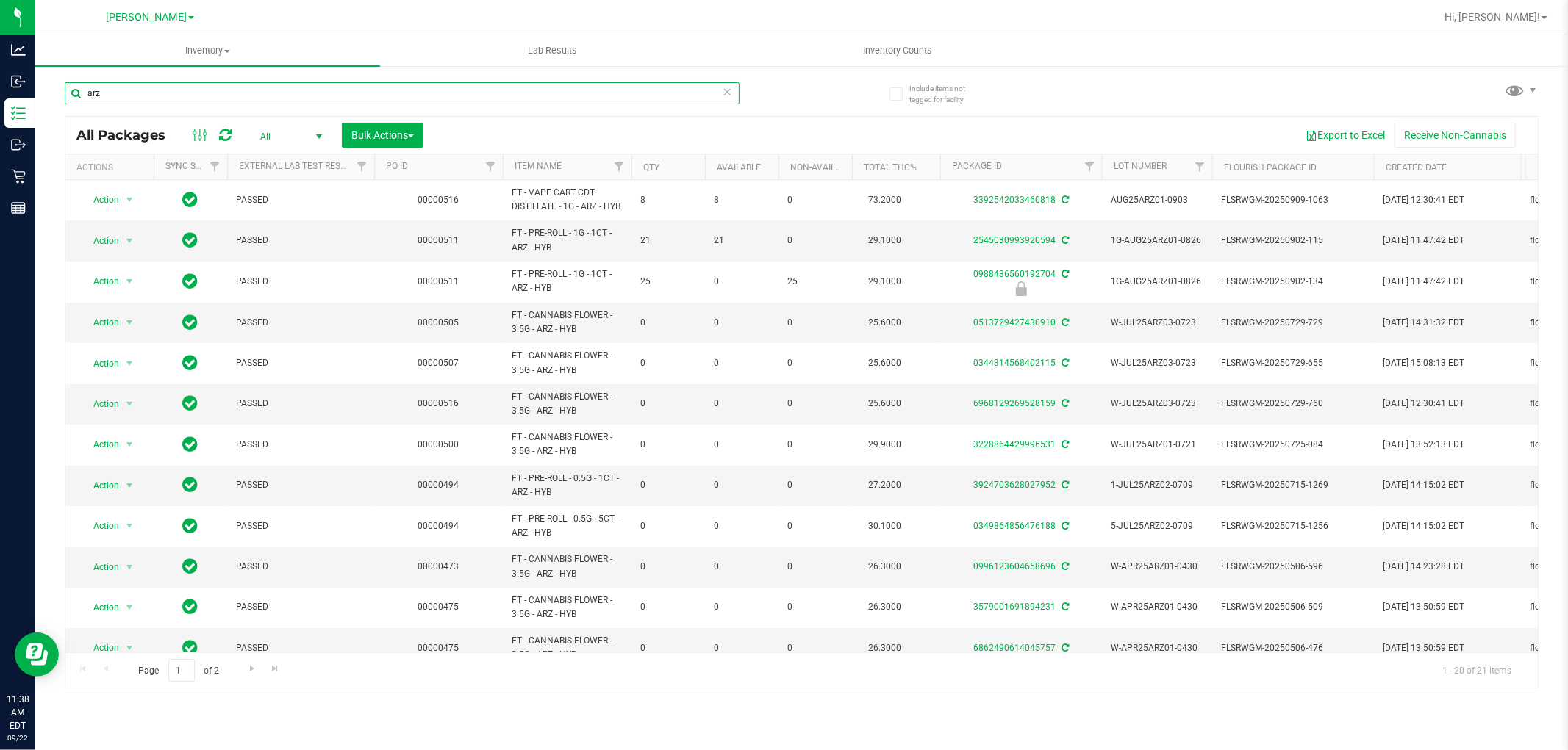
paste input "FT - CANNABIS FLOWER - 3.5G - ARZ - HYB"
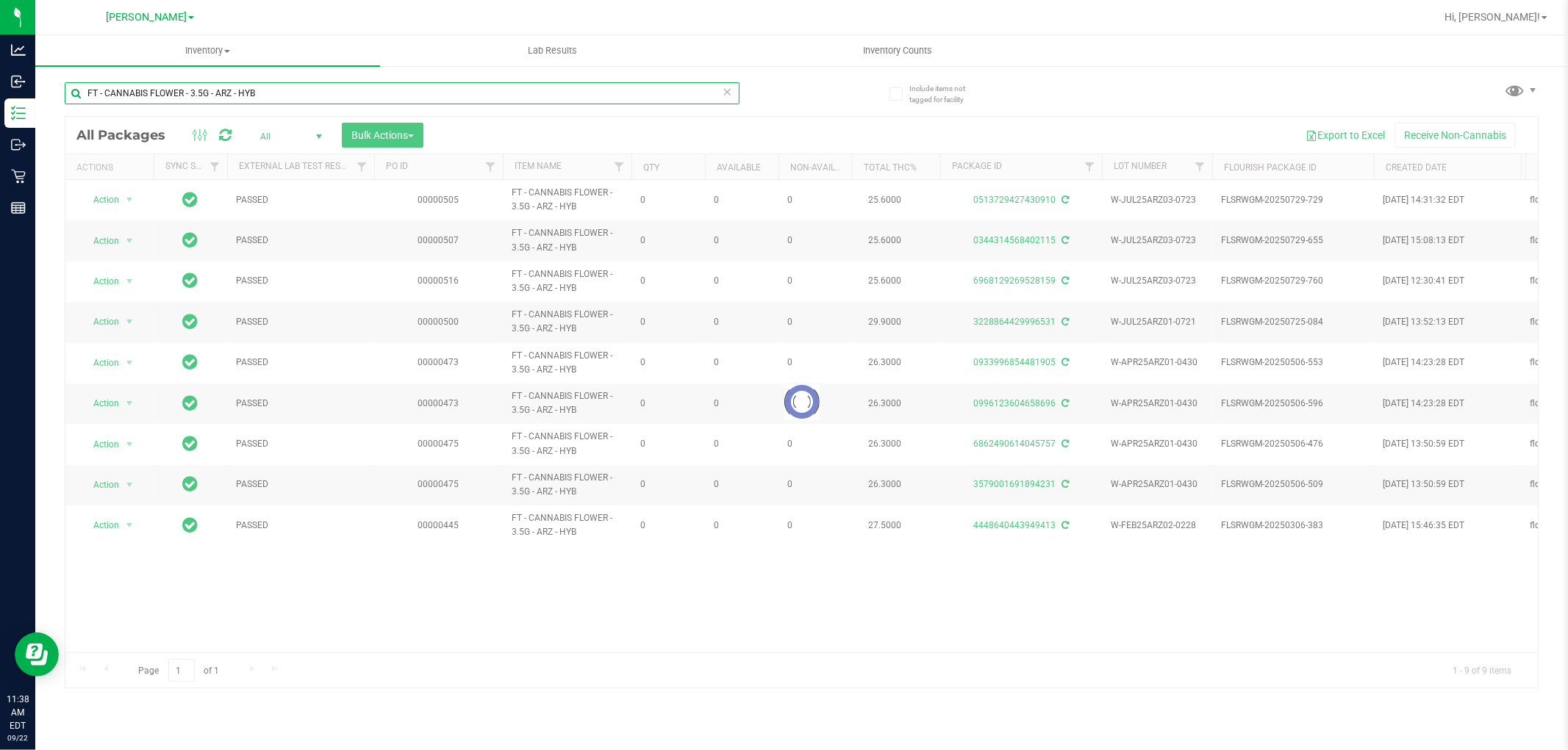
type input "FT - CANNABIS FLOWER - 3.5G - ARZ - HYB"
click at [285, 135] on div at bounding box center [801, 403] width 1472 height 571
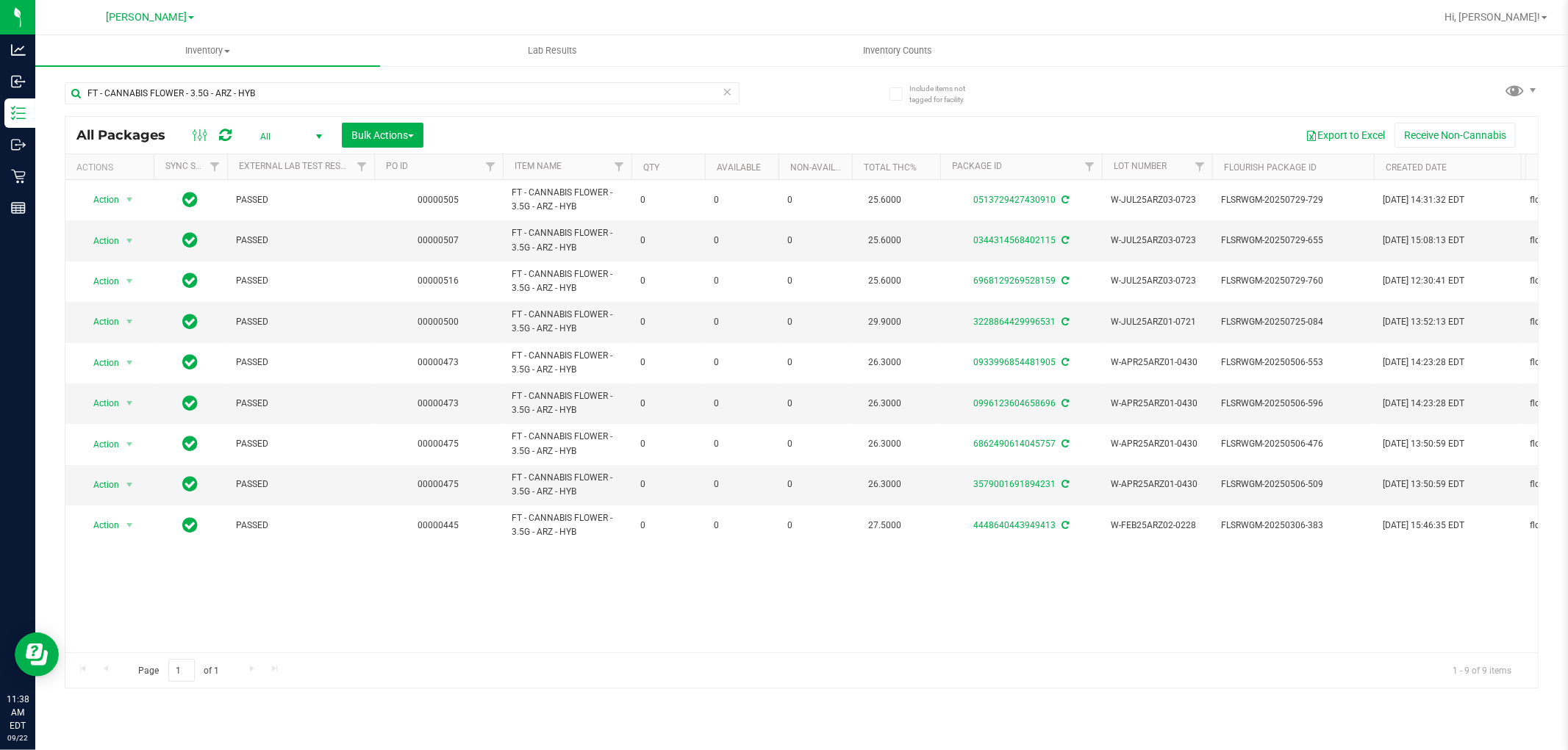
click at [285, 135] on span "All" at bounding box center [287, 136] width 81 height 21
click at [284, 153] on li "Active Only" at bounding box center [287, 160] width 79 height 22
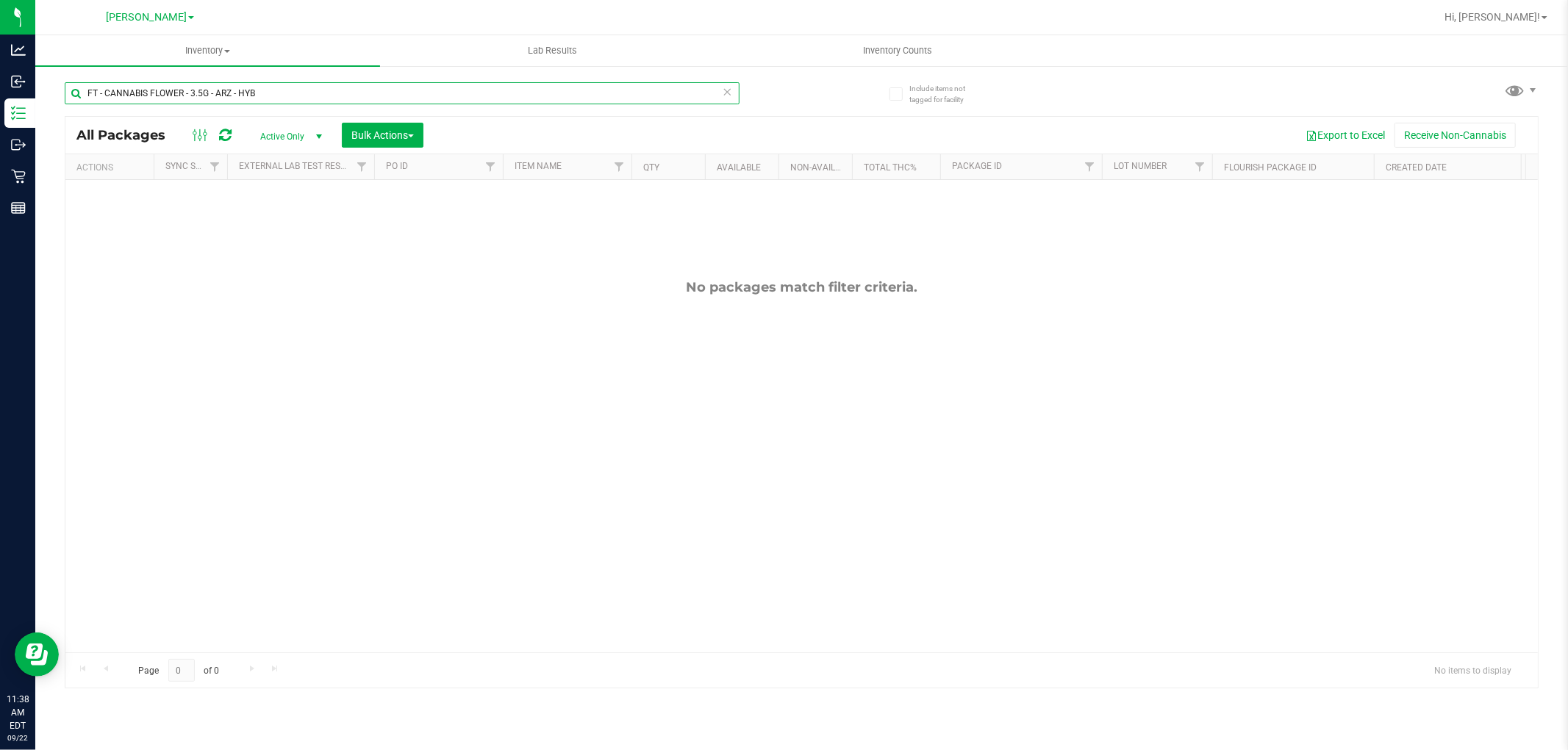
click at [307, 83] on input "FT - CANNABIS FLOWER - 3.5G - ARZ - HYB" at bounding box center [402, 94] width 675 height 22
type input "p"
type input "t"
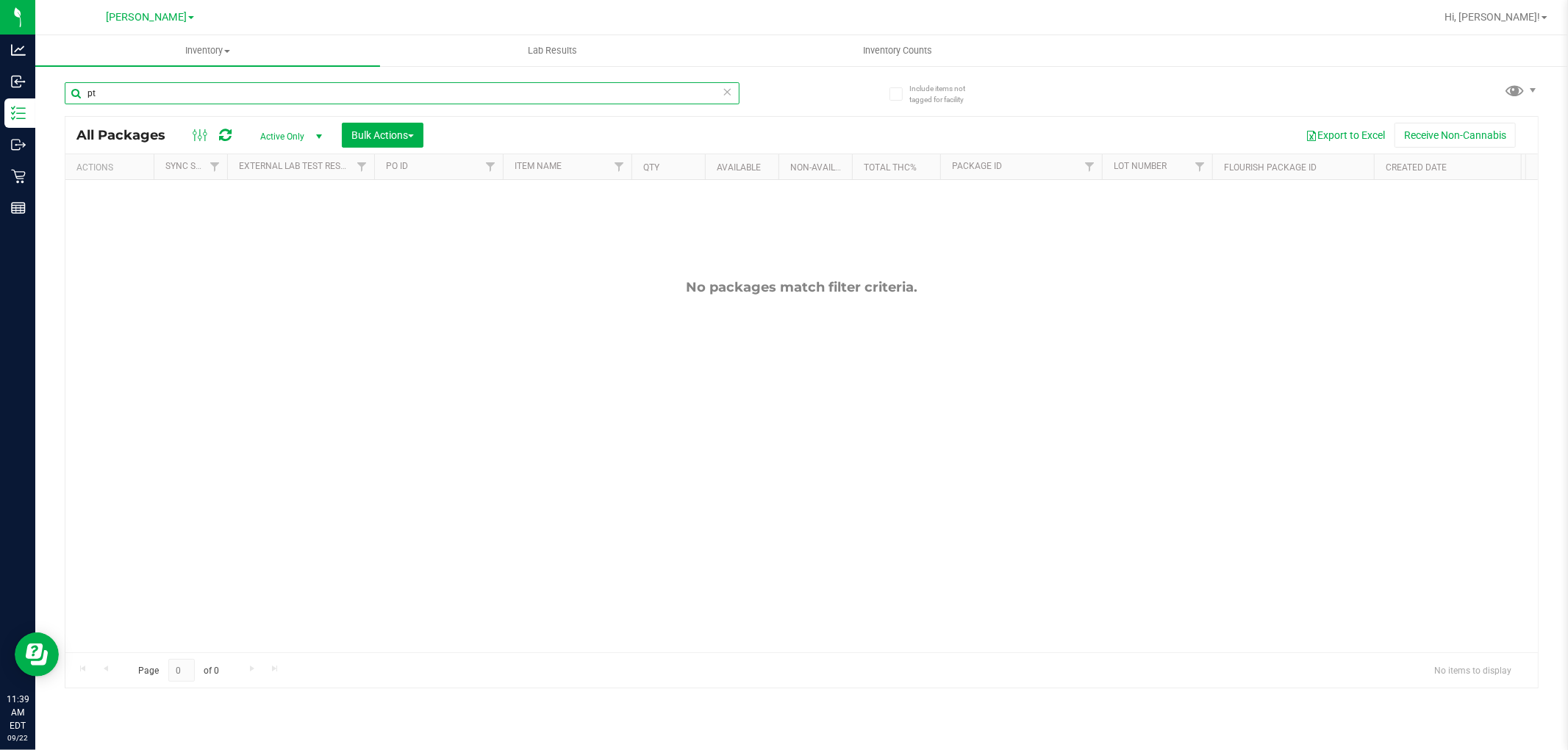
type input "p"
click at [307, 83] on input "ccy" at bounding box center [402, 94] width 675 height 22
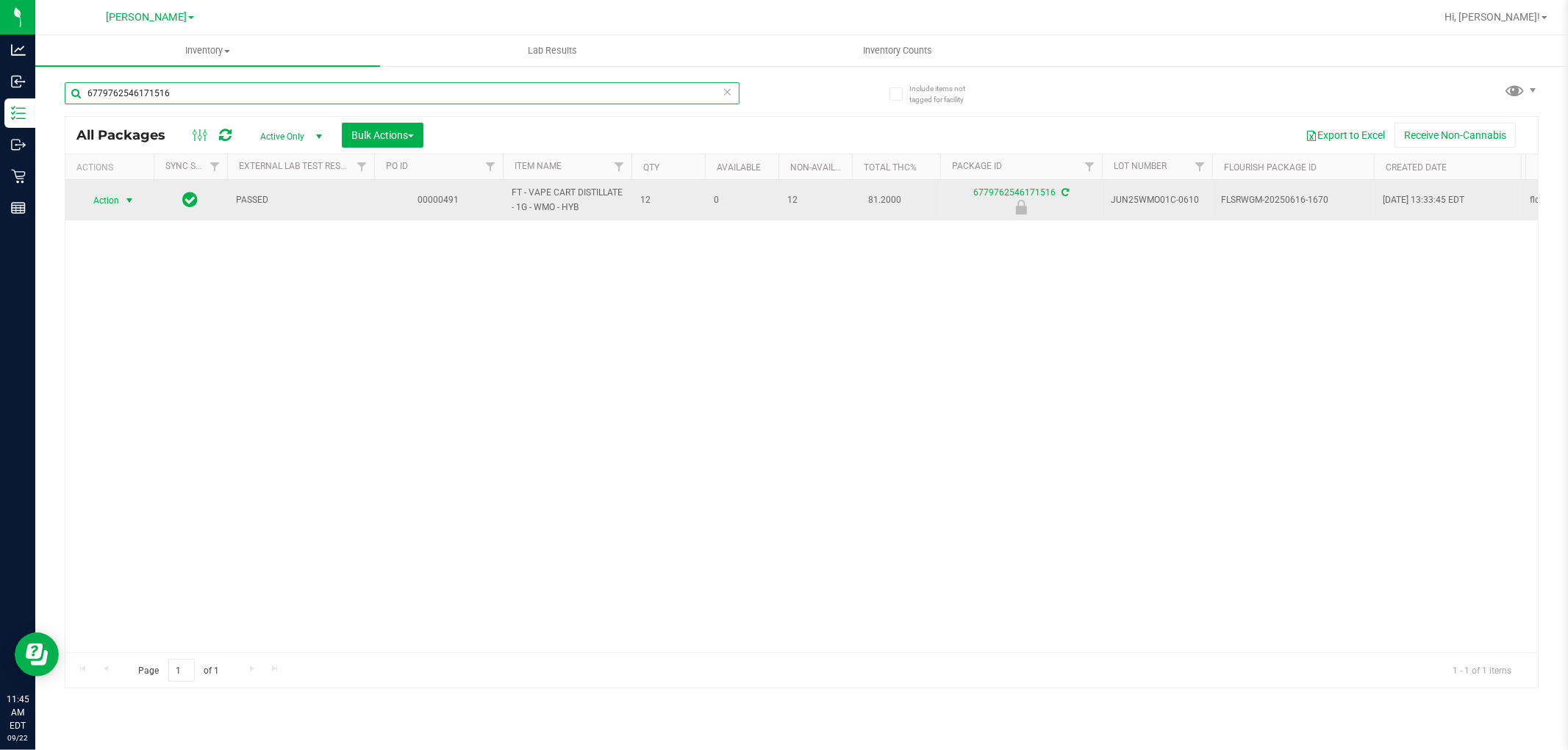
type input "6779762546171516"
click at [104, 197] on span "Action" at bounding box center [100, 200] width 40 height 21
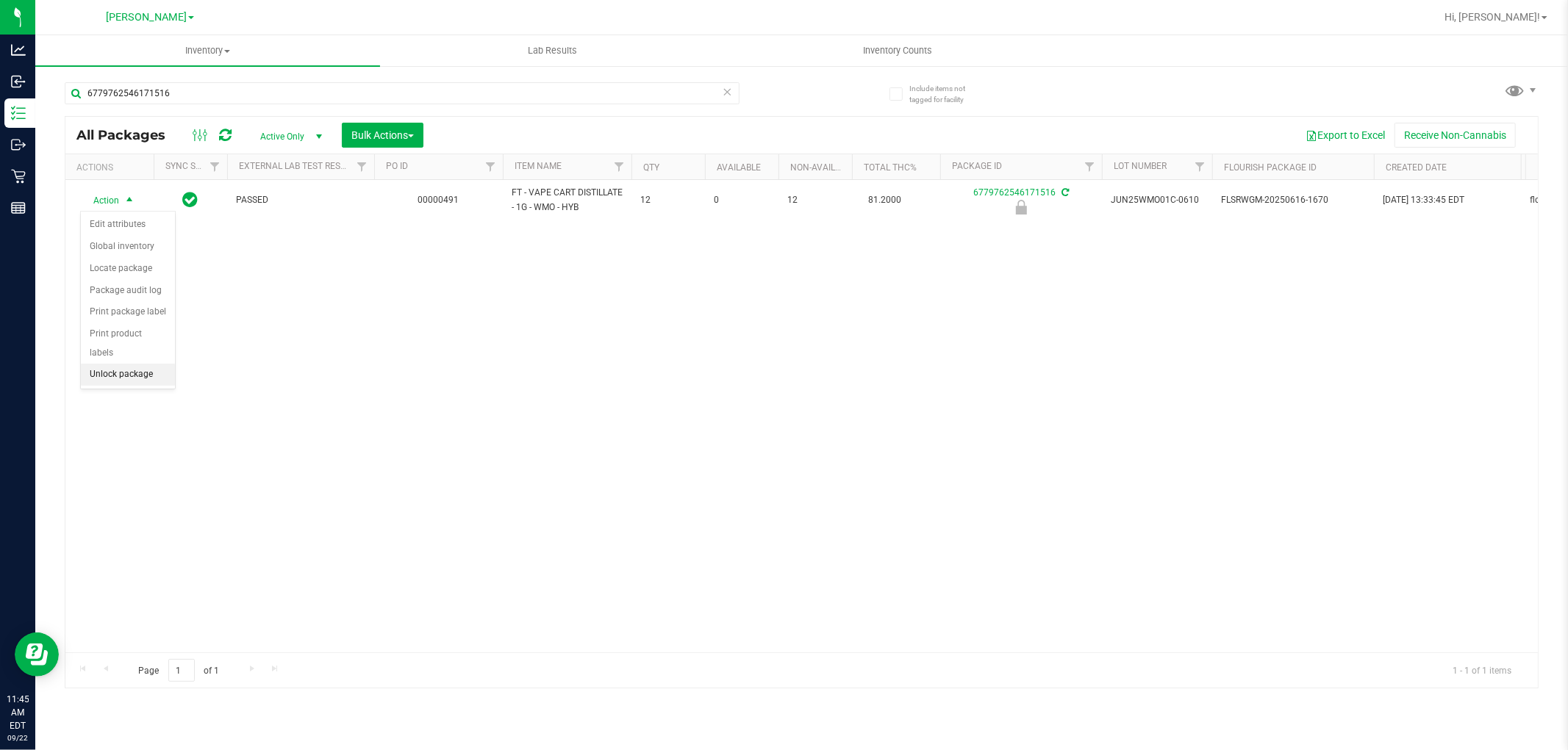
click at [98, 375] on li "Unlock package" at bounding box center [128, 374] width 94 height 22
click at [419, 428] on div "Action Action Adjust qty Create package Edit attributes Global inventory Locate…" at bounding box center [801, 417] width 1472 height 473
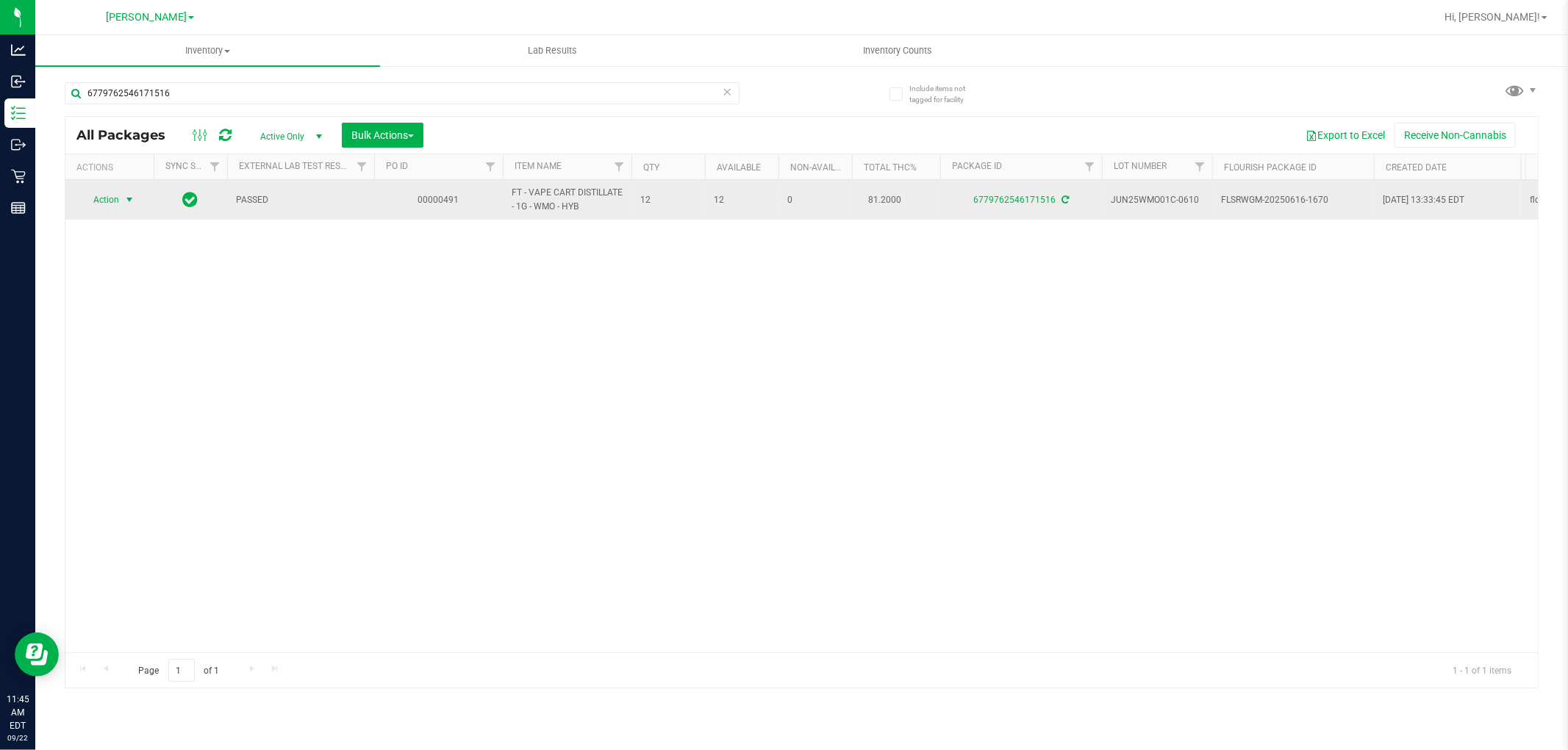
click at [116, 194] on span "Action" at bounding box center [100, 200] width 40 height 21
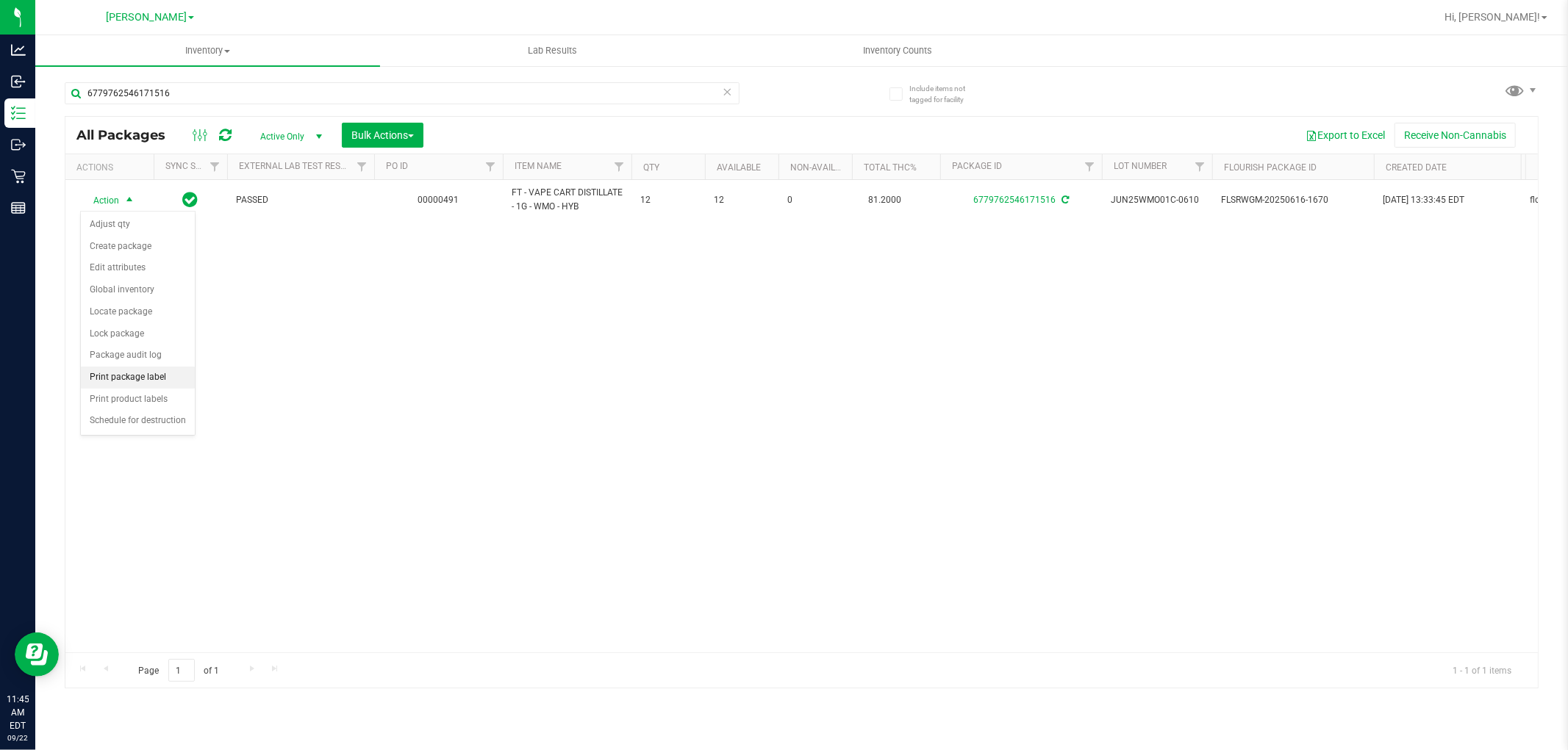
click at [142, 380] on li "Print package label" at bounding box center [138, 378] width 114 height 22
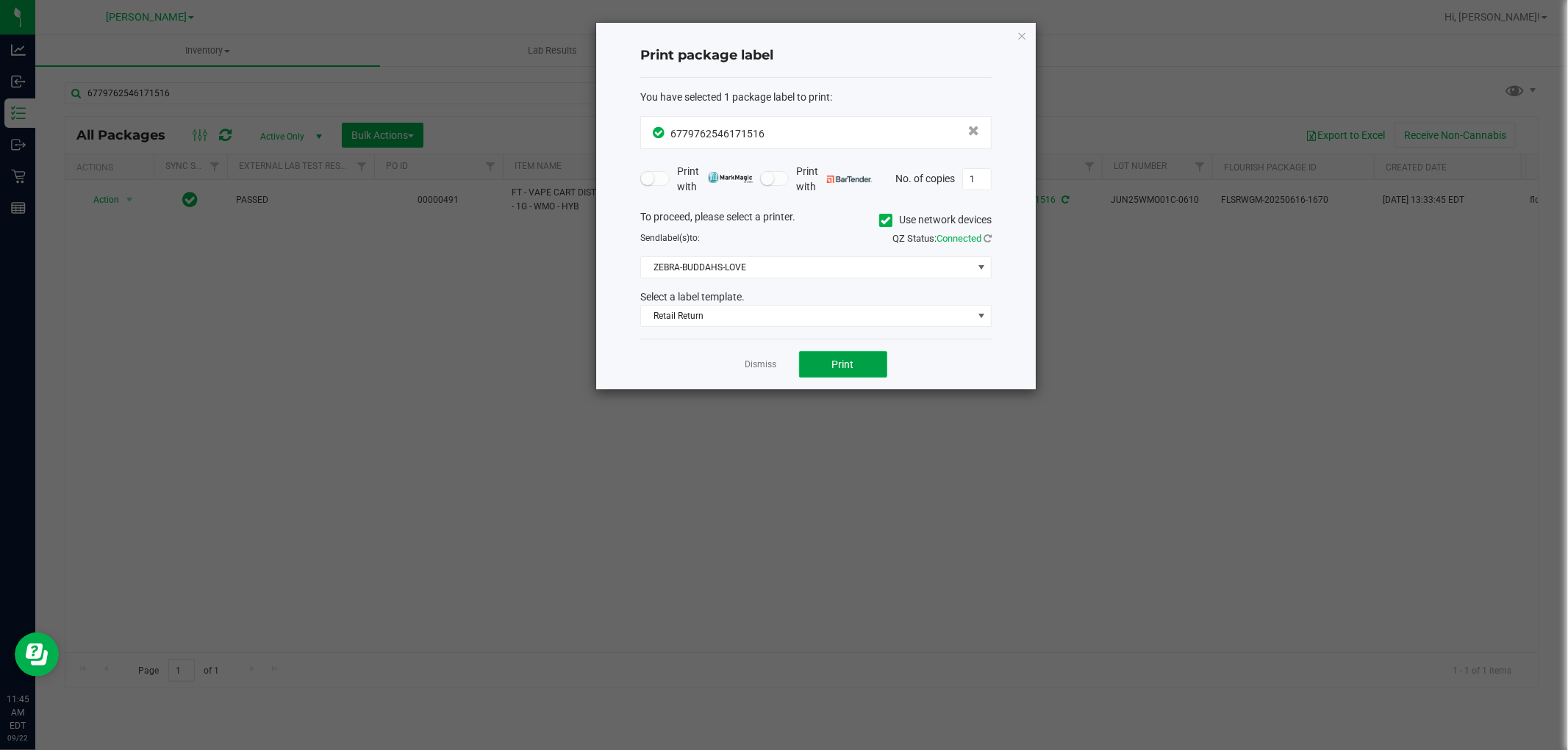
click at [809, 357] on button "Print" at bounding box center [843, 365] width 89 height 27
click at [745, 366] on link "Dismiss" at bounding box center [761, 364] width 32 height 13
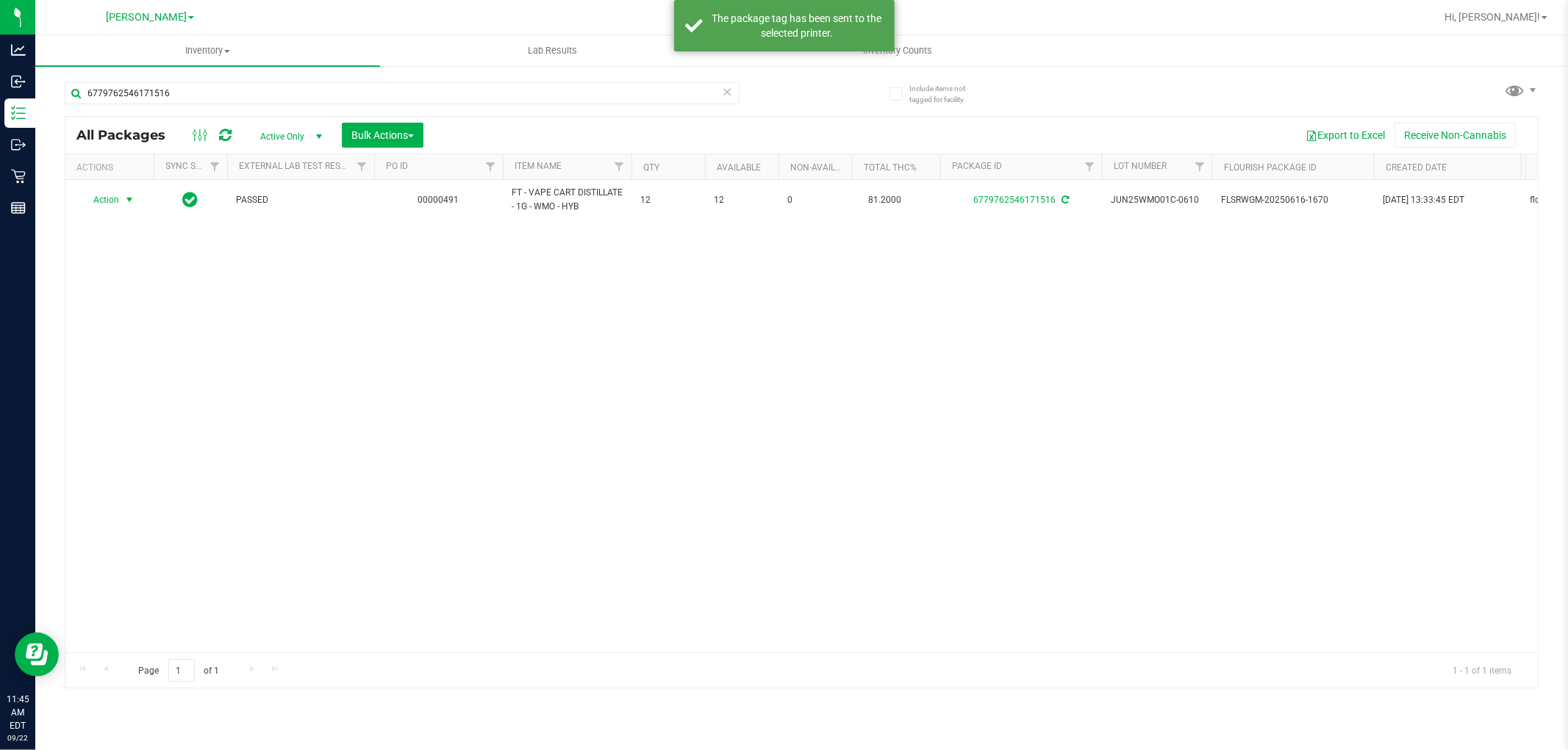
click at [738, 449] on div "Action Action Adjust qty Create package Edit attributes Global inventory Locate…" at bounding box center [801, 417] width 1472 height 473
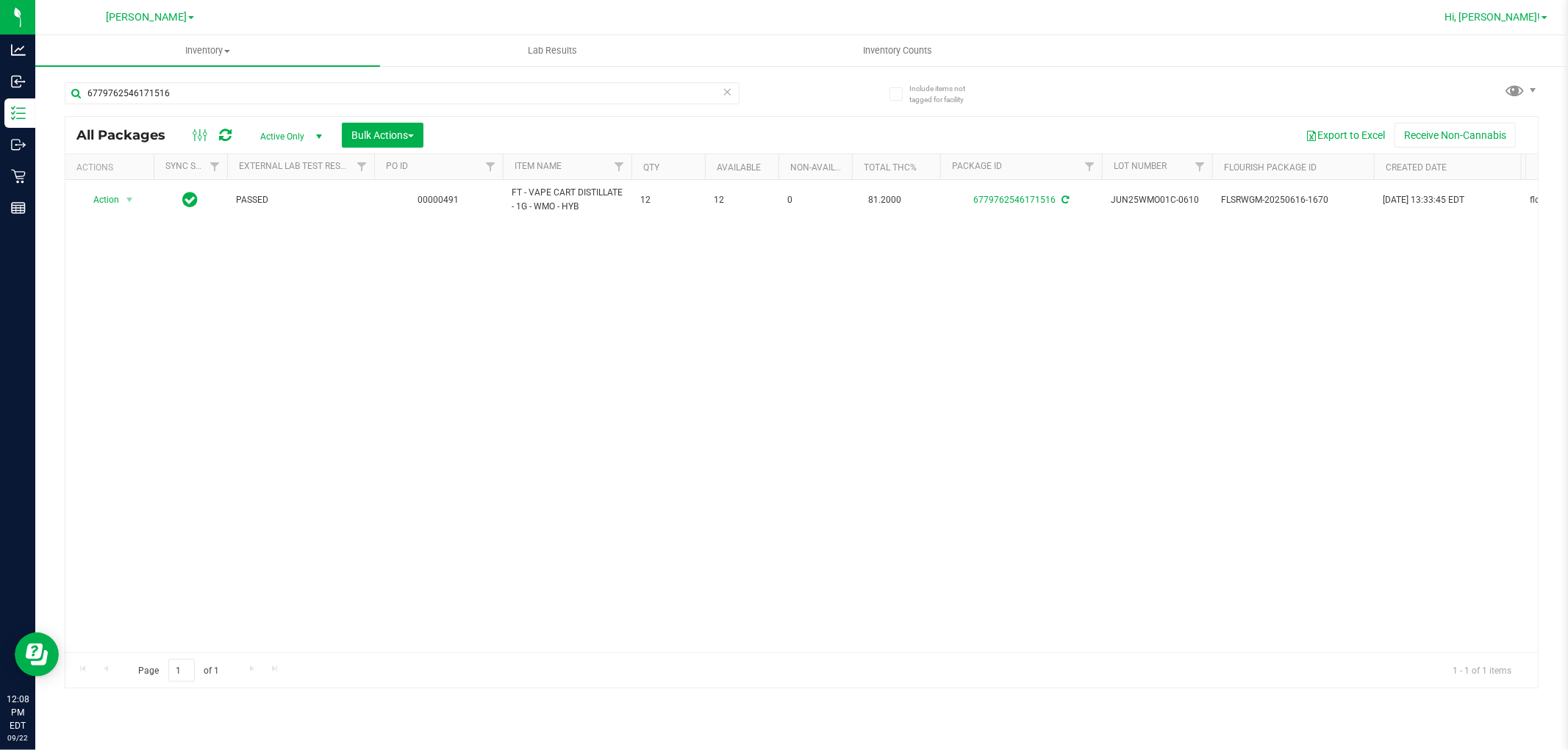
click at [1520, 17] on span "Hi, [PERSON_NAME]!" at bounding box center [1492, 17] width 95 height 12
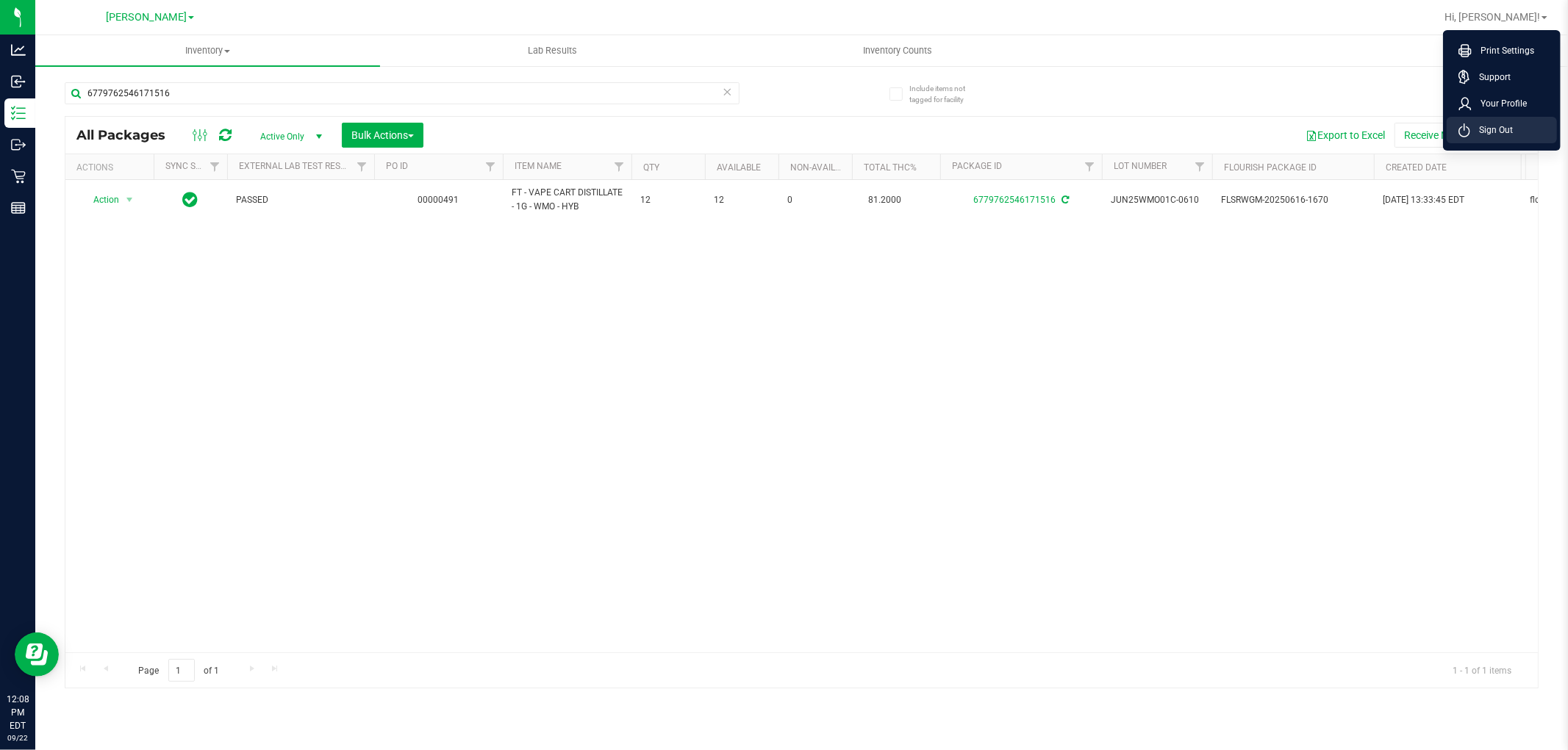
click at [1475, 132] on span "Sign Out" at bounding box center [1491, 130] width 43 height 15
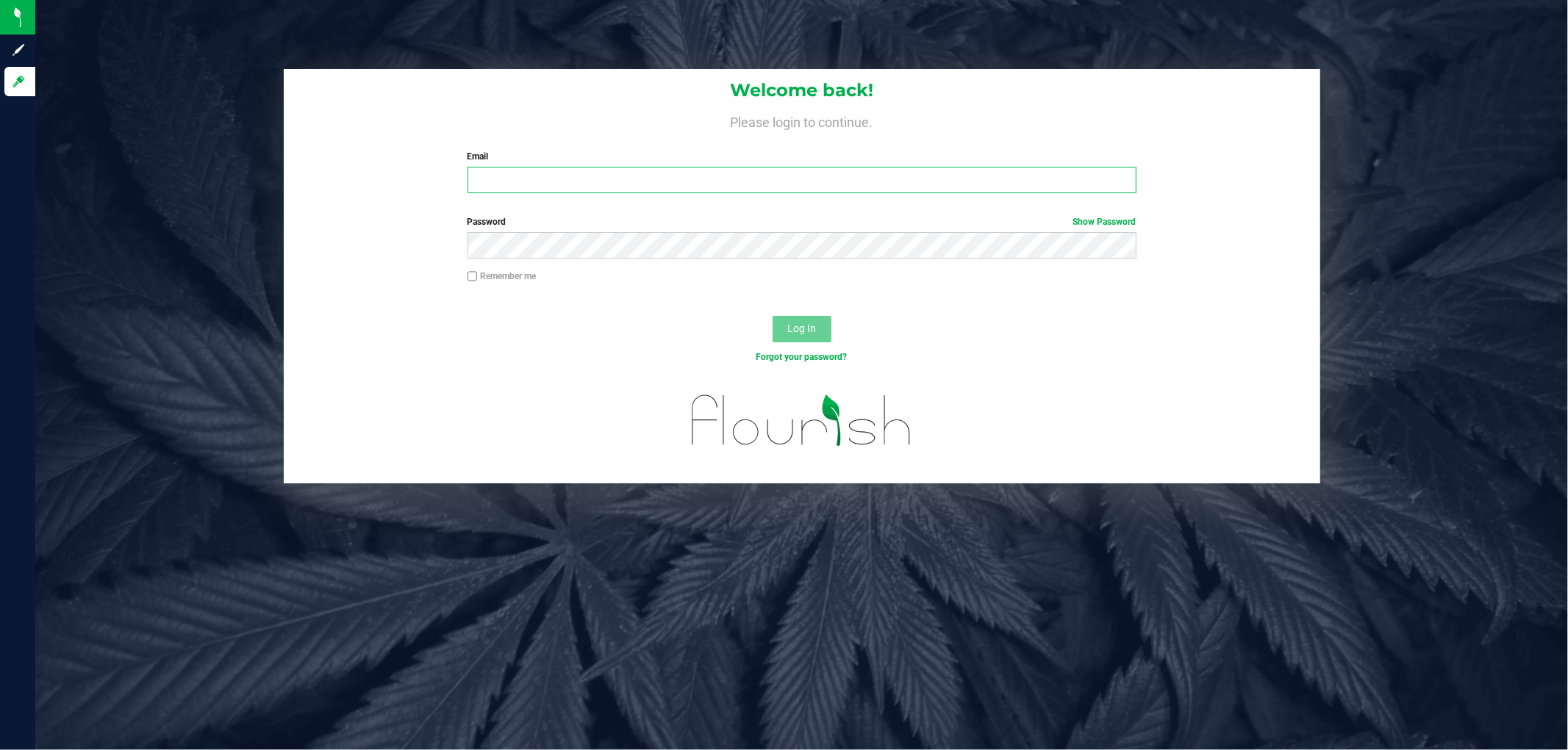
click at [491, 184] on input "Email" at bounding box center [802, 180] width 669 height 27
type input "[EMAIL_ADDRESS][DOMAIN_NAME]"
click at [773, 316] on button "Log In" at bounding box center [802, 329] width 58 height 27
